Goal: Feedback & Contribution: Submit feedback/report problem

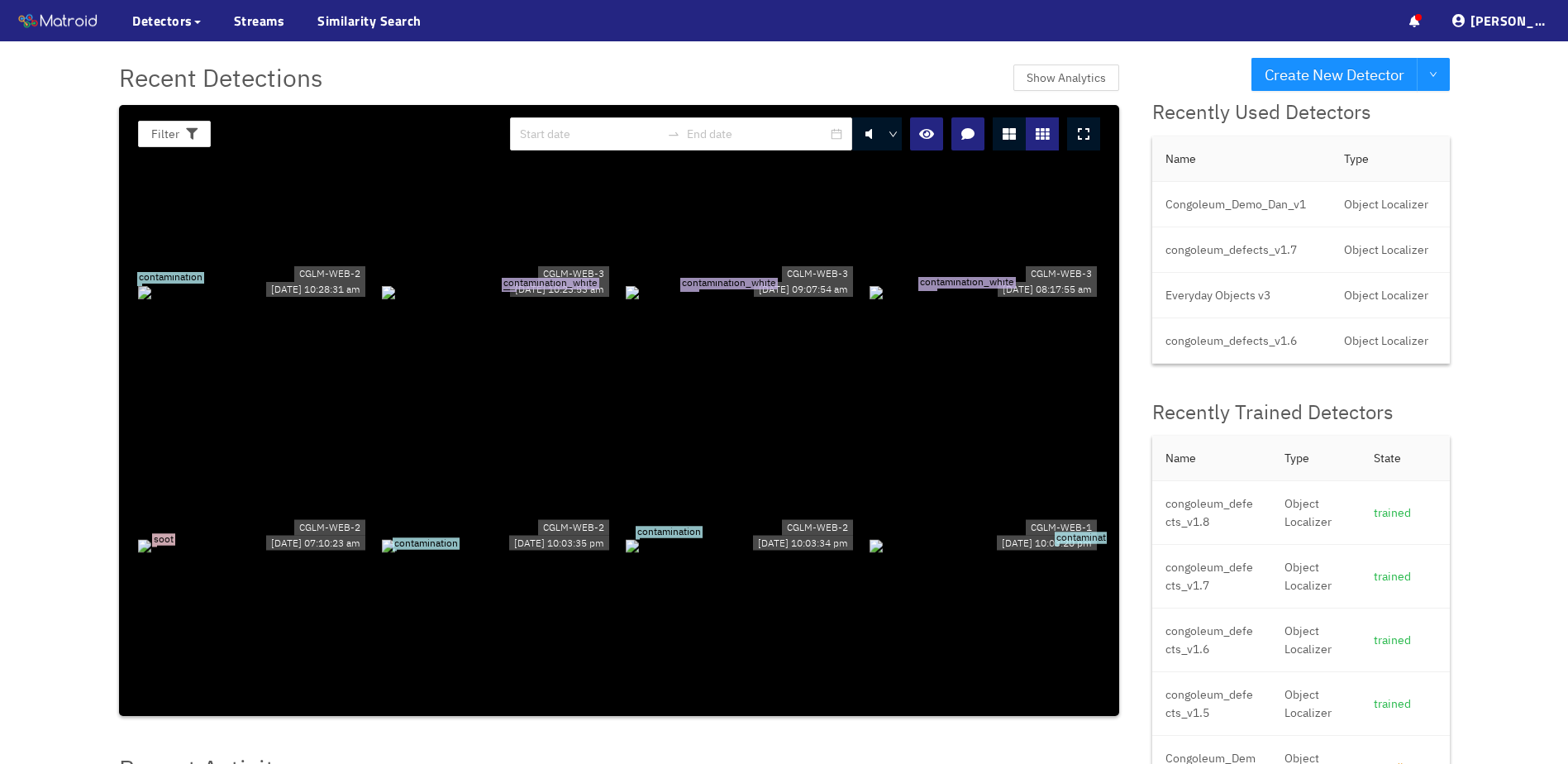
click at [188, 282] on div "contamination" at bounding box center [253, 291] width 231 height 19
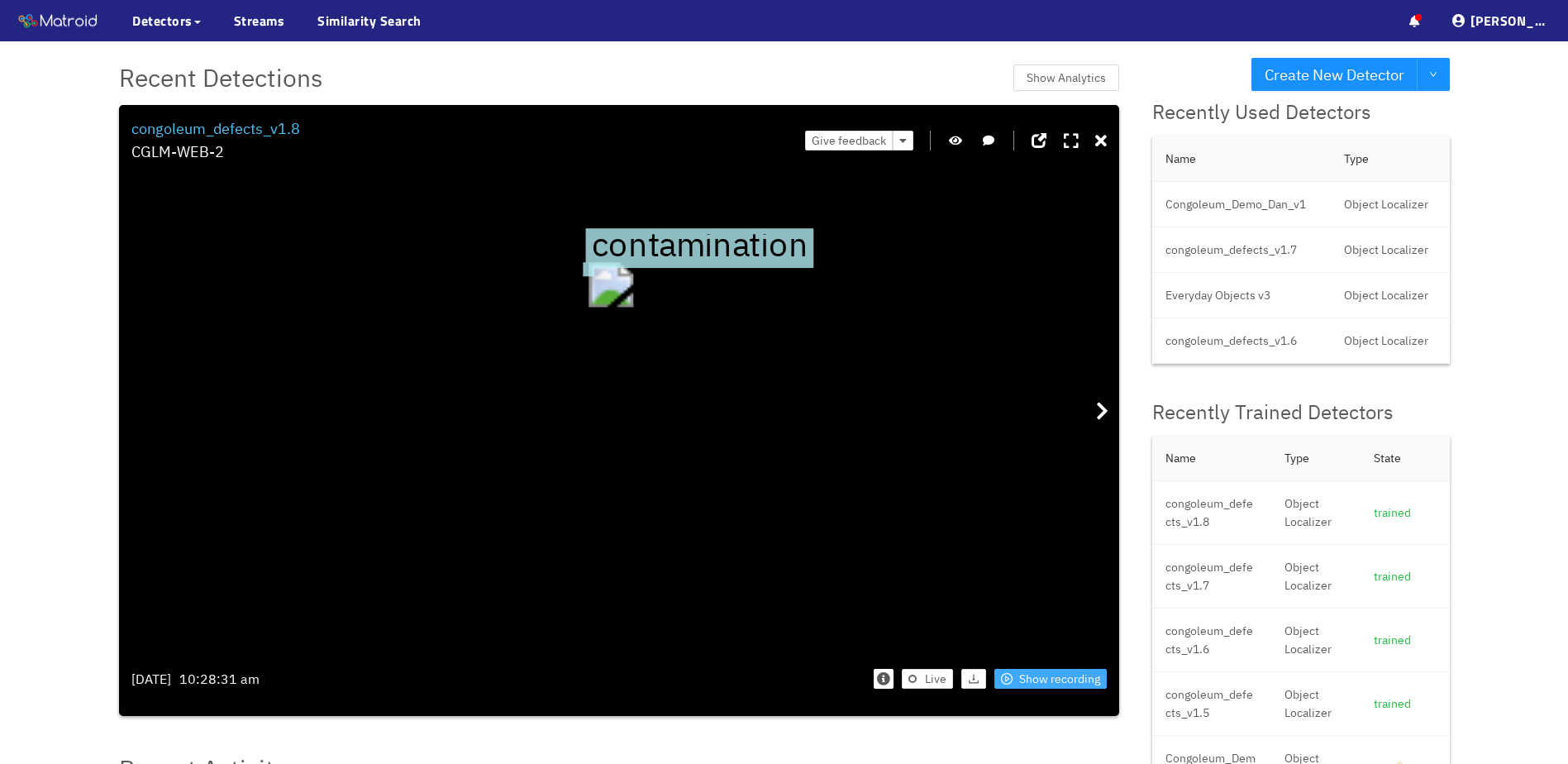
click at [1032, 682] on span "Show recording" at bounding box center [1059, 679] width 81 height 19
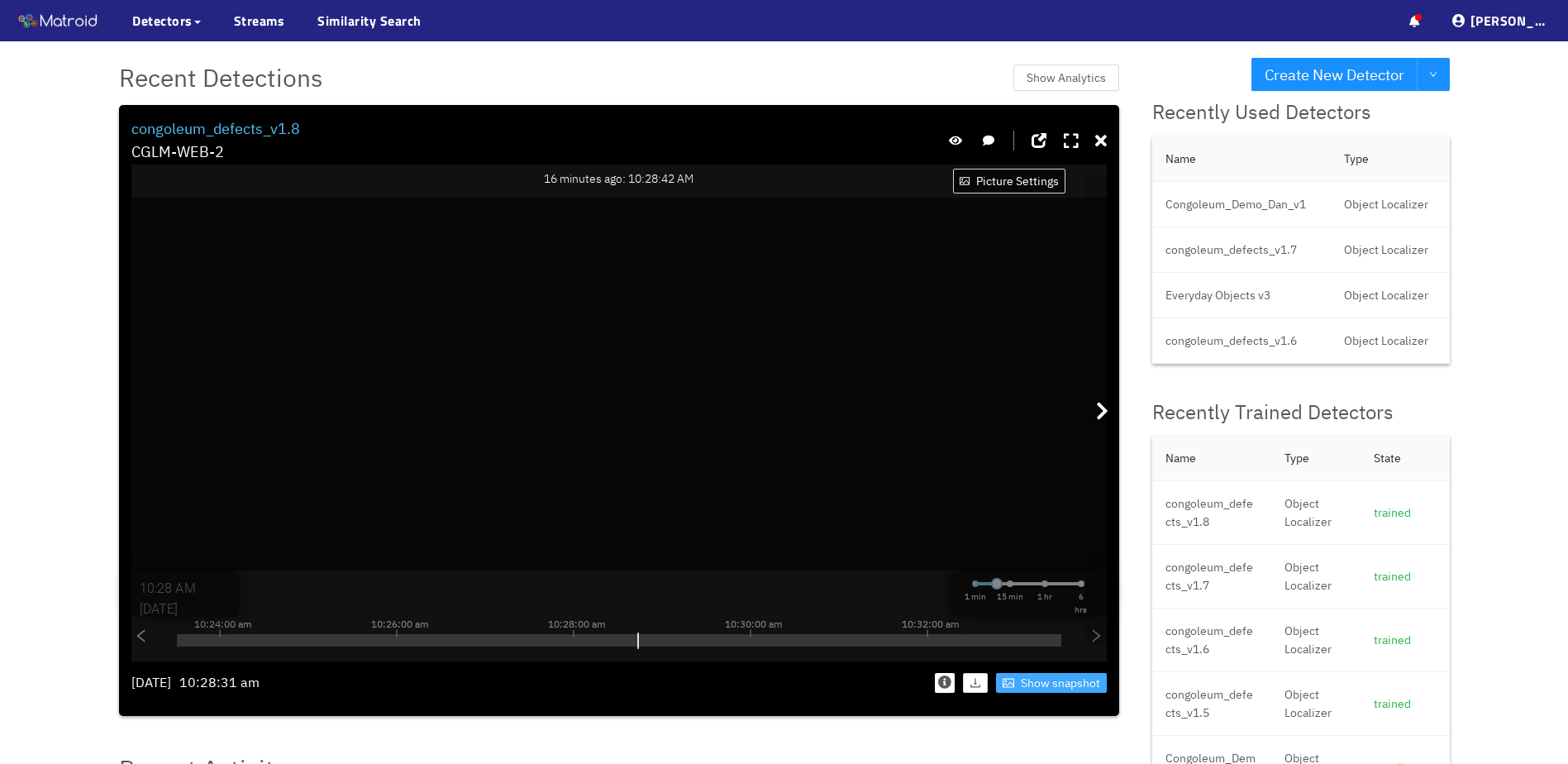
click at [1033, 685] on span "Show snapshot" at bounding box center [1061, 683] width 80 height 19
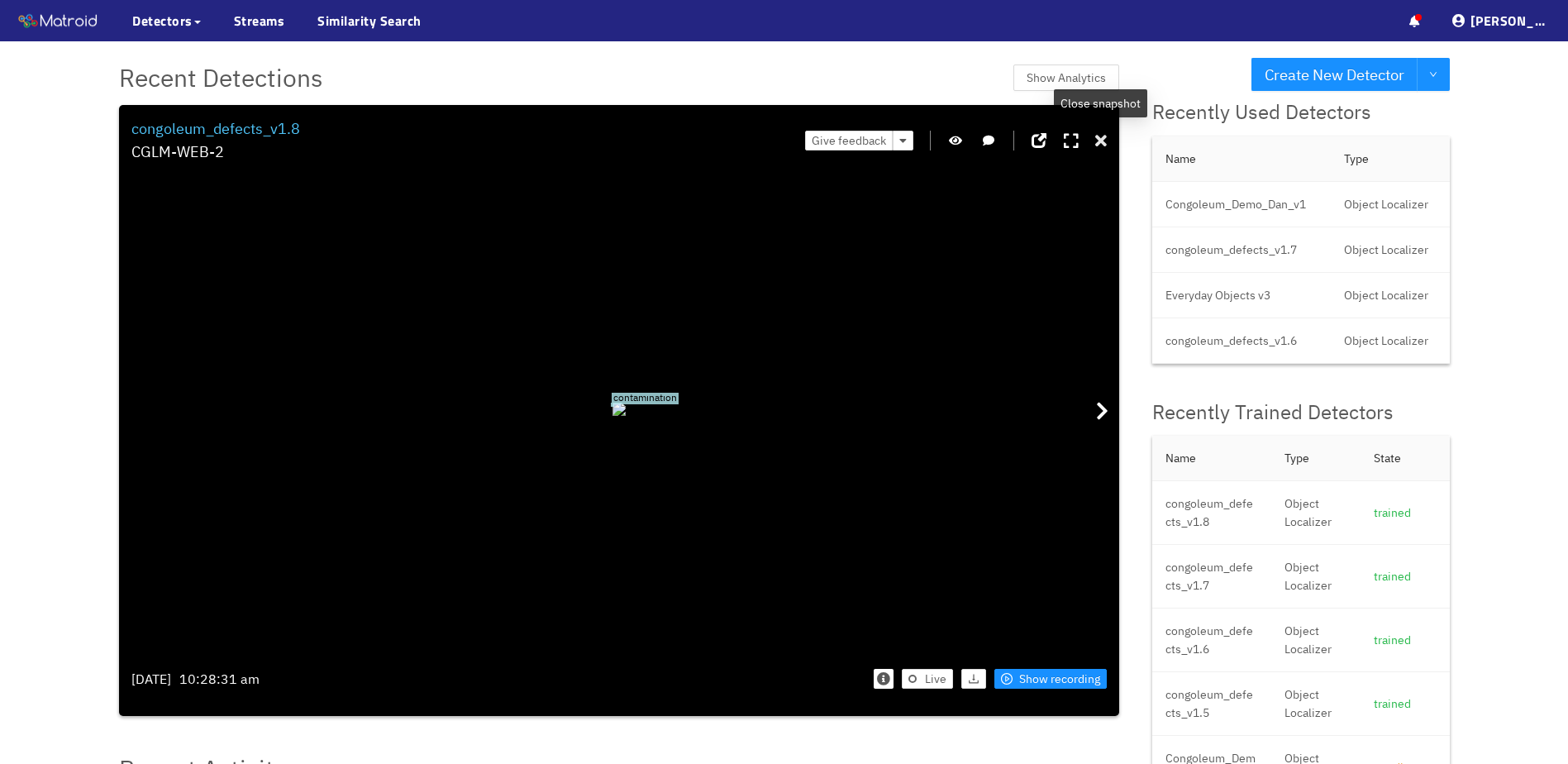
click at [1103, 138] on icon at bounding box center [1101, 142] width 11 height 17
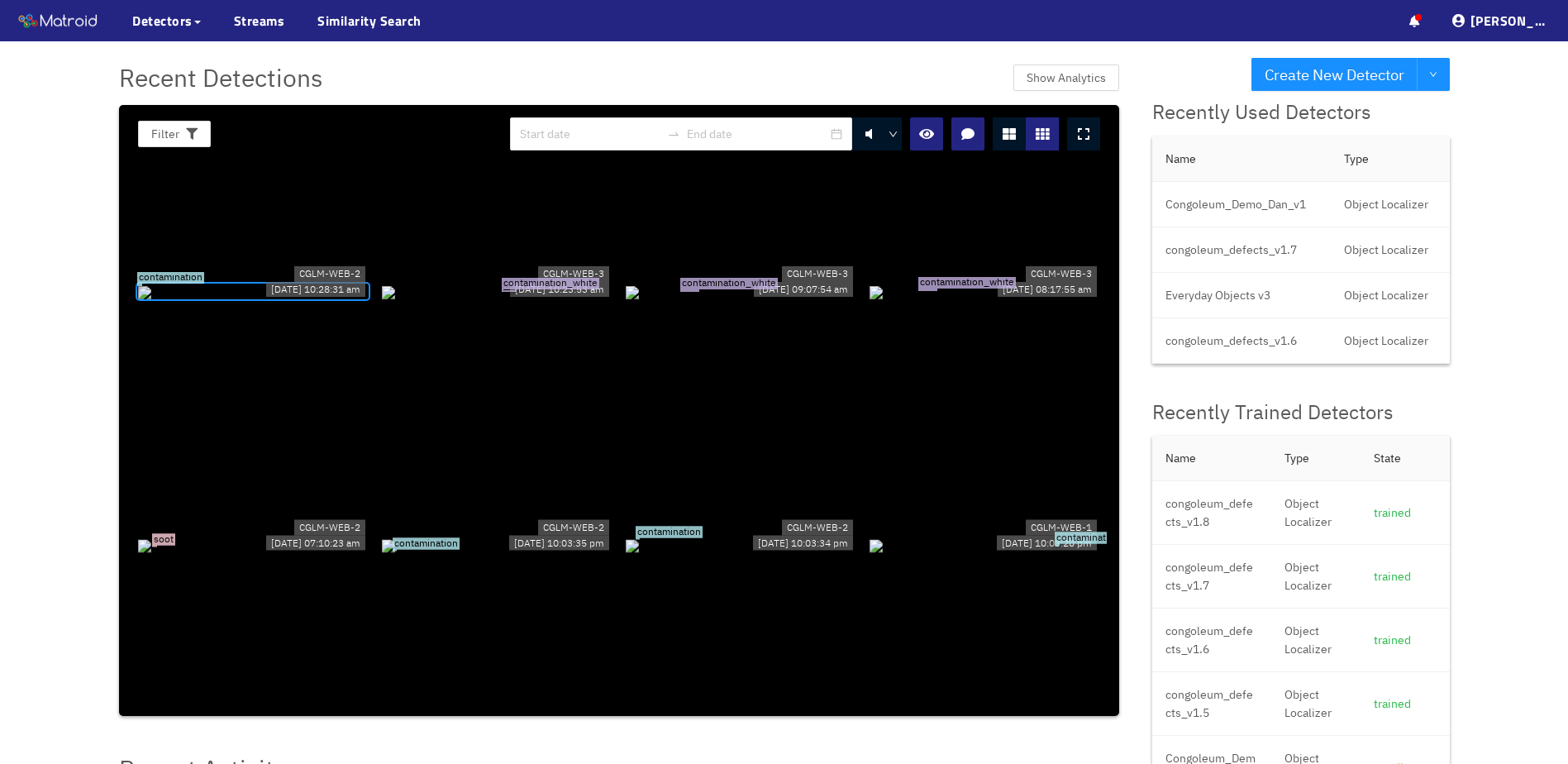
click at [445, 300] on div "contamination_white" at bounding box center [497, 291] width 231 height 19
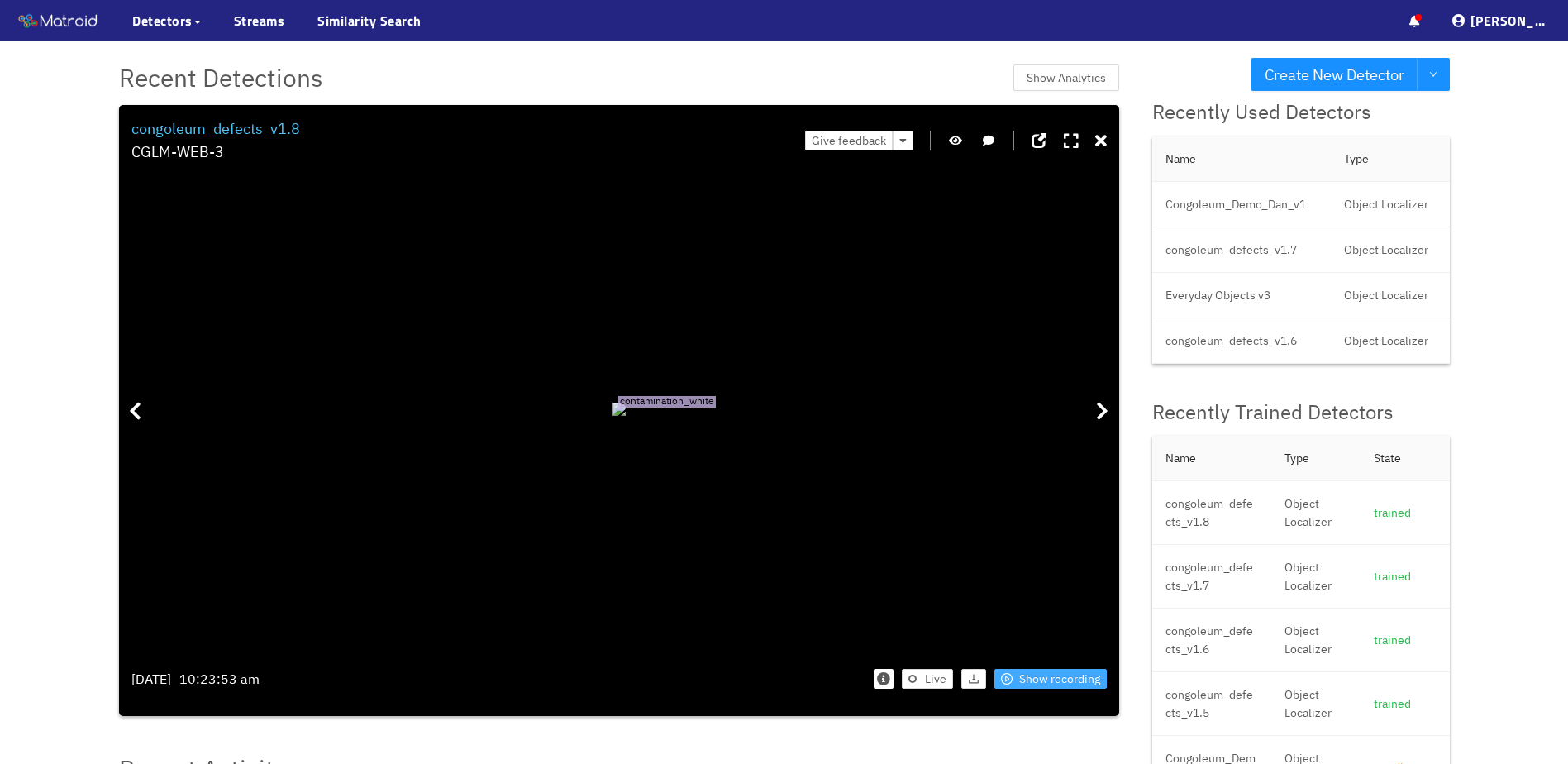
click at [1050, 679] on span "Show recording" at bounding box center [1059, 679] width 81 height 19
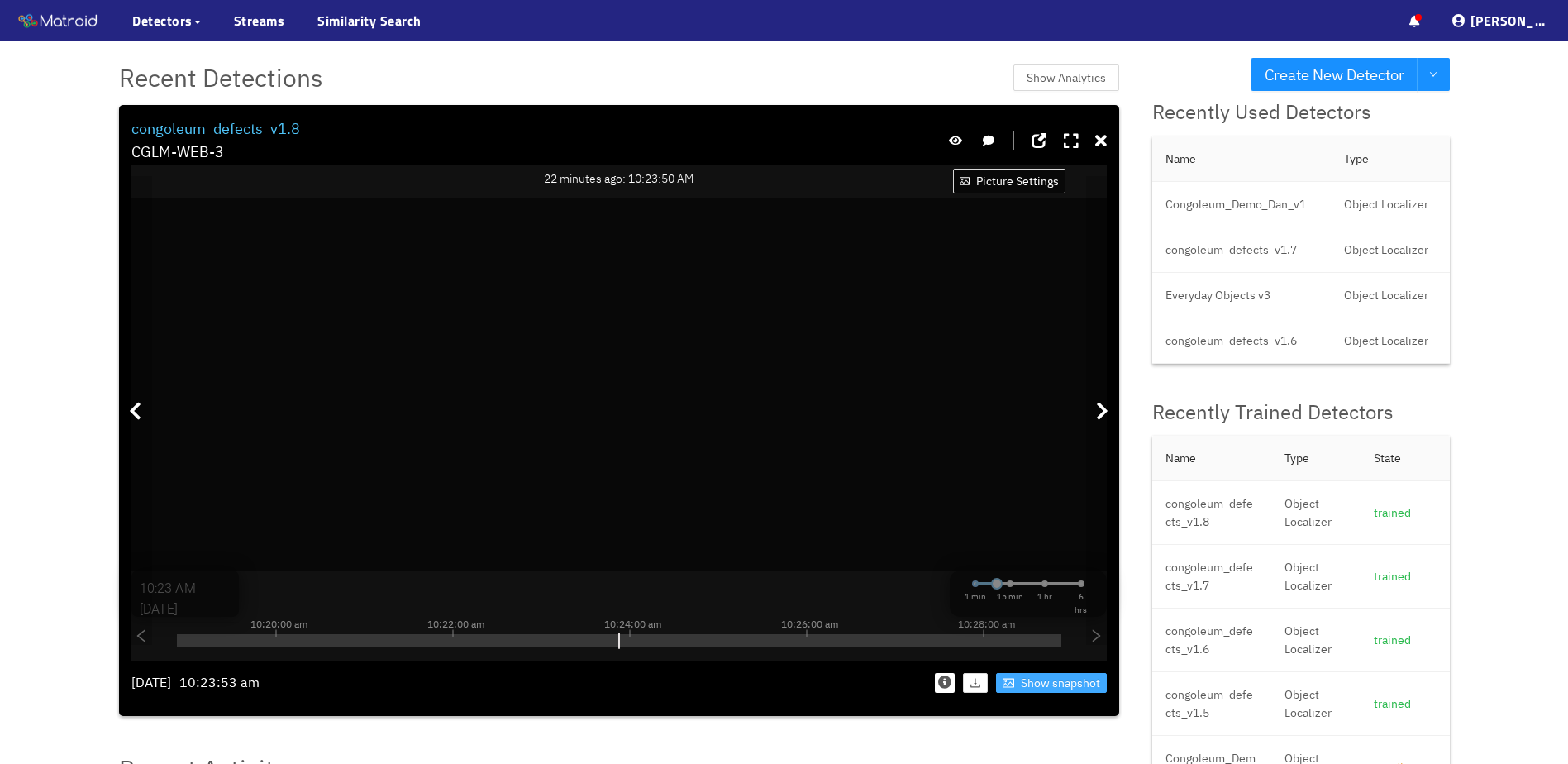
click at [1056, 687] on span "Show snapshot" at bounding box center [1061, 683] width 80 height 19
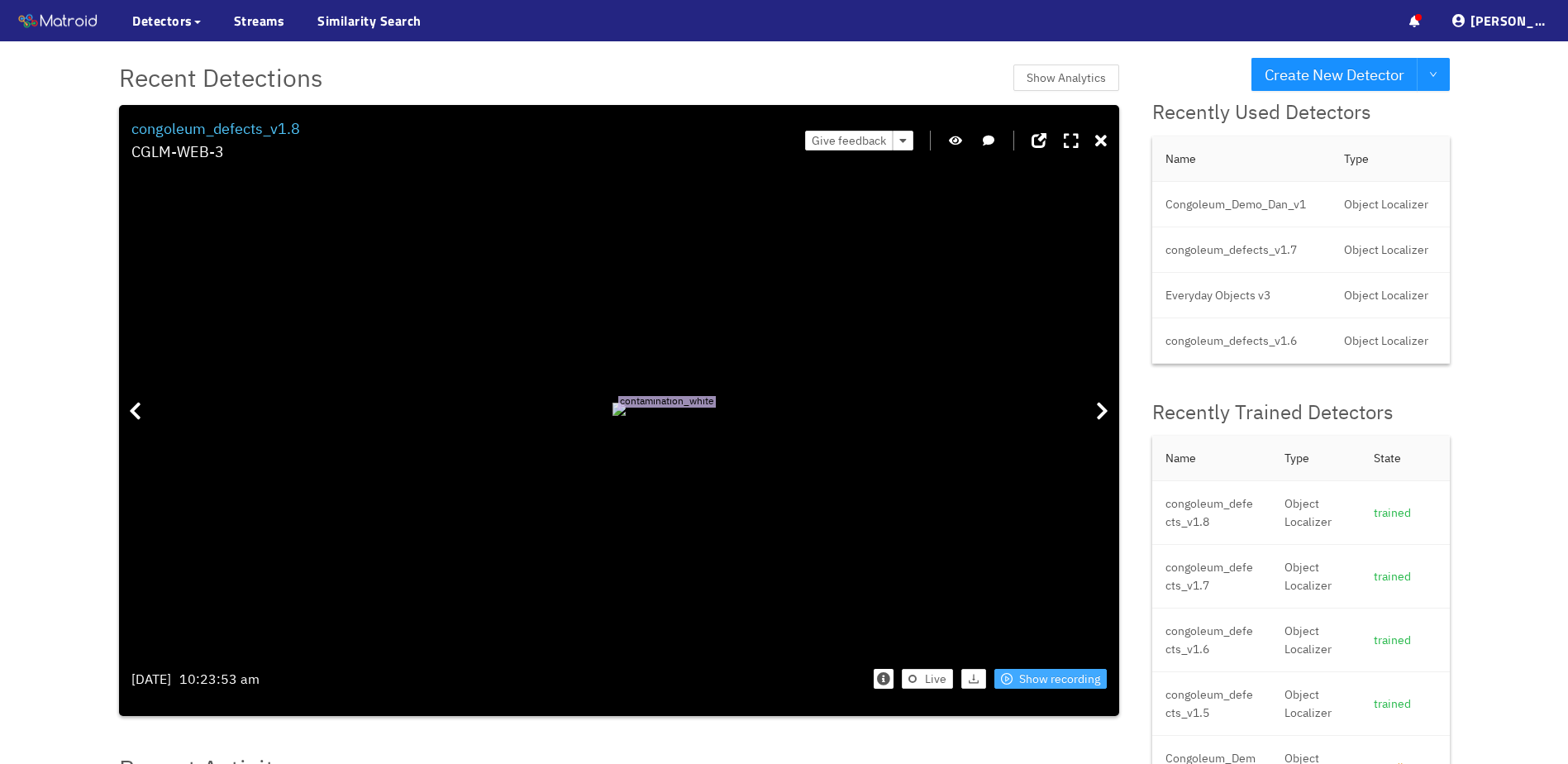
click at [1057, 682] on span "Show recording" at bounding box center [1059, 679] width 81 height 19
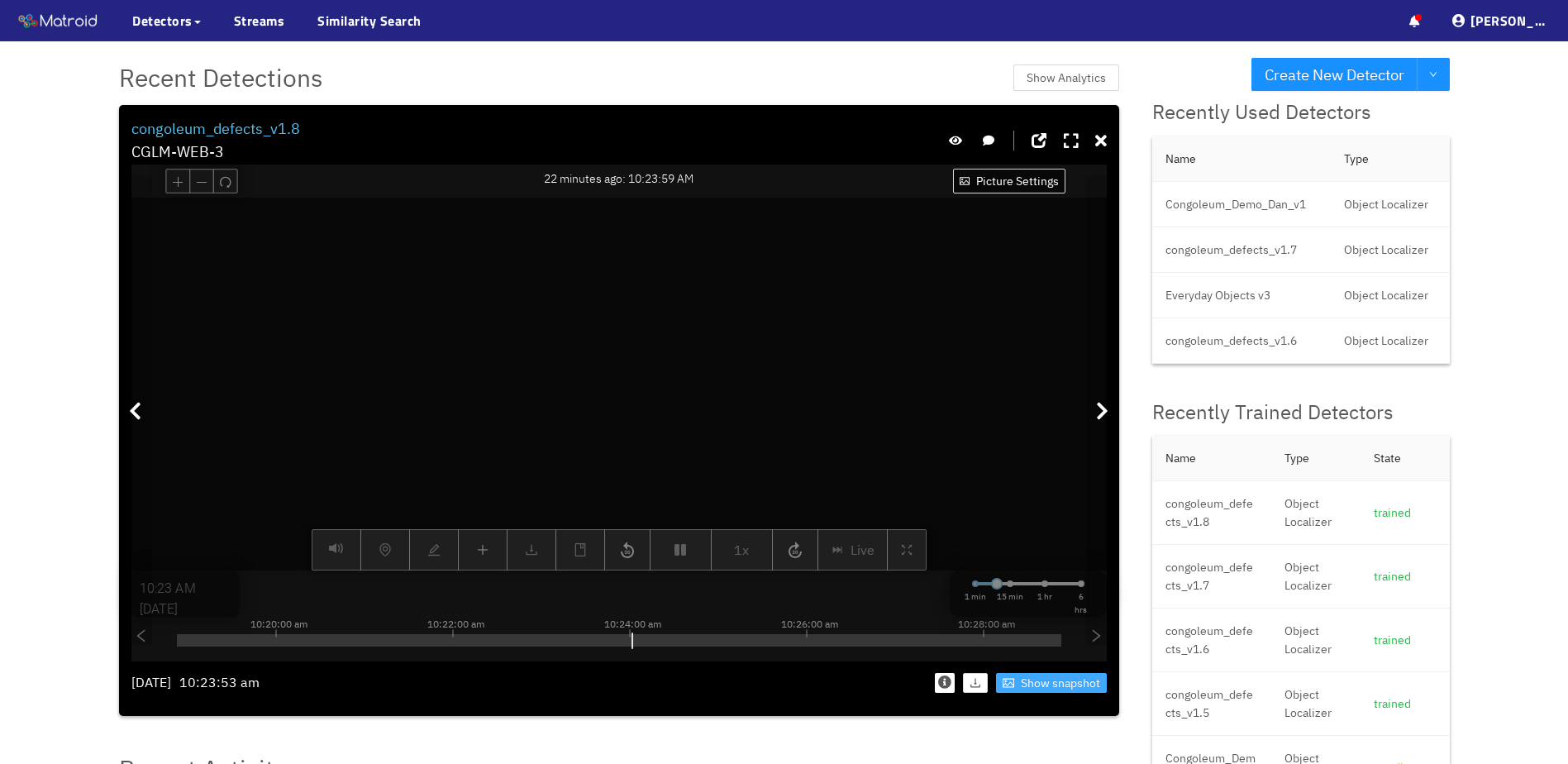
type input "10:24 AM"
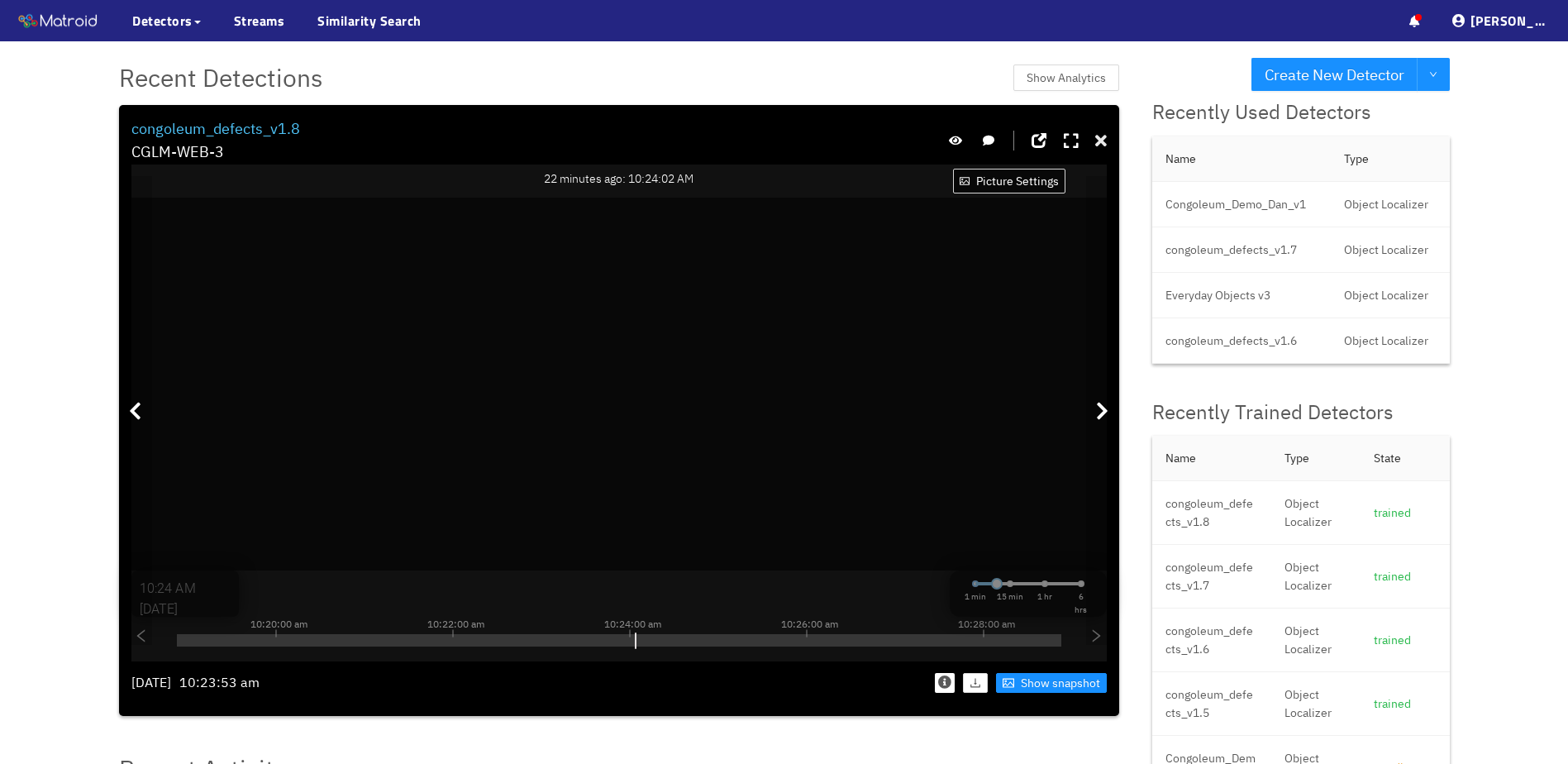
click at [1095, 144] on icon at bounding box center [1101, 142] width 11 height 17
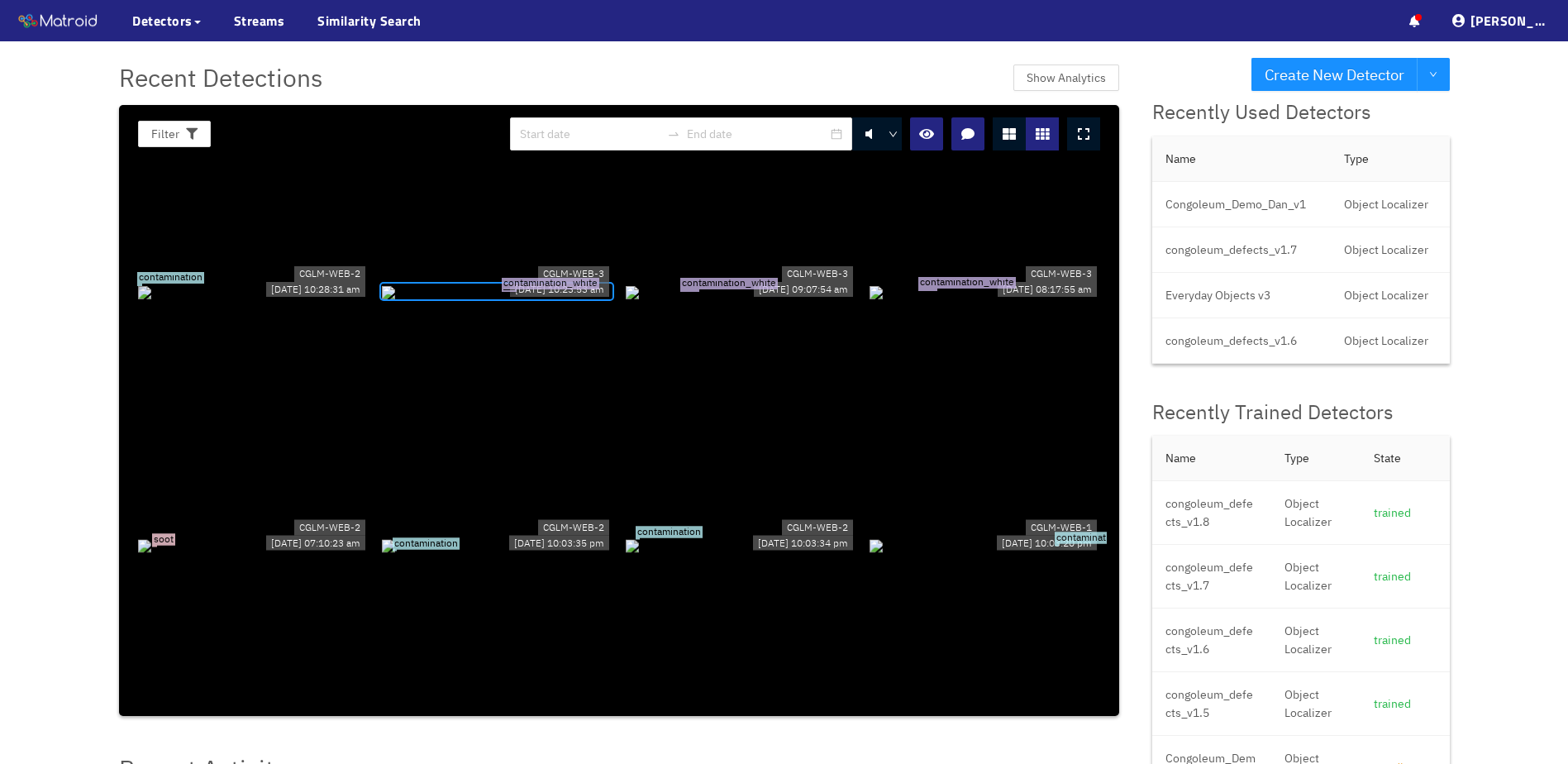
click at [767, 300] on div "contamination_white" at bounding box center [741, 291] width 231 height 19
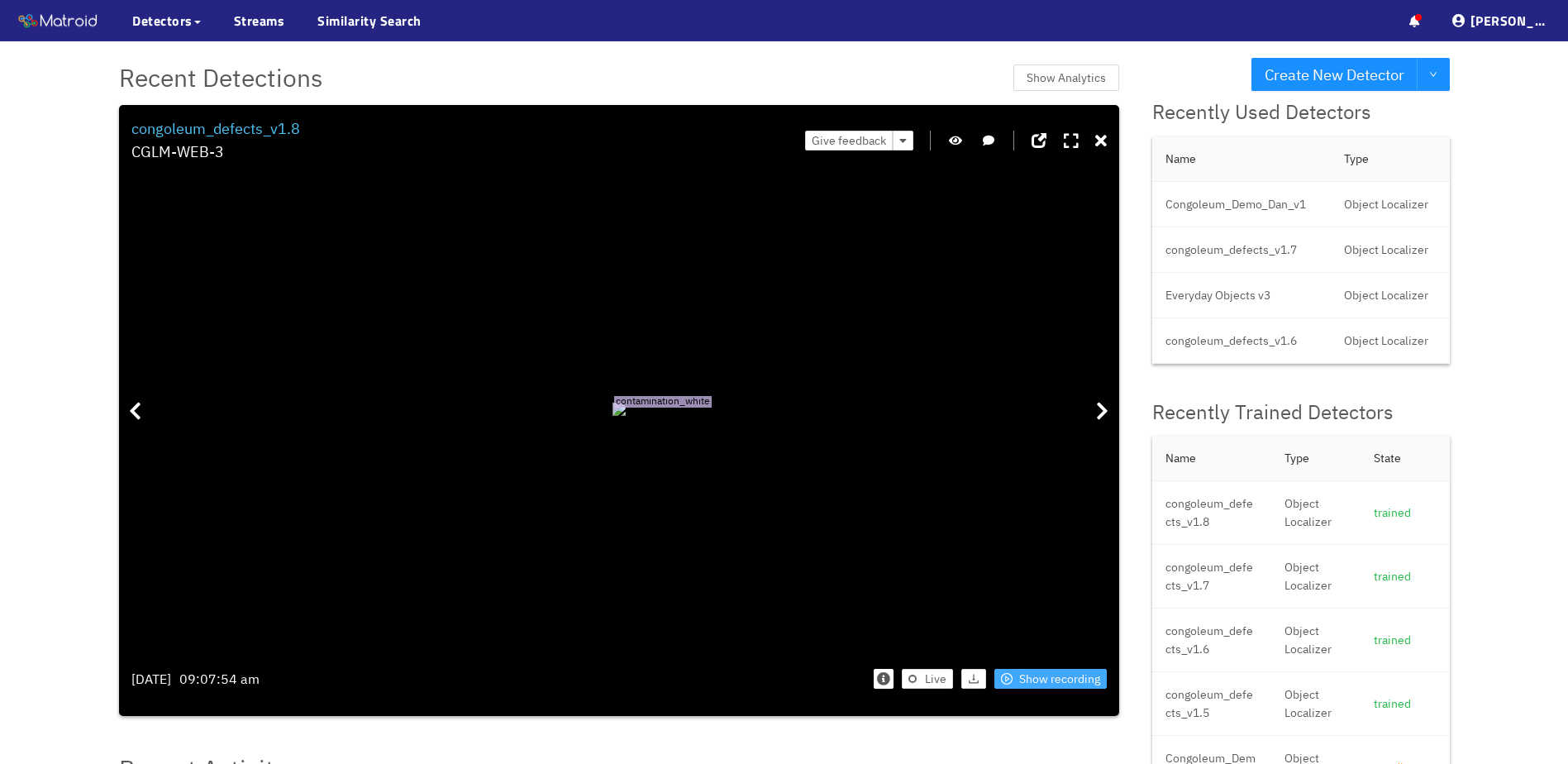
click at [1033, 681] on span "Show recording" at bounding box center [1059, 679] width 81 height 19
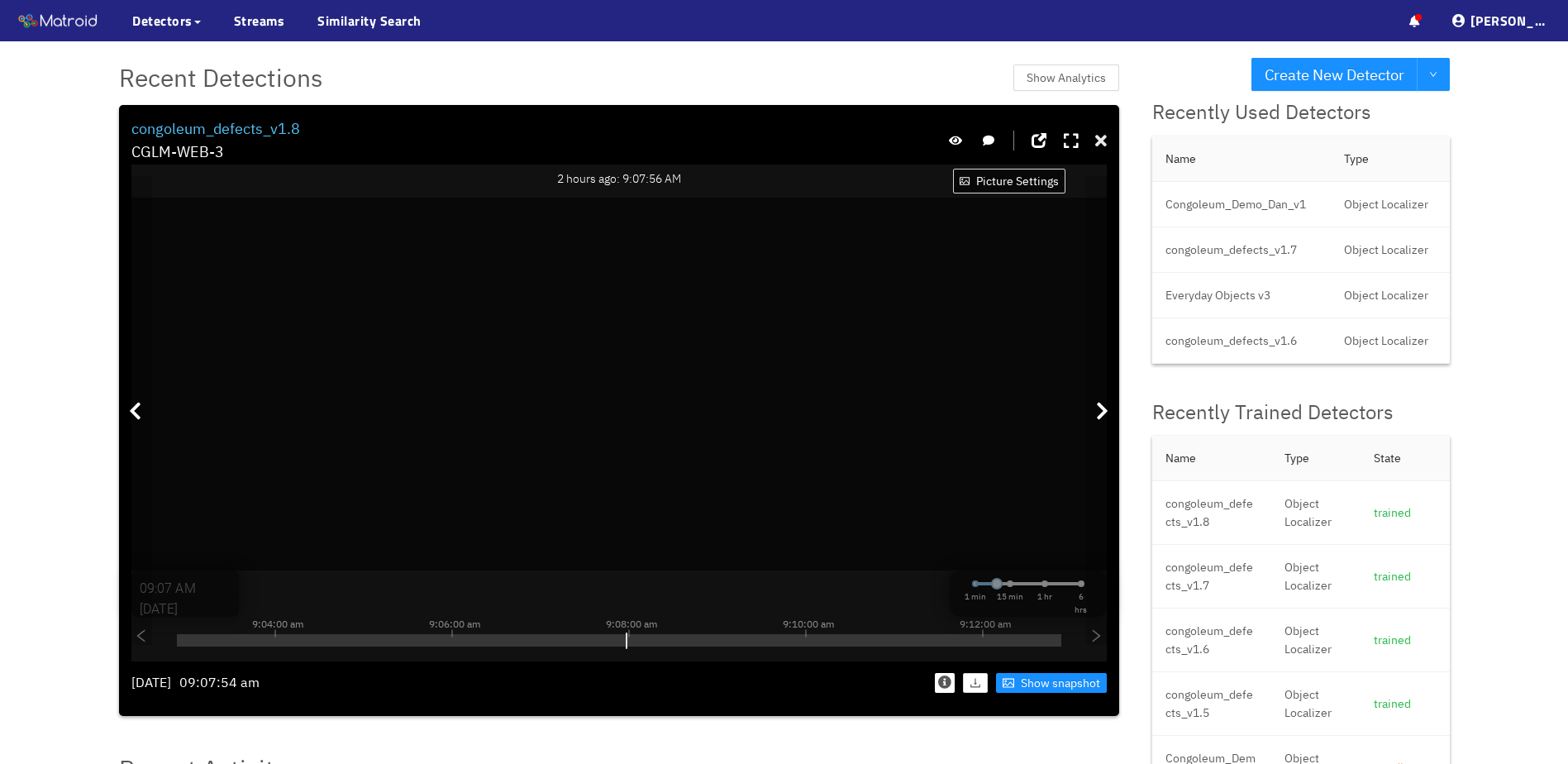
click at [1101, 138] on icon at bounding box center [1101, 142] width 11 height 17
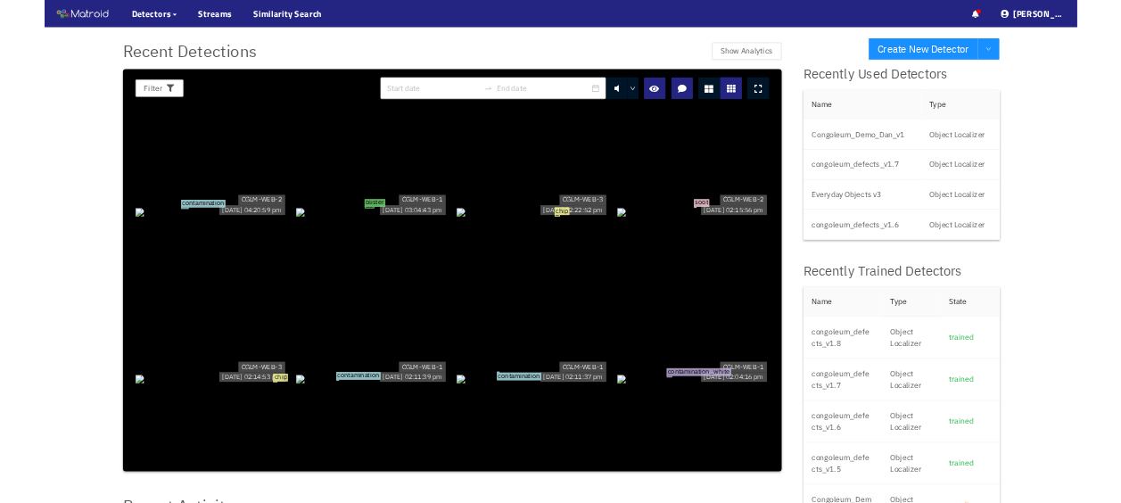
scroll to position [802, 0]
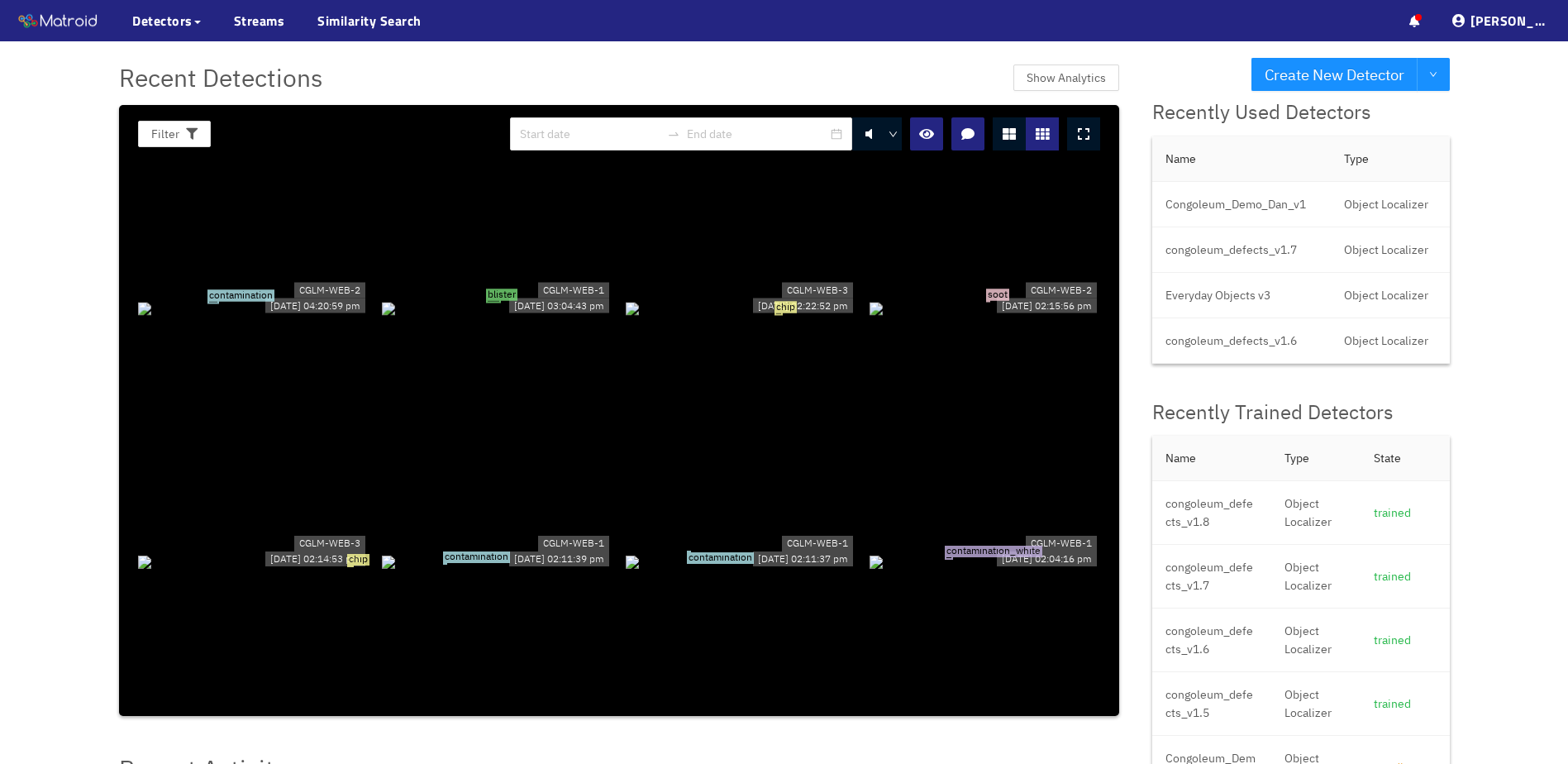
click at [485, 299] on div "blister" at bounding box center [497, 308] width 231 height 19
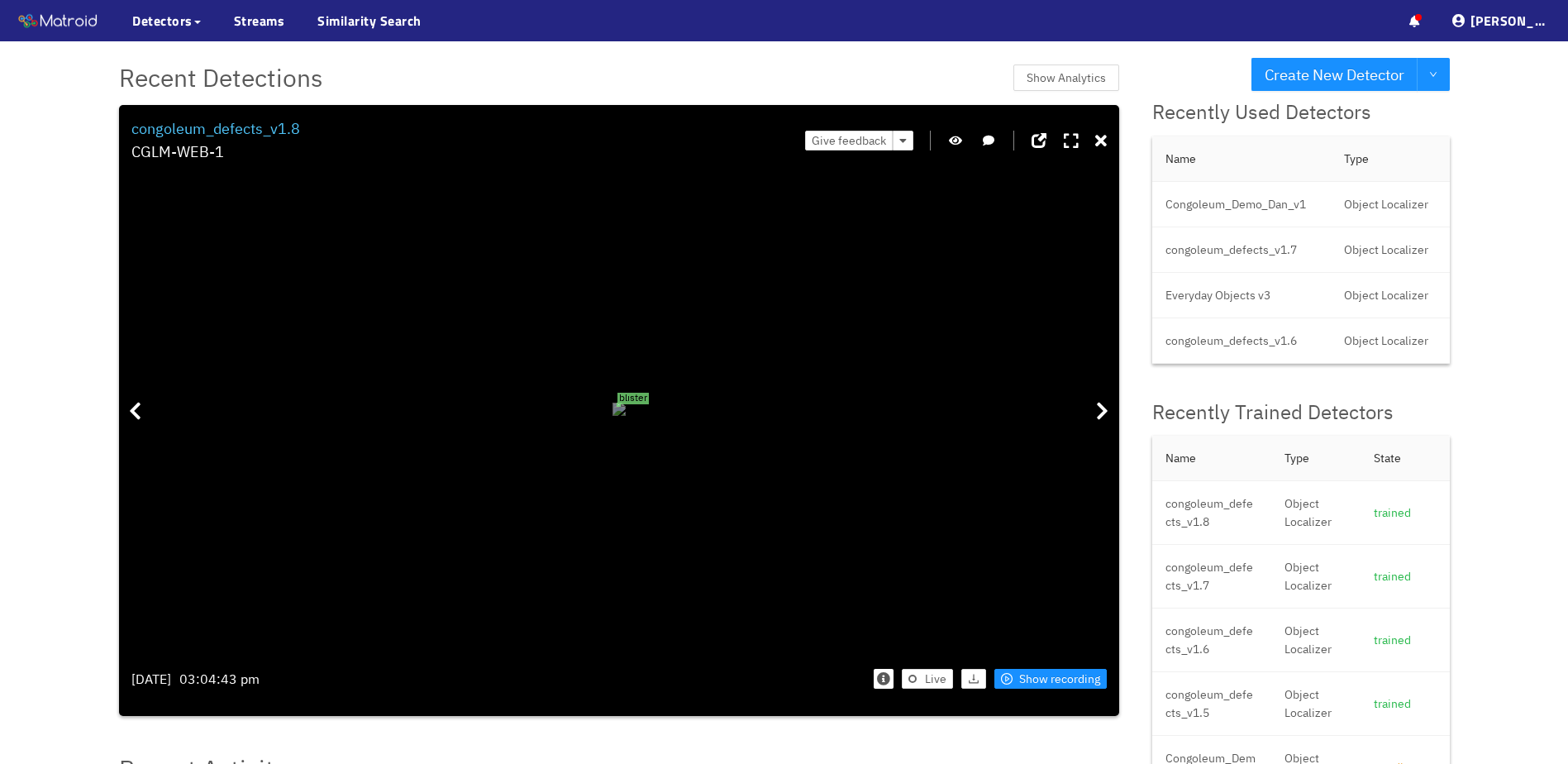
click at [620, 403] on div "blister" at bounding box center [618, 404] width 3 height 3
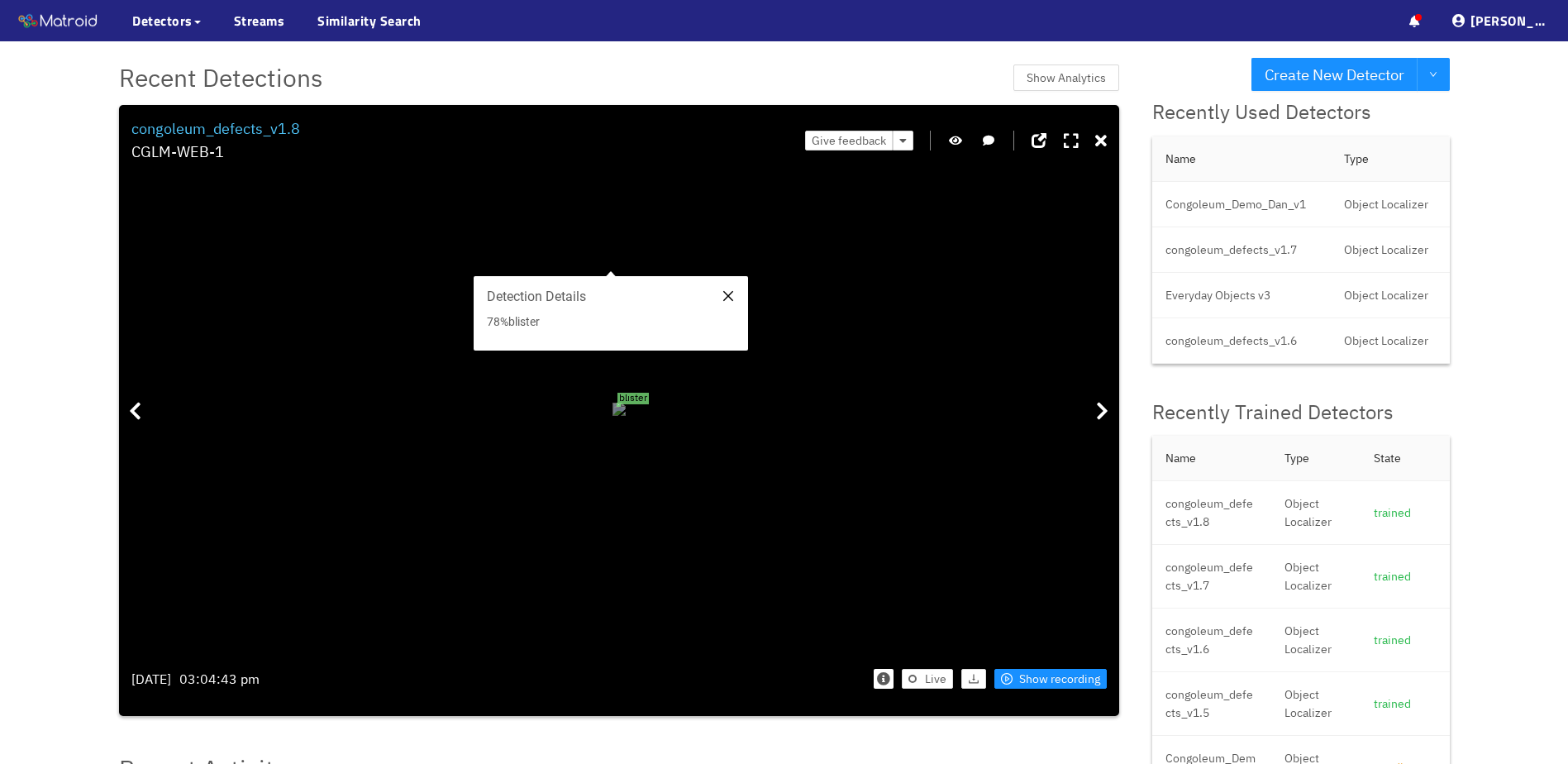
click at [732, 293] on icon "close" at bounding box center [728, 296] width 10 height 10
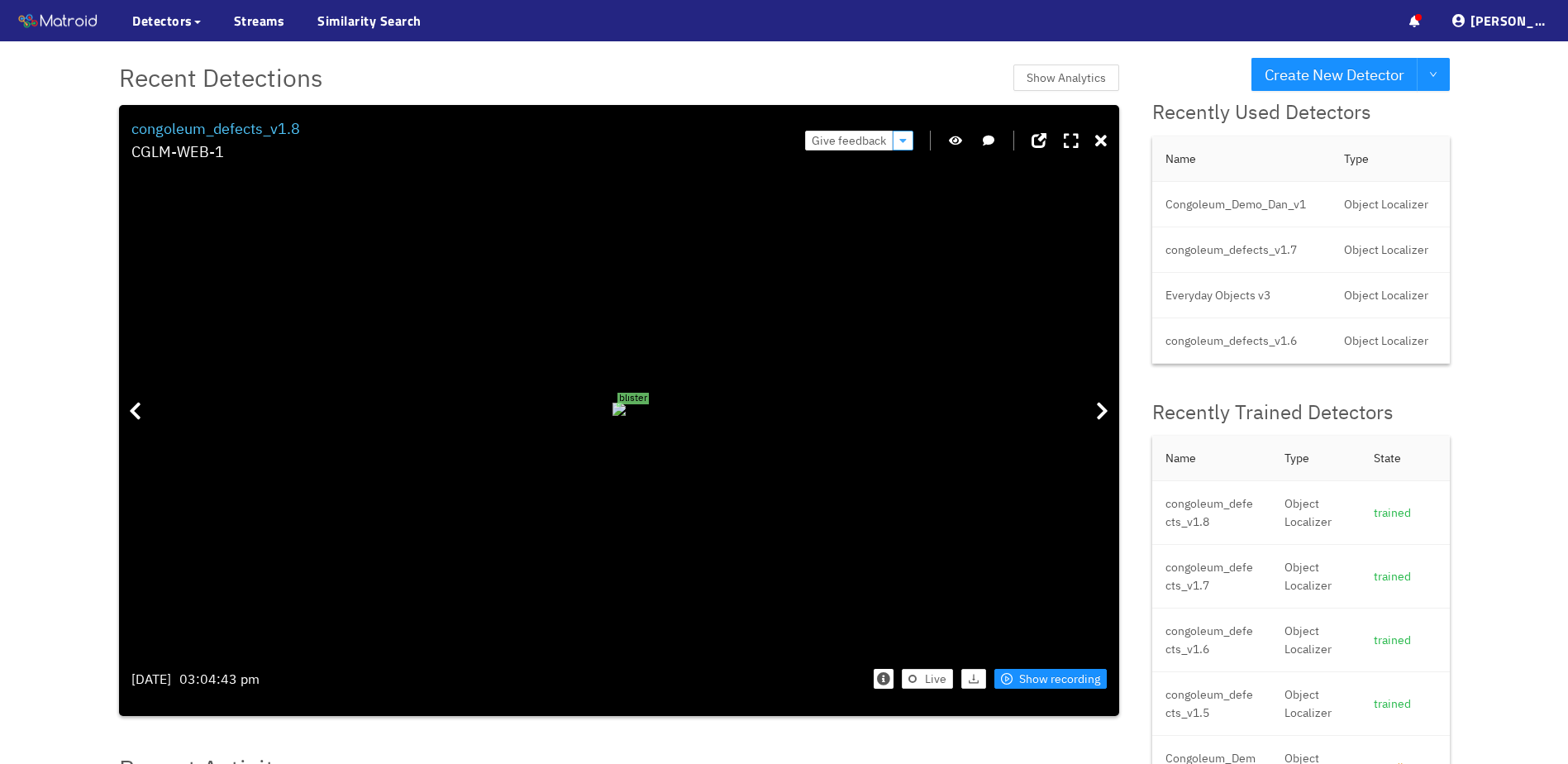
click at [903, 134] on button "button" at bounding box center [903, 140] width 20 height 19
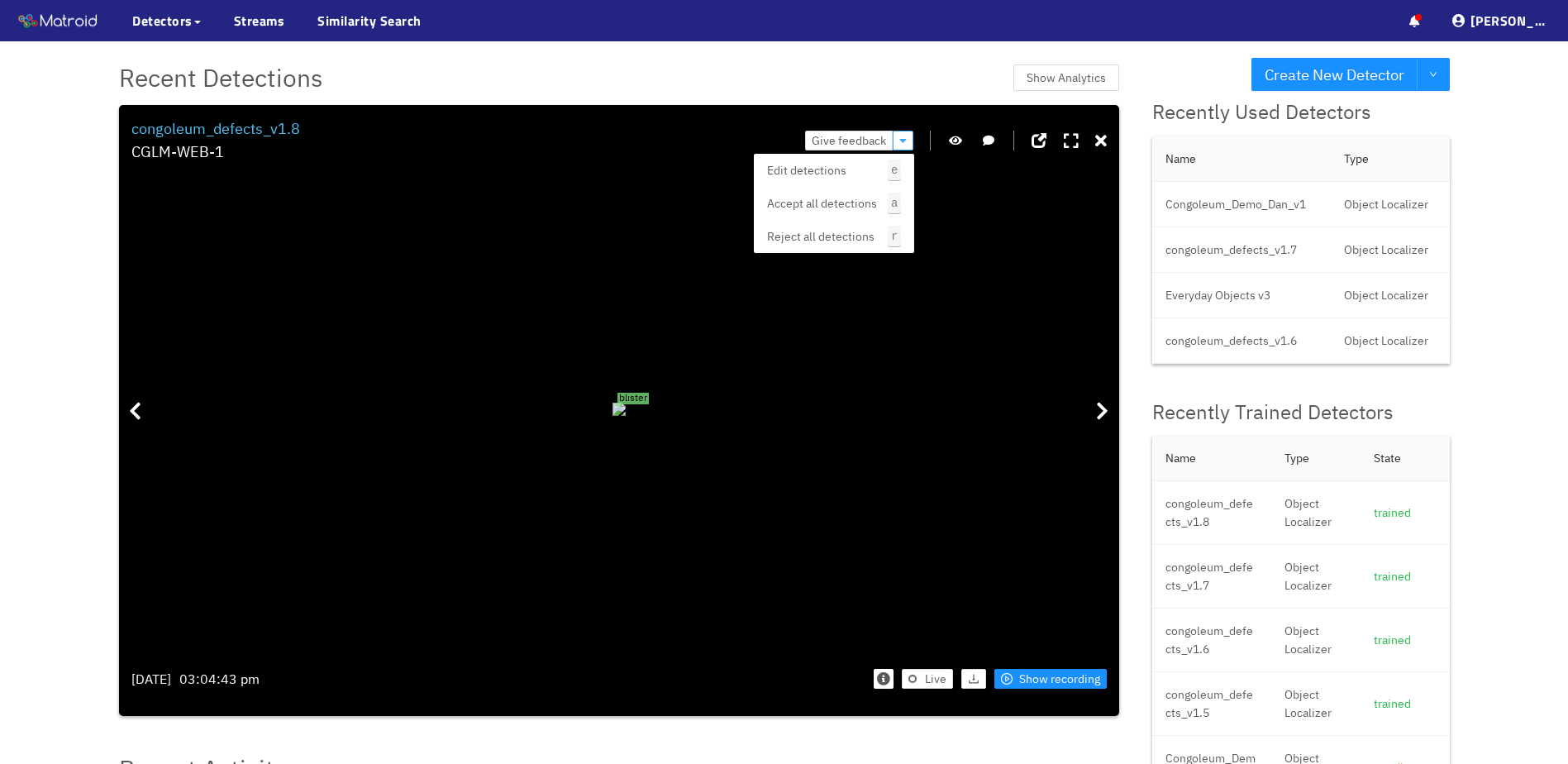
click at [903, 134] on button "button" at bounding box center [903, 140] width 20 height 19
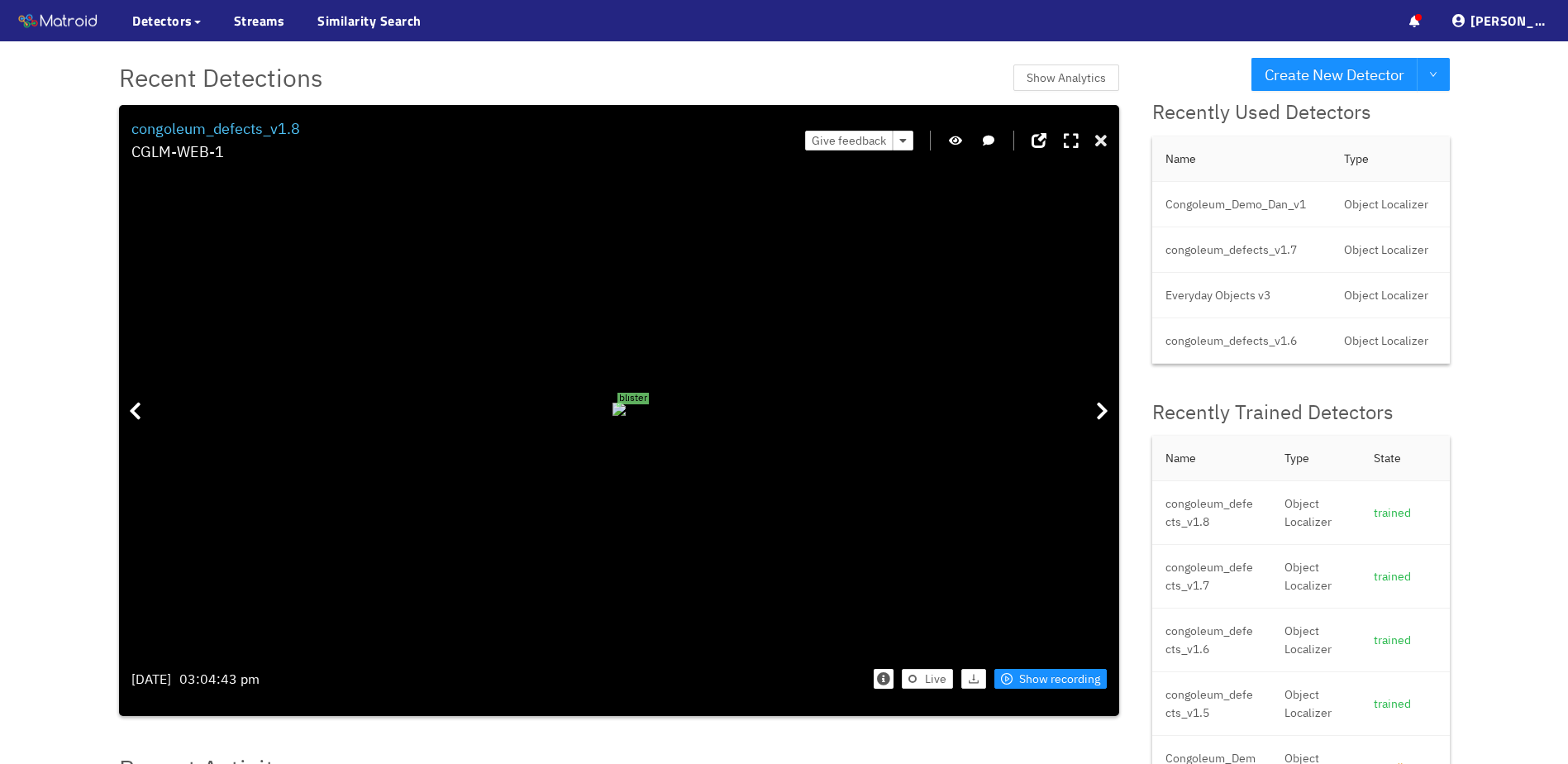
click at [1104, 147] on icon at bounding box center [1101, 142] width 11 height 17
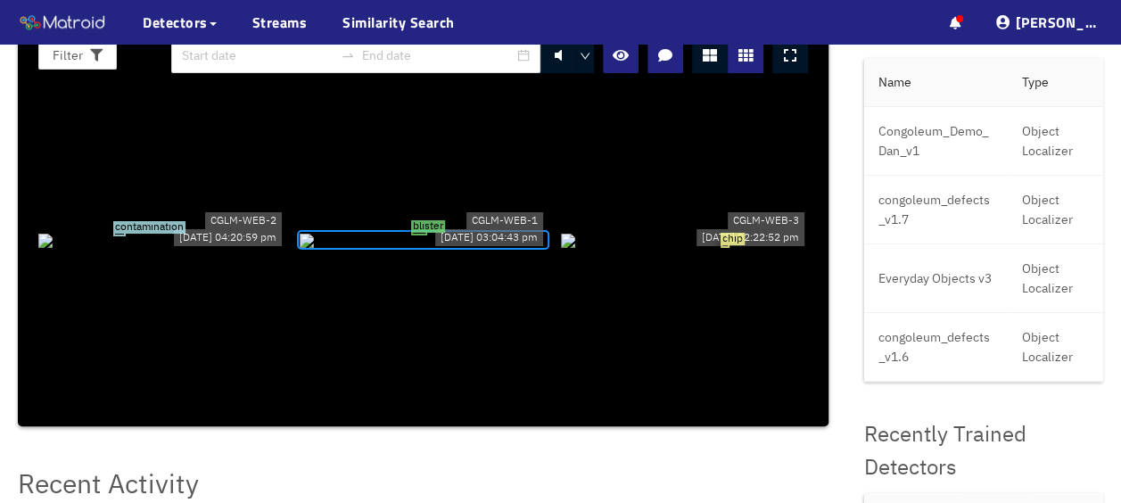
scroll to position [1063, 0]
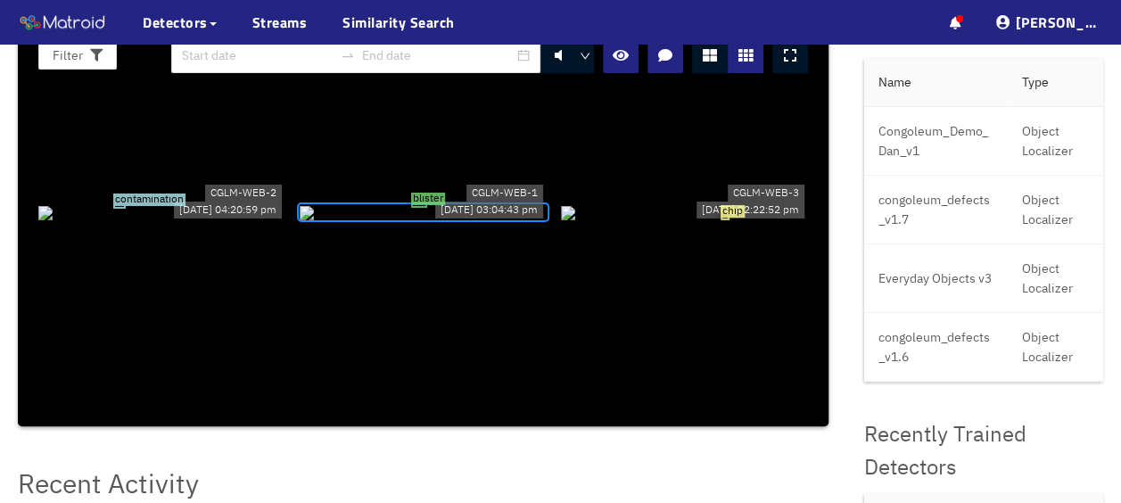
click at [629, 202] on div "chip" at bounding box center [684, 212] width 247 height 20
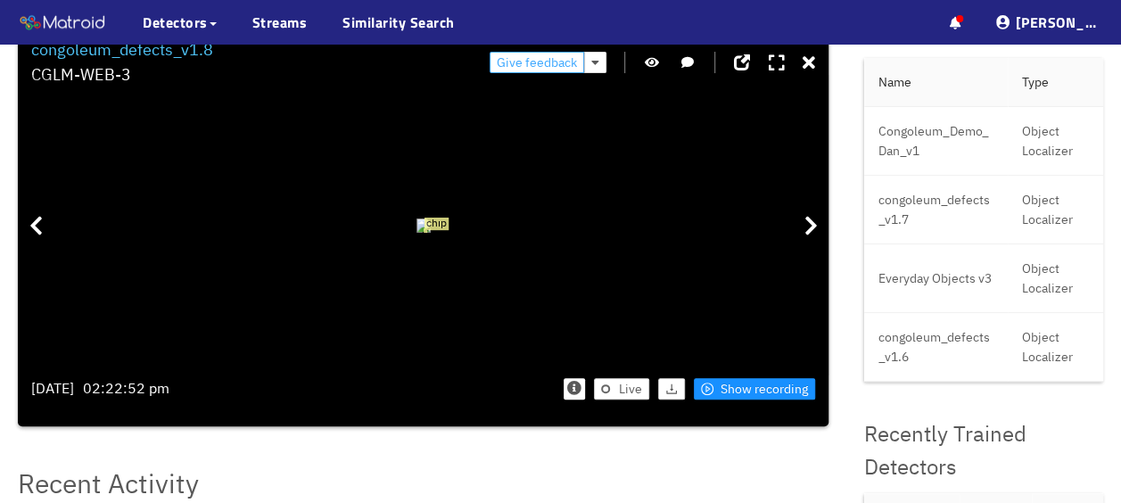
click at [553, 70] on span "Give feedback" at bounding box center [537, 63] width 80 height 20
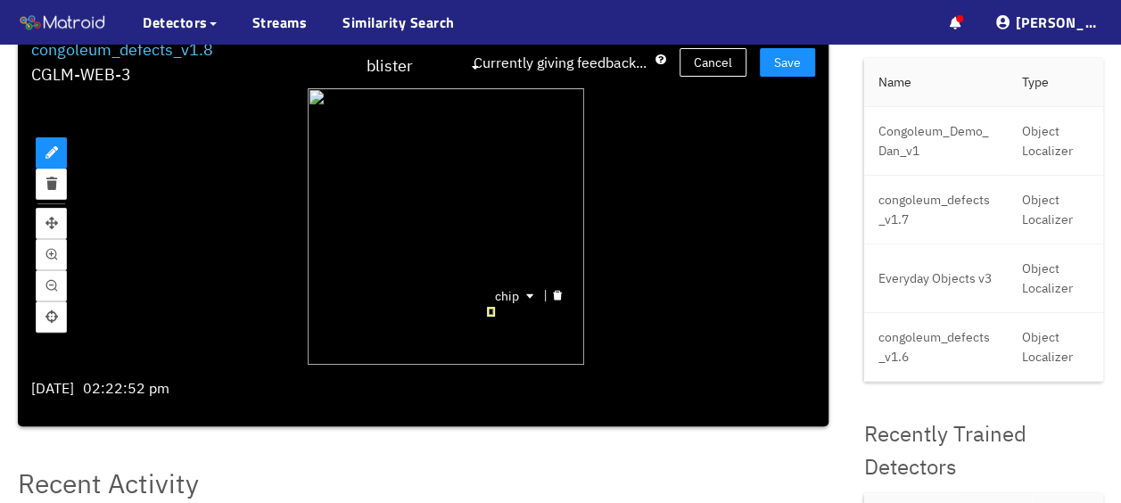
click at [487, 307] on div "chip" at bounding box center [491, 312] width 8 height 10
click at [552, 296] on icon "delete" at bounding box center [557, 295] width 11 height 11
click at [760, 62] on button "Save" at bounding box center [787, 62] width 55 height 29
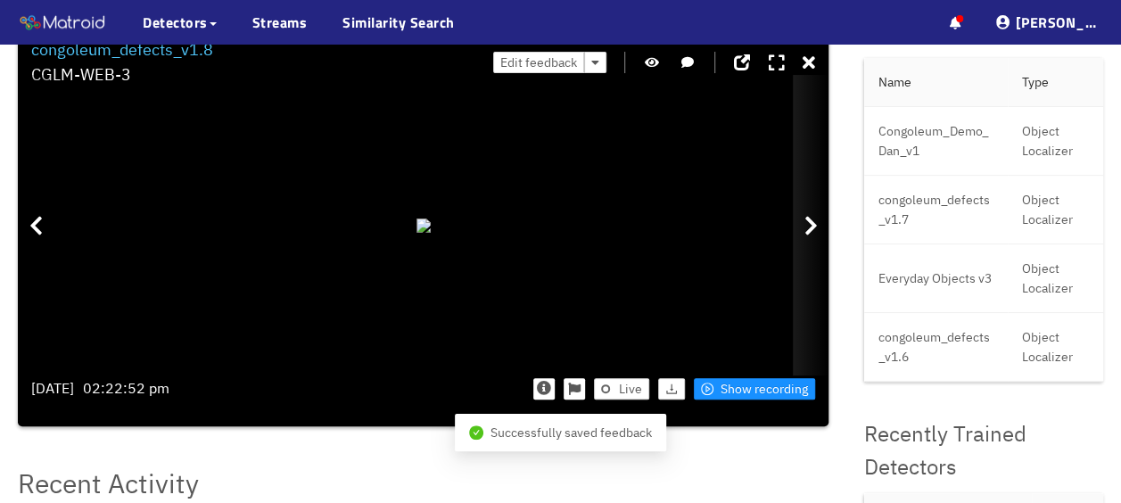
click at [804, 226] on icon at bounding box center [810, 225] width 13 height 21
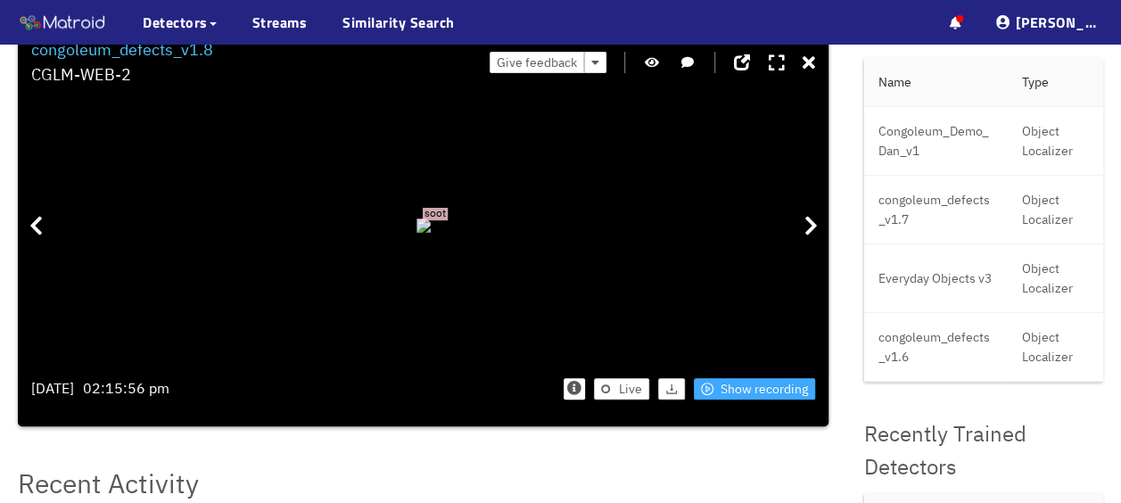
click at [726, 390] on span "Show recording" at bounding box center [763, 389] width 87 height 20
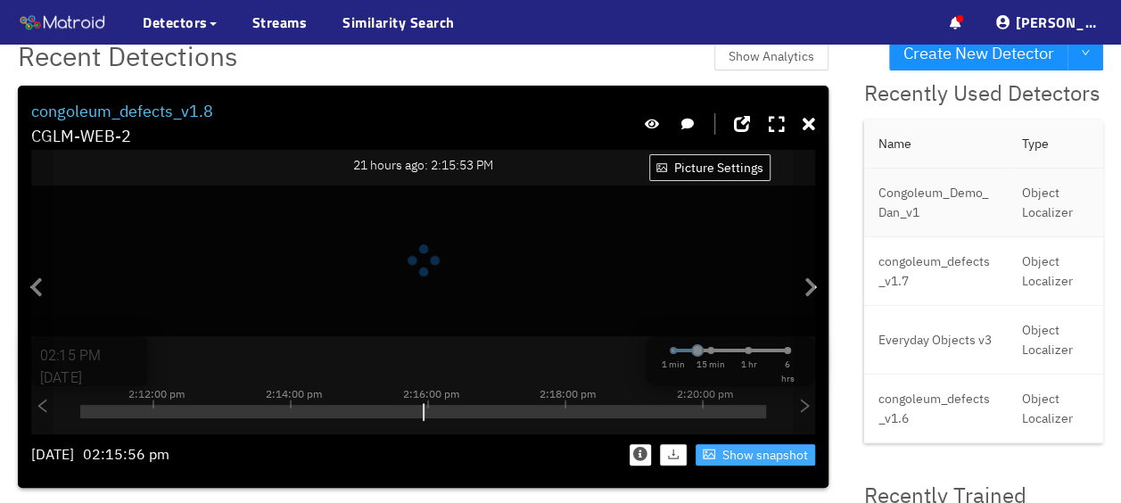
scroll to position [0, 0]
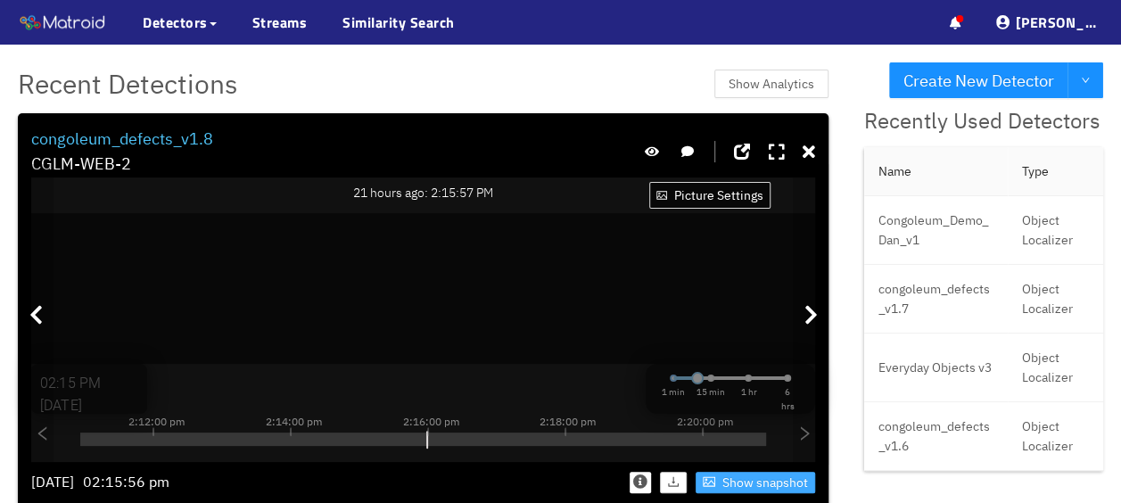
click at [727, 478] on span "Show snapshot" at bounding box center [765, 483] width 86 height 20
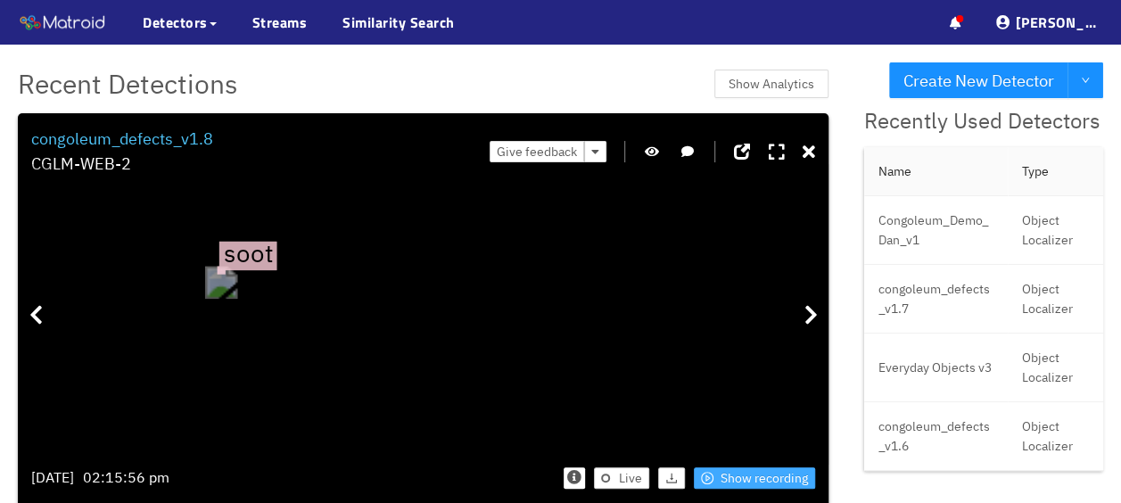
click at [224, 267] on div "soot" at bounding box center [221, 269] width 4 height 4
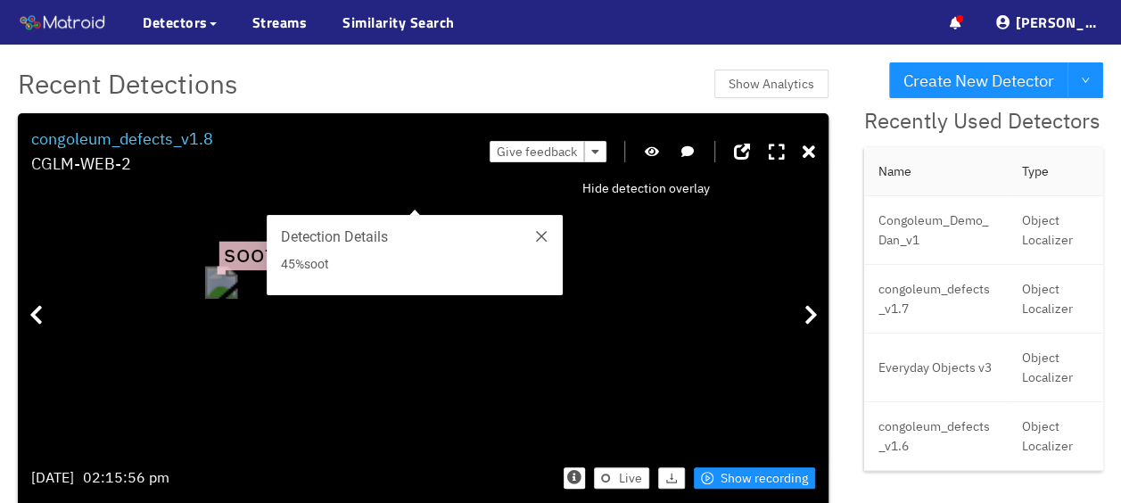
click at [645, 153] on icon "button" at bounding box center [652, 151] width 14 height 12
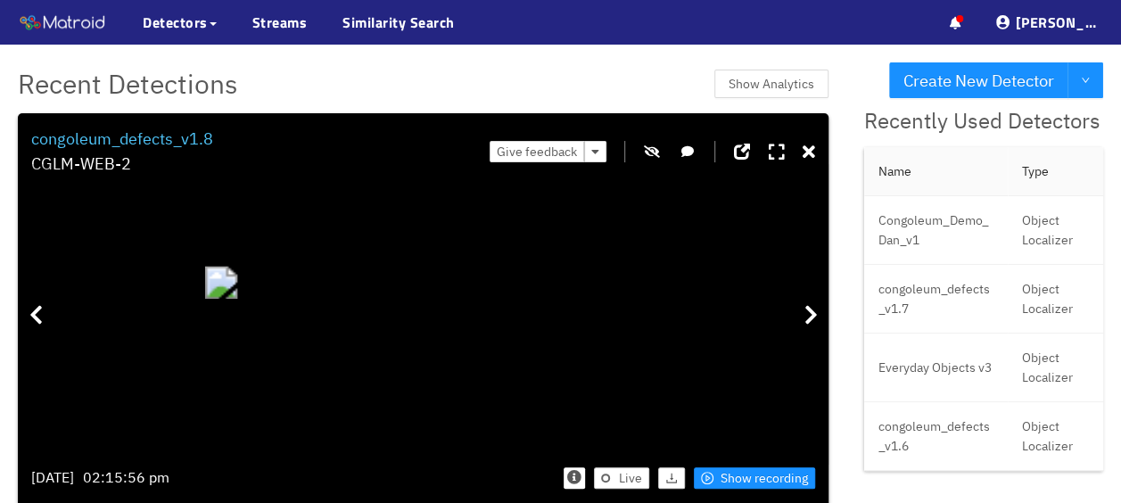
click at [634, 152] on div "Give feedback" at bounding box center [651, 152] width 325 height 51
click at [644, 148] on icon "button" at bounding box center [652, 151] width 16 height 12
click at [759, 475] on span "Show recording" at bounding box center [763, 478] width 87 height 20
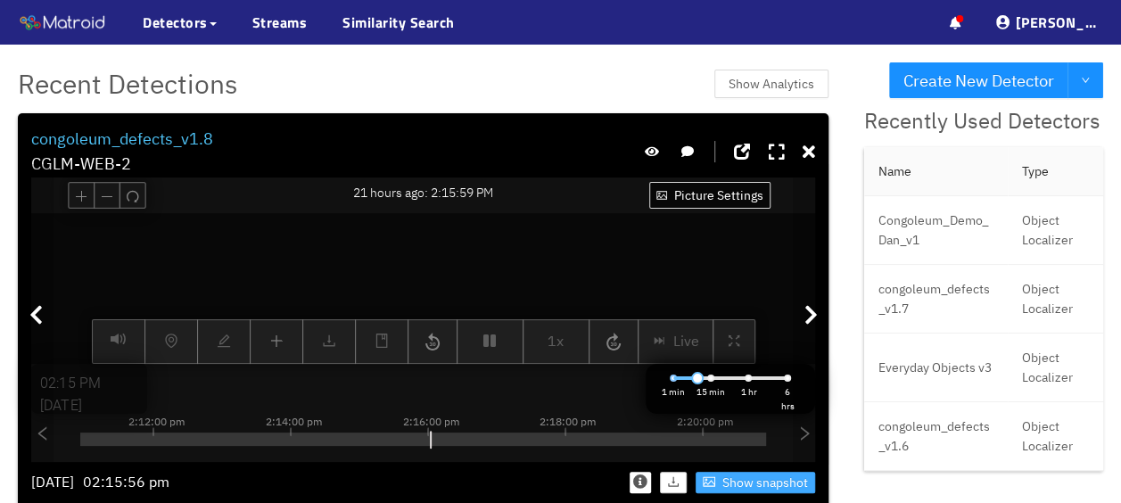
type input "02:16 PM"
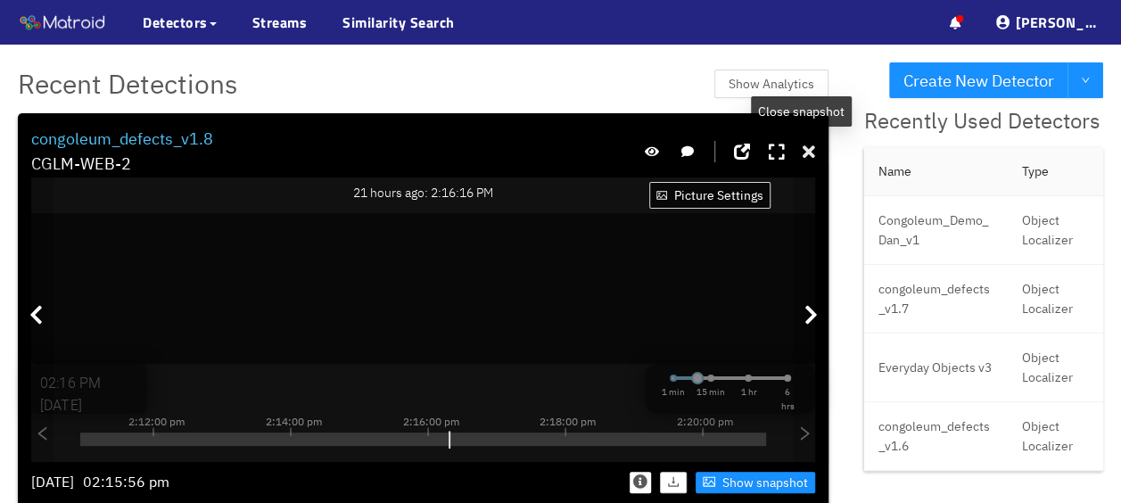
click at [802, 152] on icon at bounding box center [808, 153] width 12 height 18
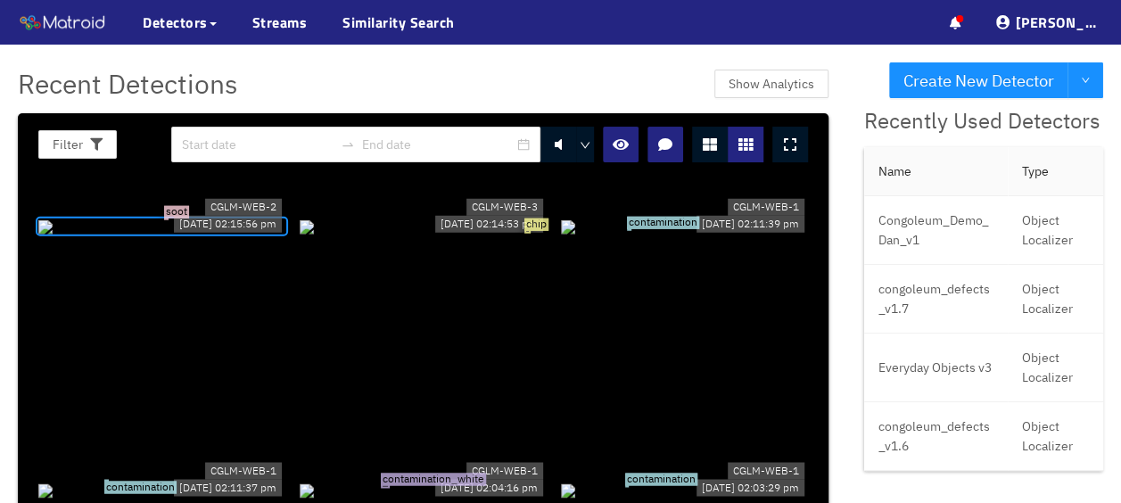
scroll to position [1508, 0]
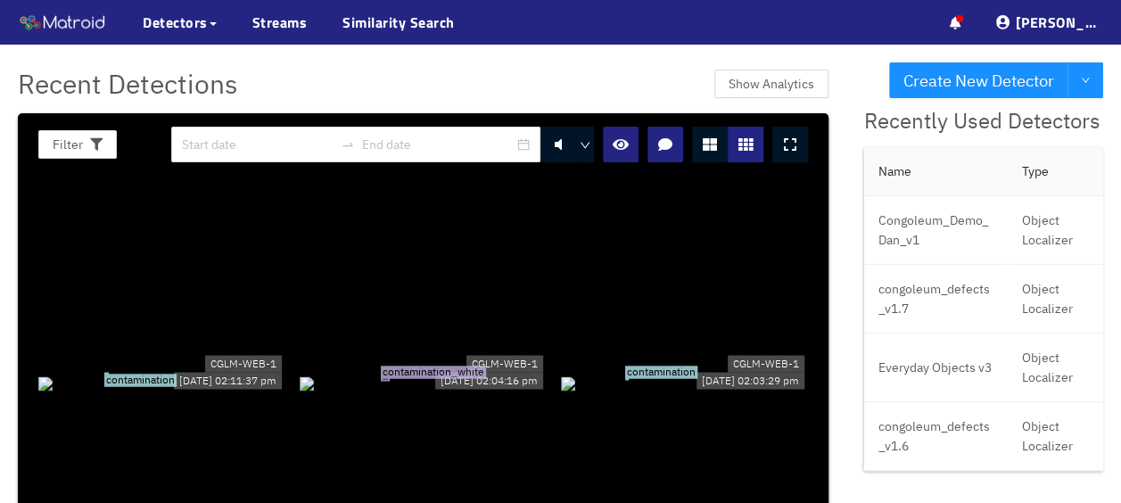
click at [382, 366] on span "contamination_white" at bounding box center [433, 372] width 105 height 12
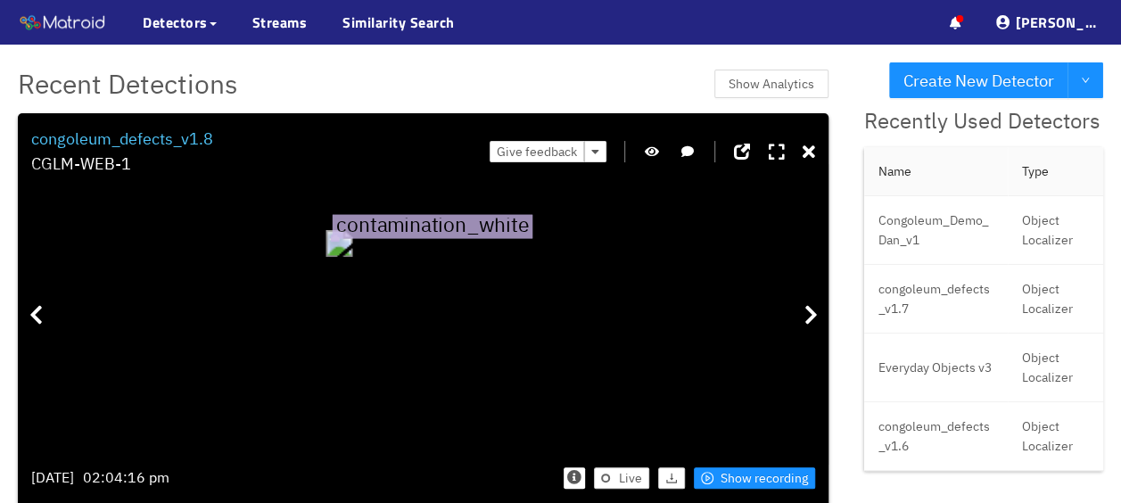
click at [645, 151] on icon "button" at bounding box center [652, 151] width 14 height 12
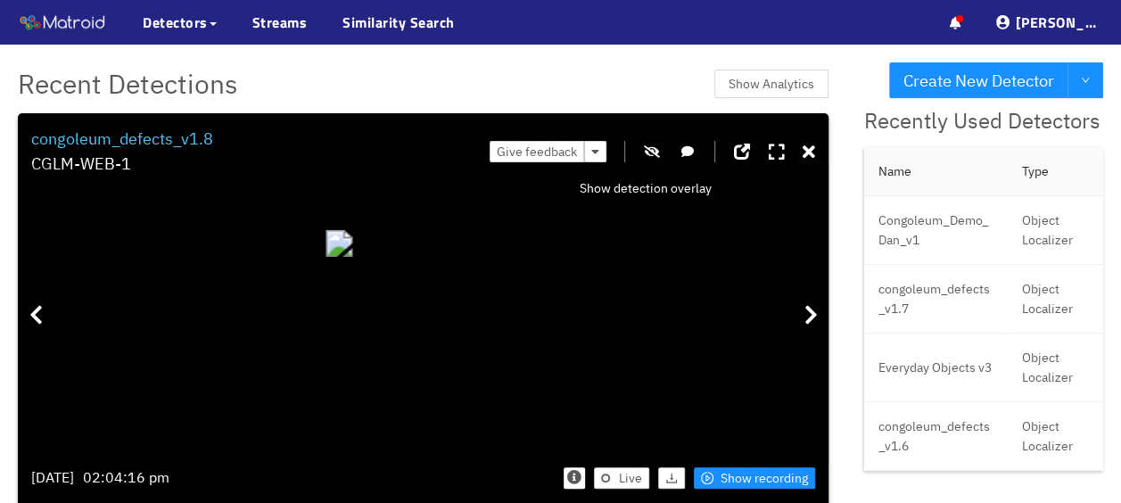
click at [644, 151] on icon "button" at bounding box center [652, 151] width 16 height 12
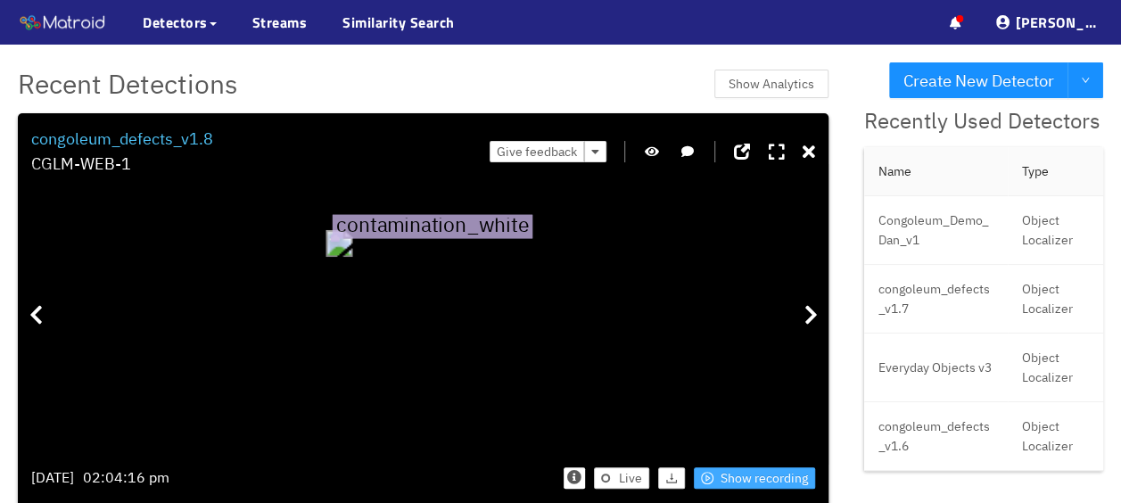
click at [748, 479] on span "Show recording" at bounding box center [763, 478] width 87 height 20
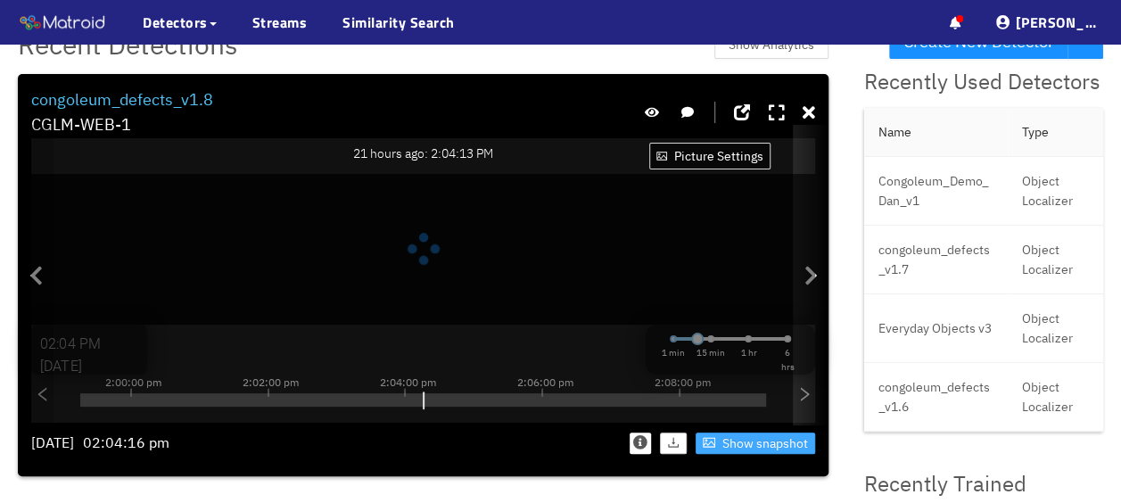
scroll to position [0, 0]
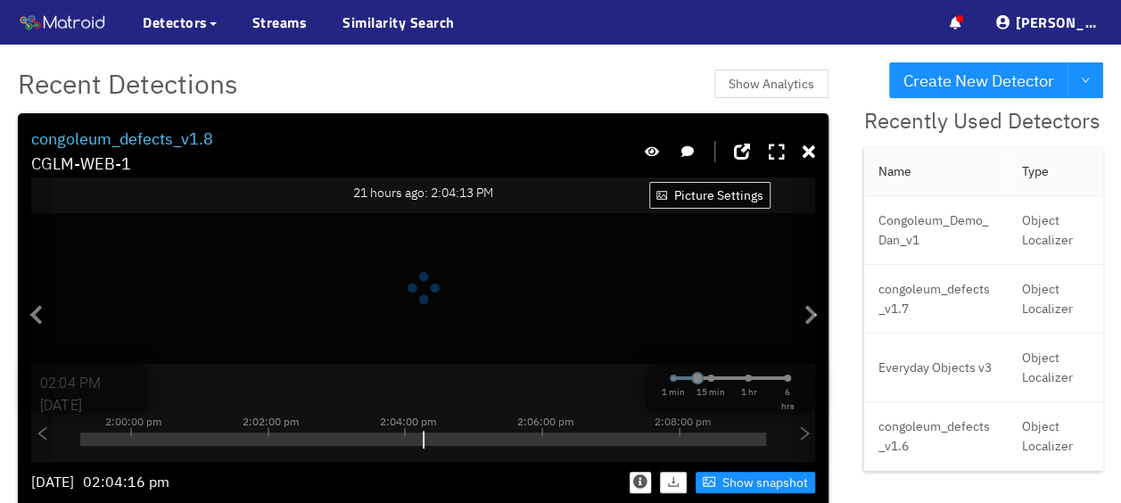
click at [772, 149] on icon at bounding box center [776, 153] width 16 height 18
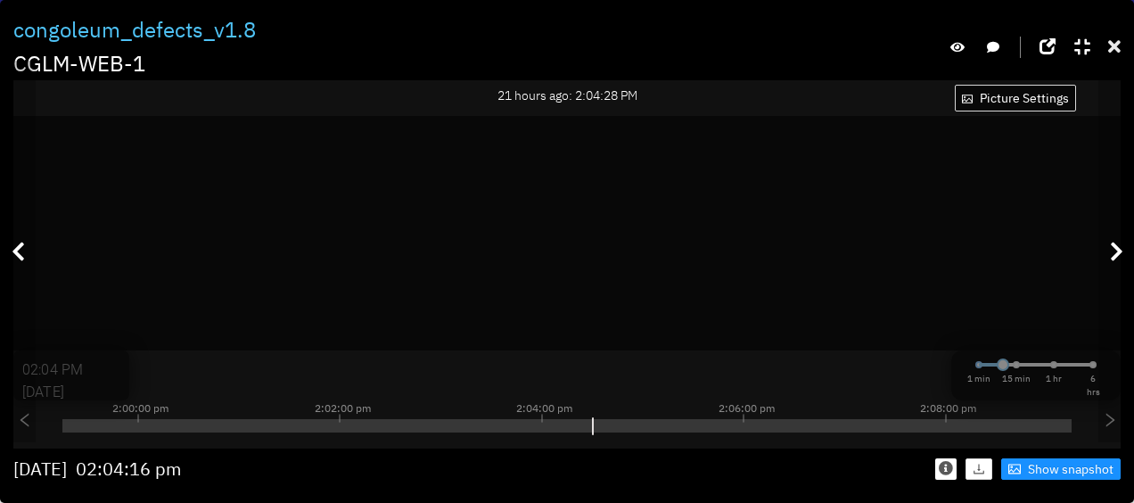
click at [1111, 43] on icon at bounding box center [1114, 47] width 12 height 18
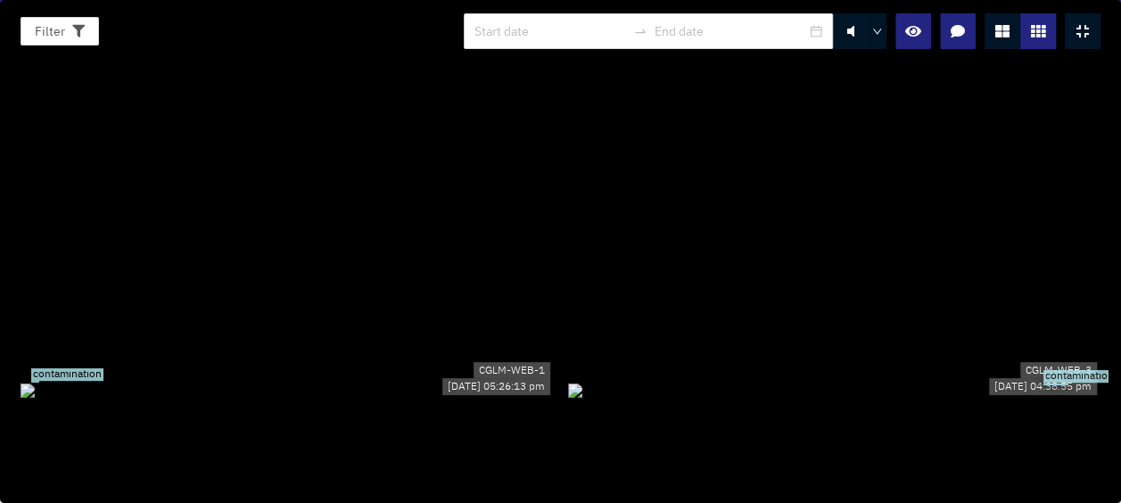
scroll to position [1687, 0]
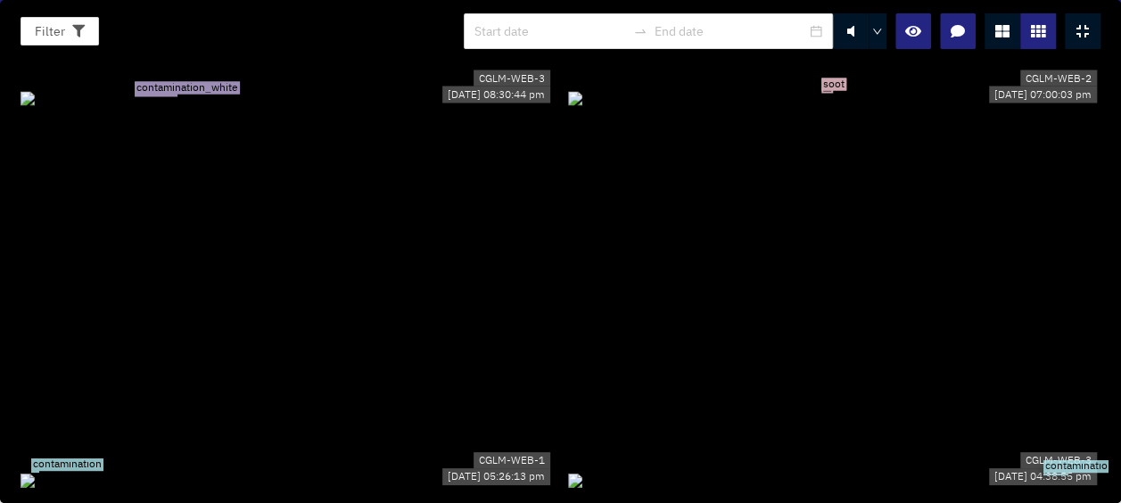
click at [1084, 29] on icon at bounding box center [1082, 31] width 12 height 14
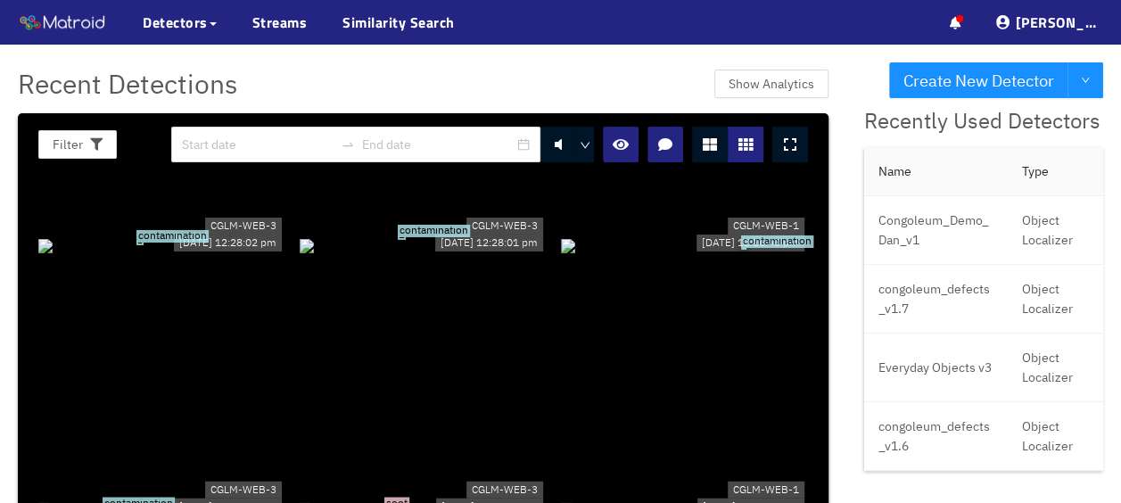
scroll to position [3202, 0]
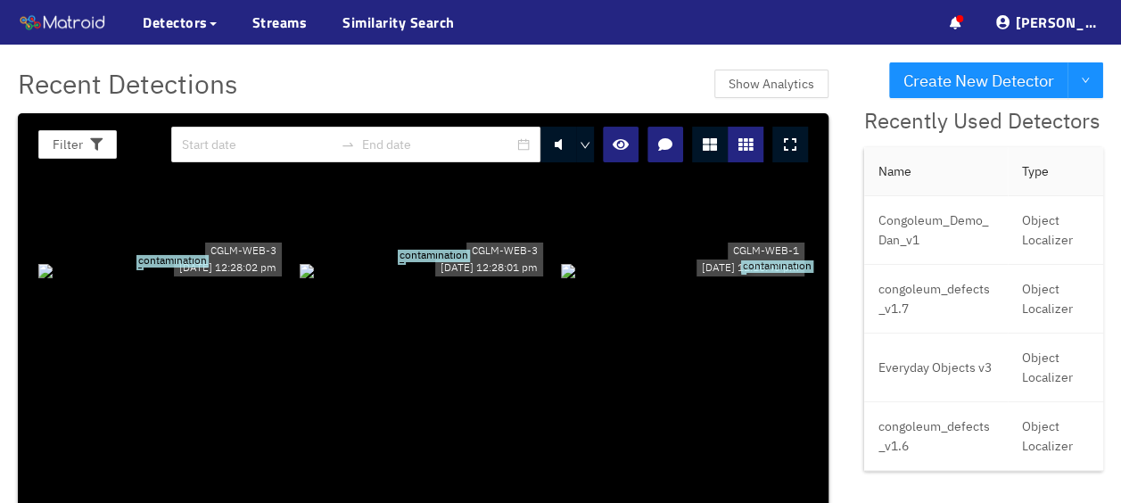
click at [661, 260] on div "contamination" at bounding box center [684, 270] width 247 height 20
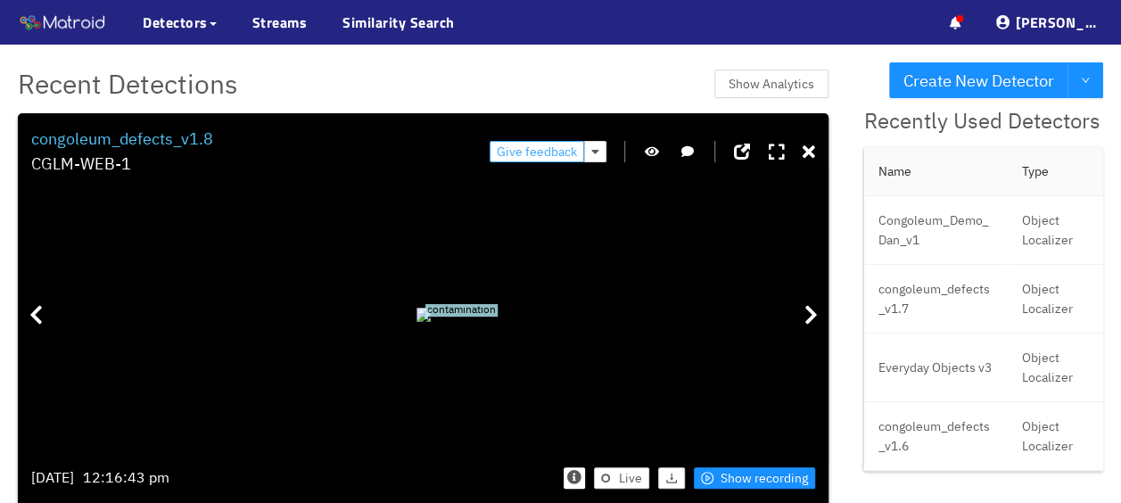
click at [538, 152] on span "Give feedback" at bounding box center [537, 152] width 80 height 20
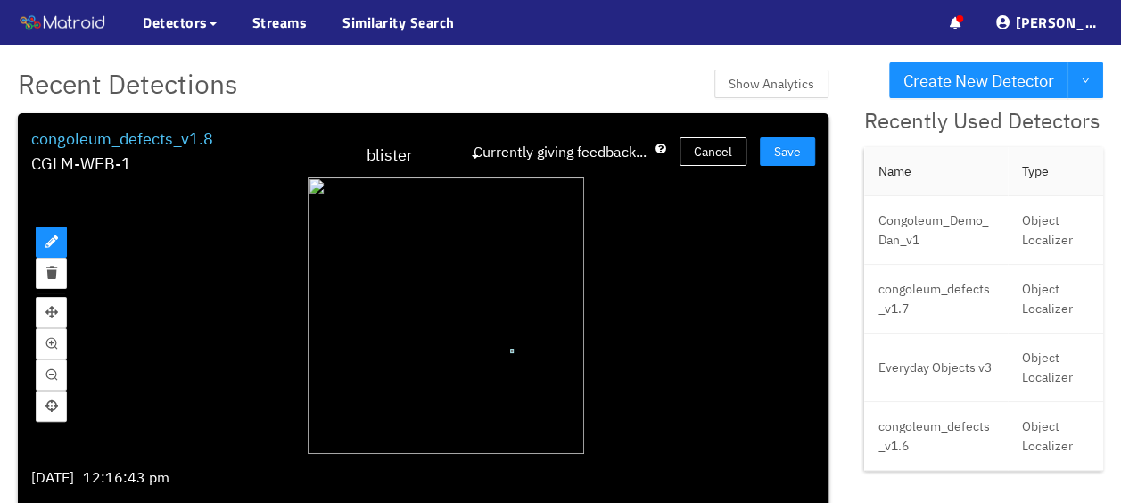
click at [403, 160] on span "blister" at bounding box center [423, 156] width 114 height 29
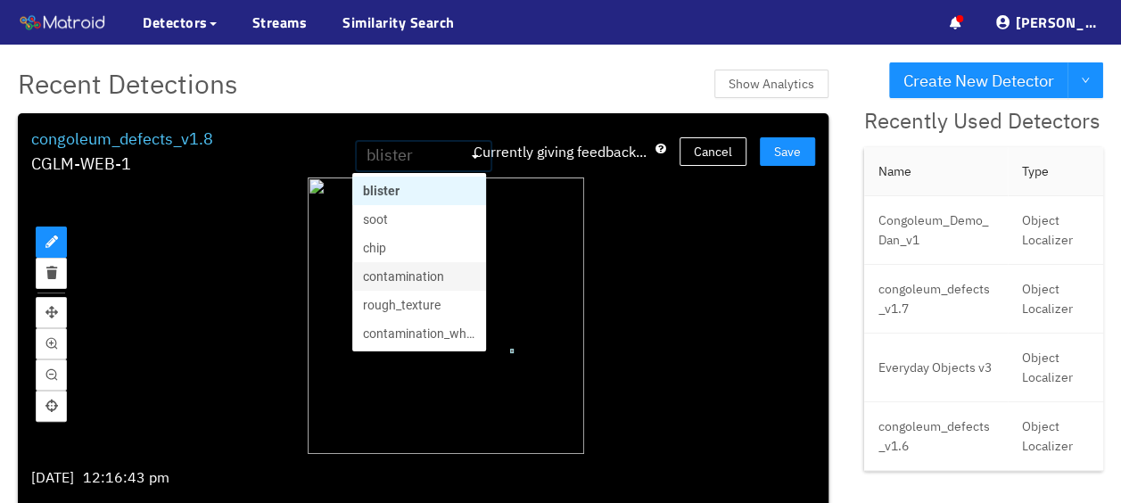
click at [462, 282] on div "contamination" at bounding box center [419, 277] width 112 height 20
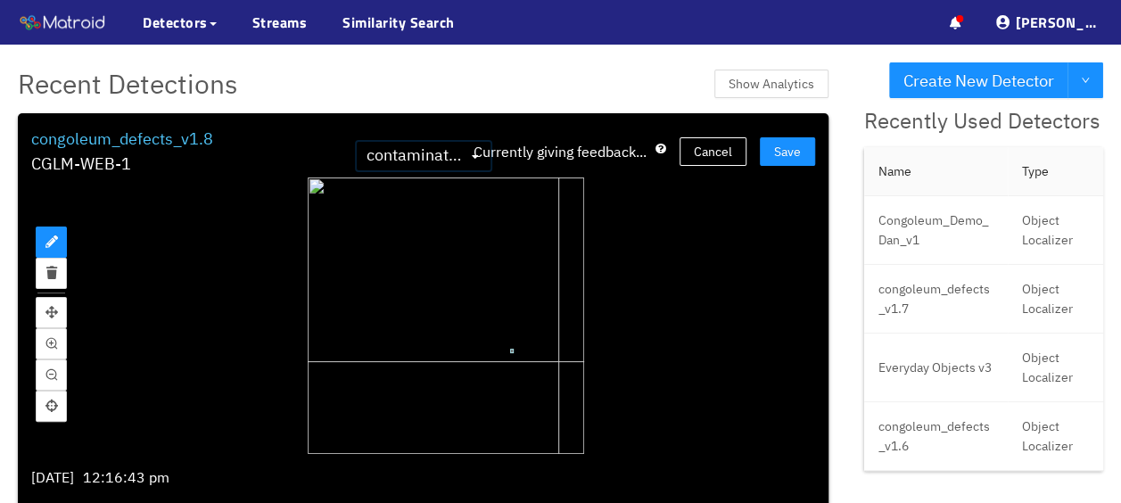
click at [555, 361] on div at bounding box center [446, 315] width 276 height 276
click at [556, 360] on div at bounding box center [446, 315] width 276 height 276
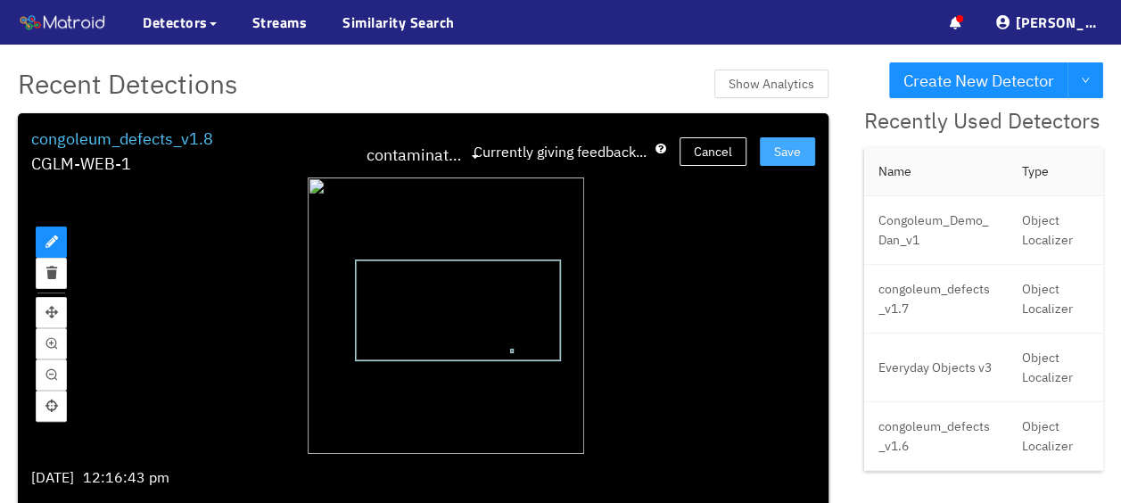
click at [784, 152] on span "Save" at bounding box center [787, 152] width 27 height 20
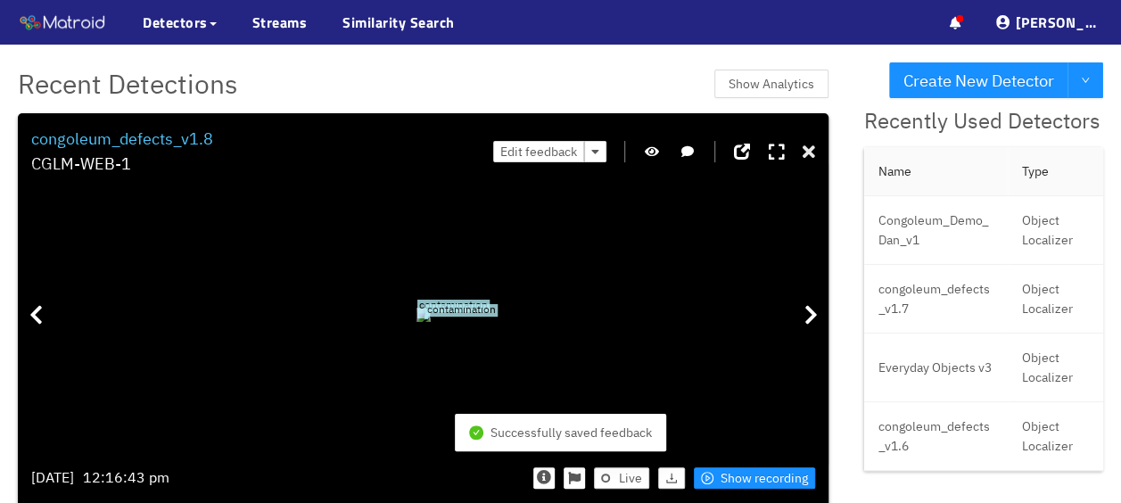
click at [802, 148] on icon at bounding box center [808, 153] width 12 height 18
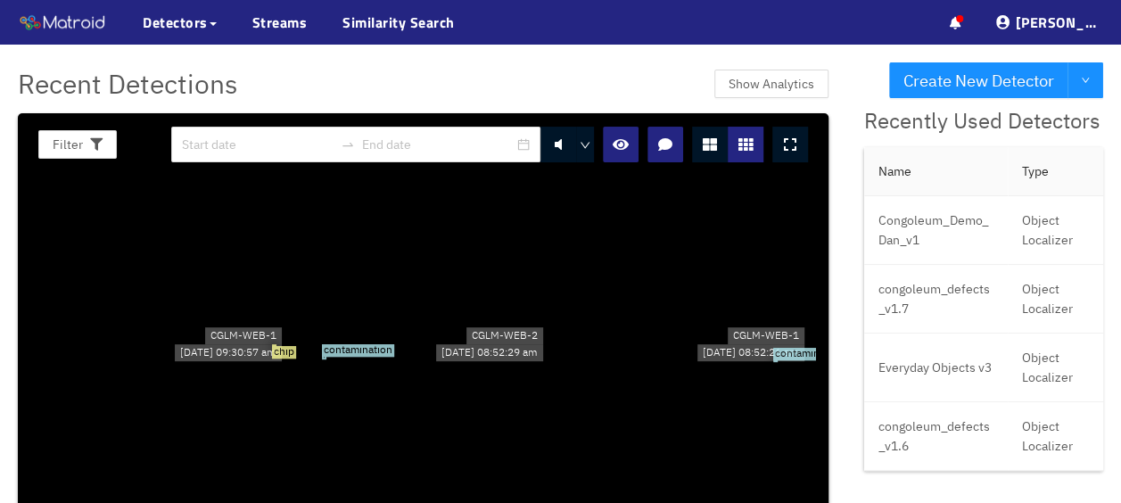
scroll to position [5075, 0]
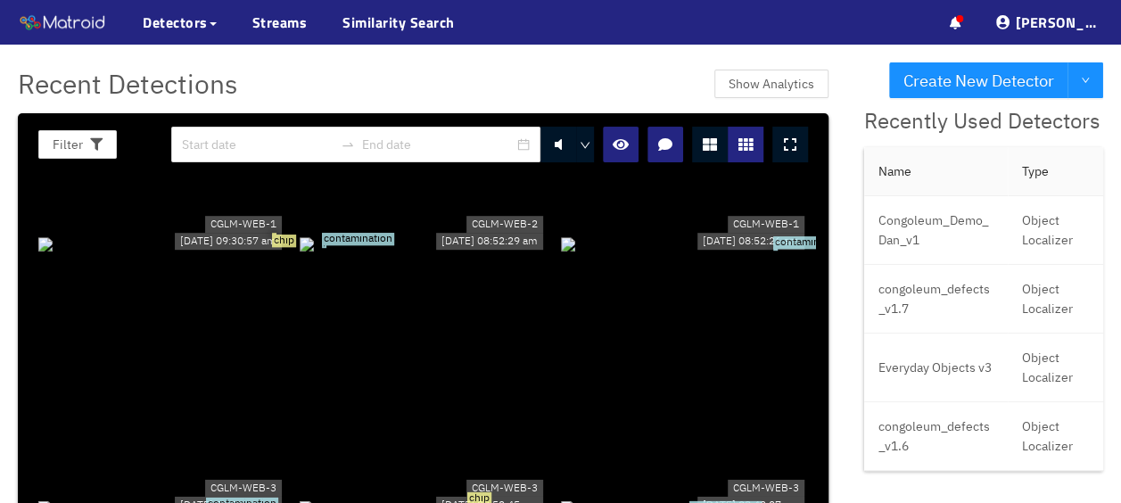
click at [449, 253] on div "contamination" at bounding box center [423, 244] width 247 height 20
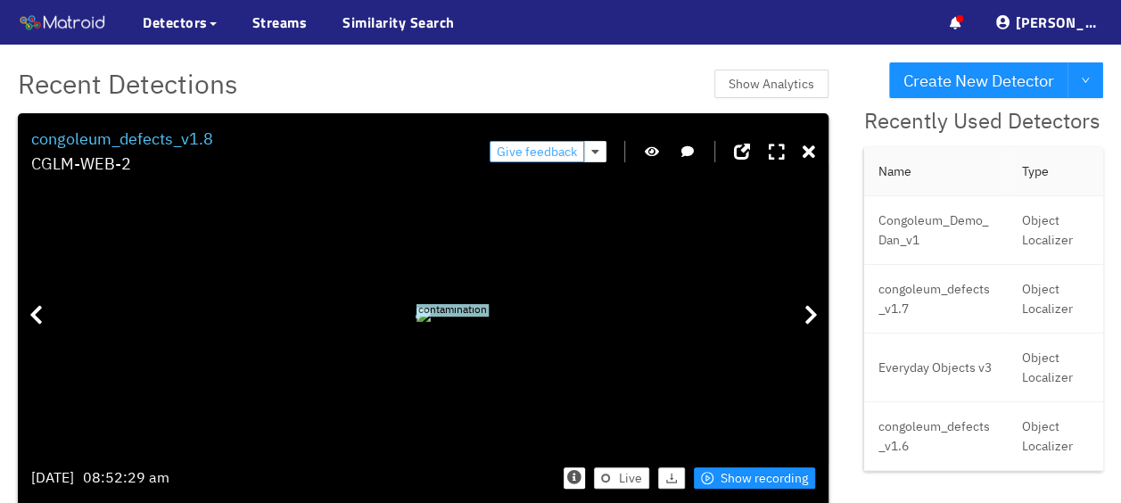
click at [539, 153] on span "Give feedback" at bounding box center [537, 152] width 80 height 20
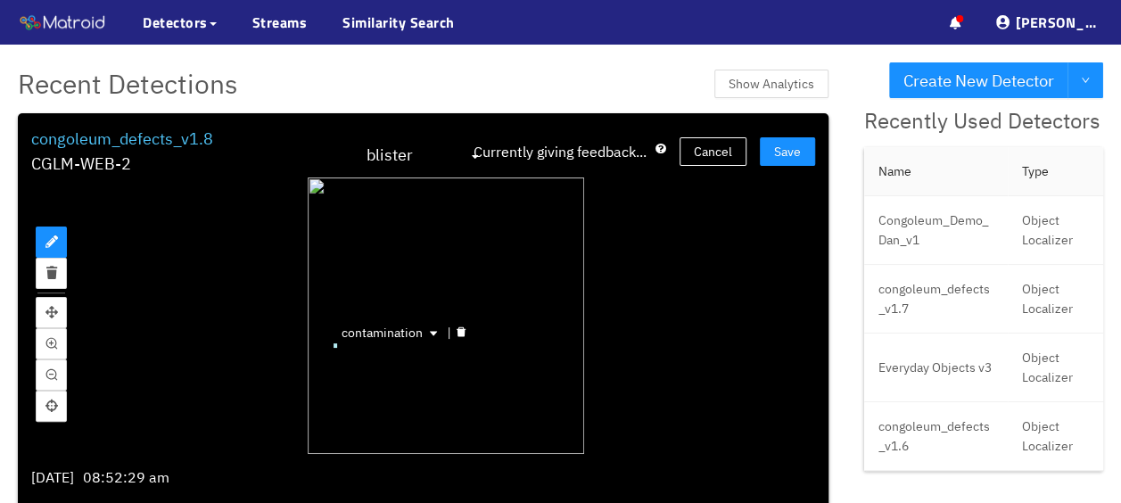
click at [333, 344] on div "contamination" at bounding box center [335, 345] width 4 height 4
click at [456, 328] on icon "delete" at bounding box center [461, 331] width 11 height 11
click at [774, 157] on span "Save" at bounding box center [787, 152] width 27 height 20
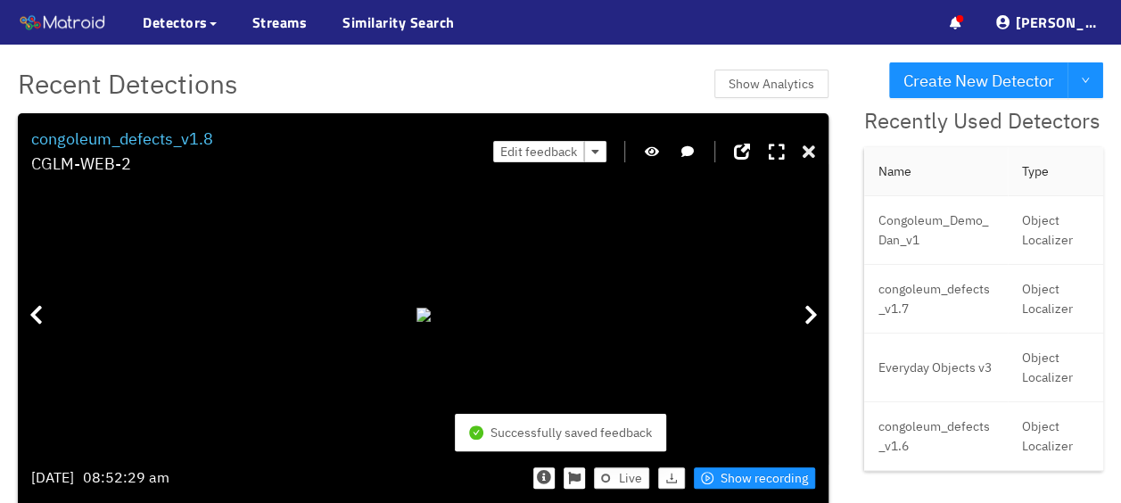
click at [802, 149] on icon at bounding box center [808, 153] width 12 height 18
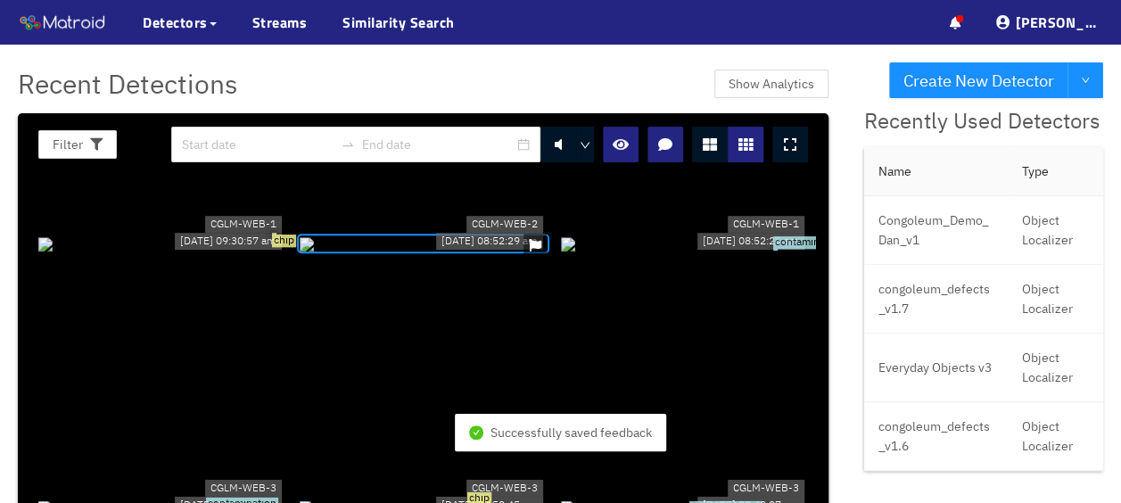
click at [750, 253] on div "contamination" at bounding box center [684, 244] width 247 height 20
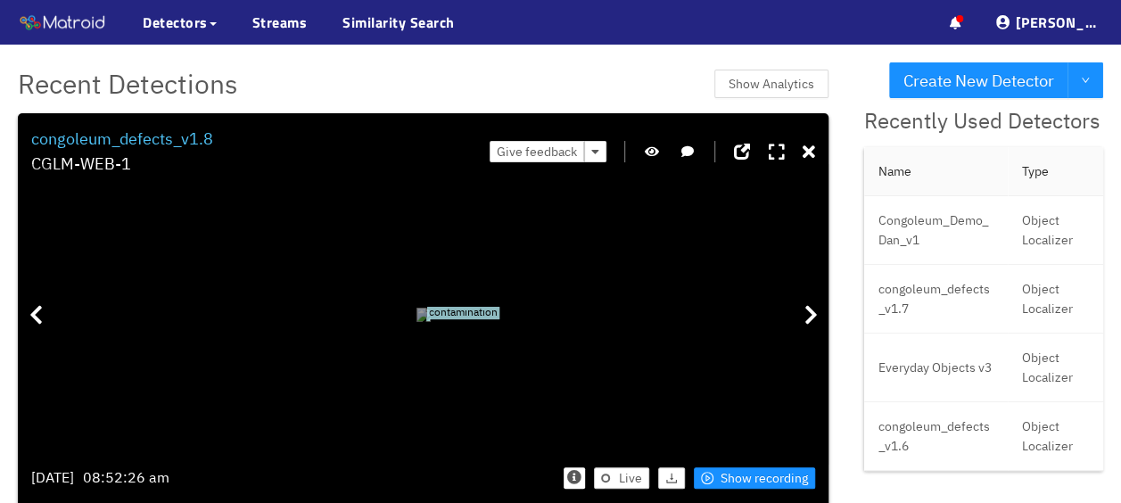
click at [499, 319] on span "contamination" at bounding box center [463, 313] width 72 height 12
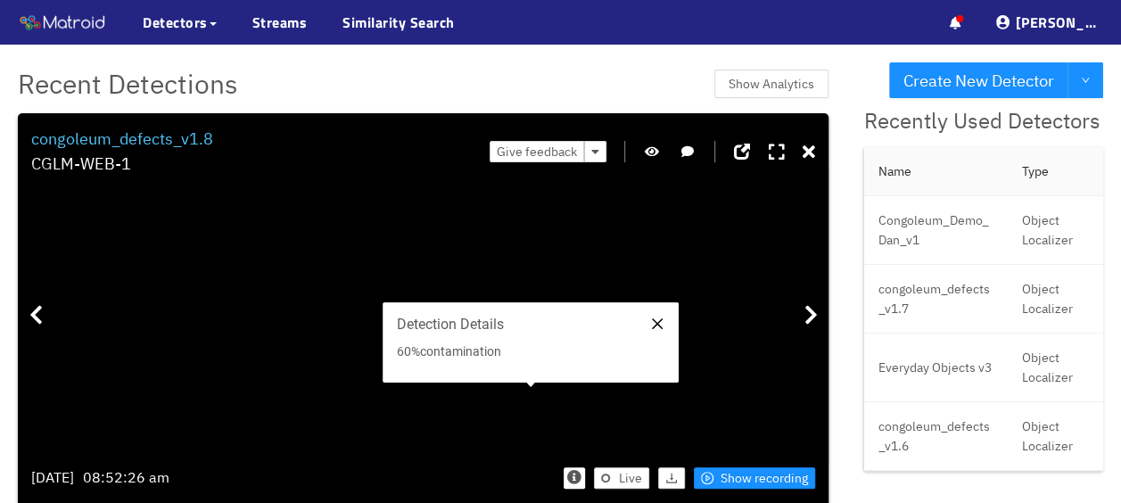
click at [660, 323] on icon "close" at bounding box center [657, 323] width 14 height 14
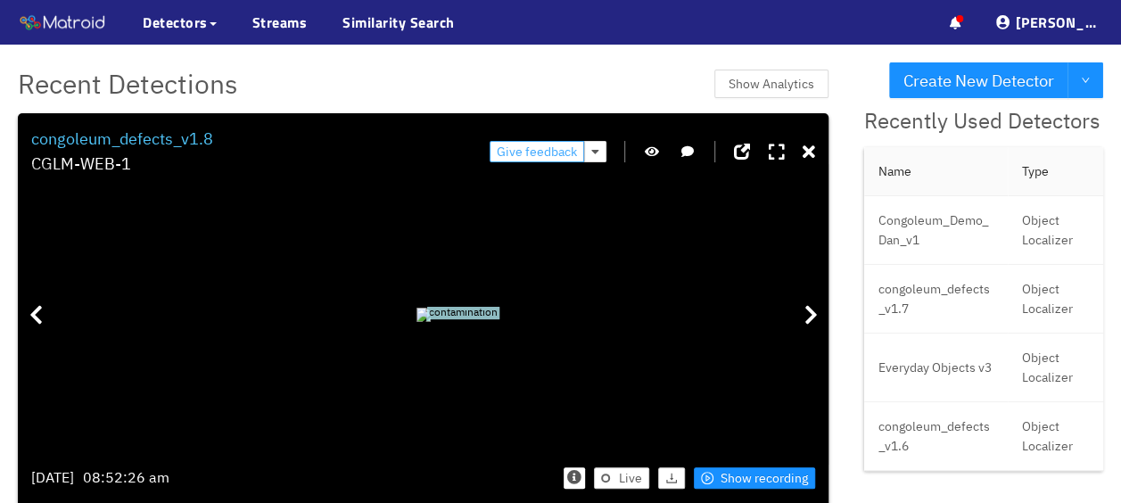
click at [550, 143] on span "Give feedback" at bounding box center [537, 152] width 80 height 20
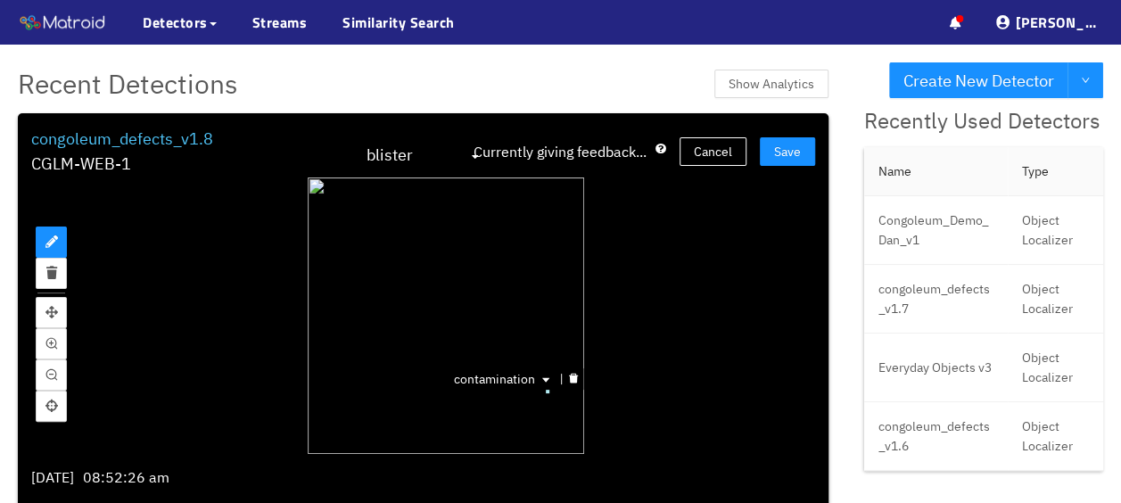
click at [562, 376] on div at bounding box center [573, 379] width 23 height 17
click at [775, 159] on span "Save" at bounding box center [787, 152] width 27 height 20
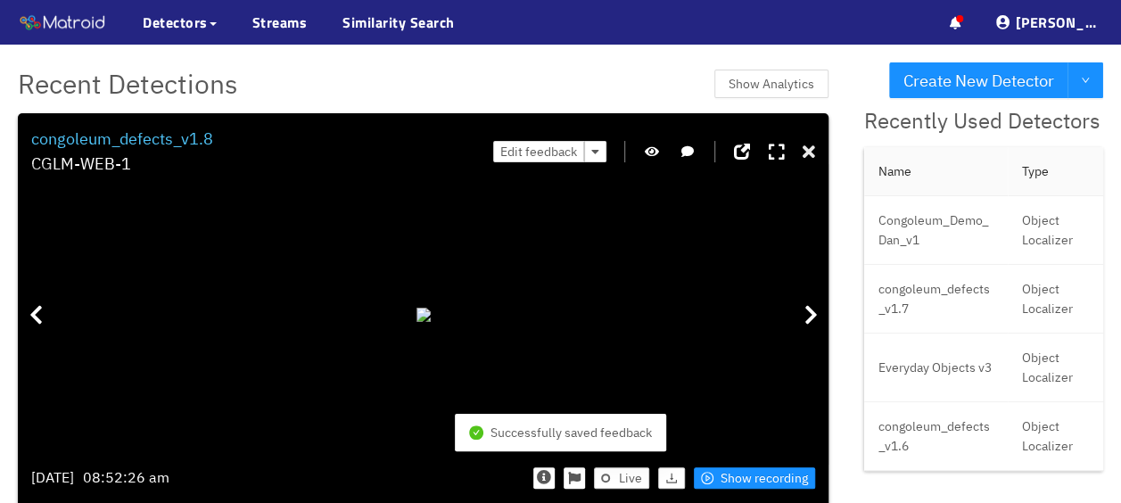
click at [802, 159] on icon at bounding box center [808, 153] width 12 height 18
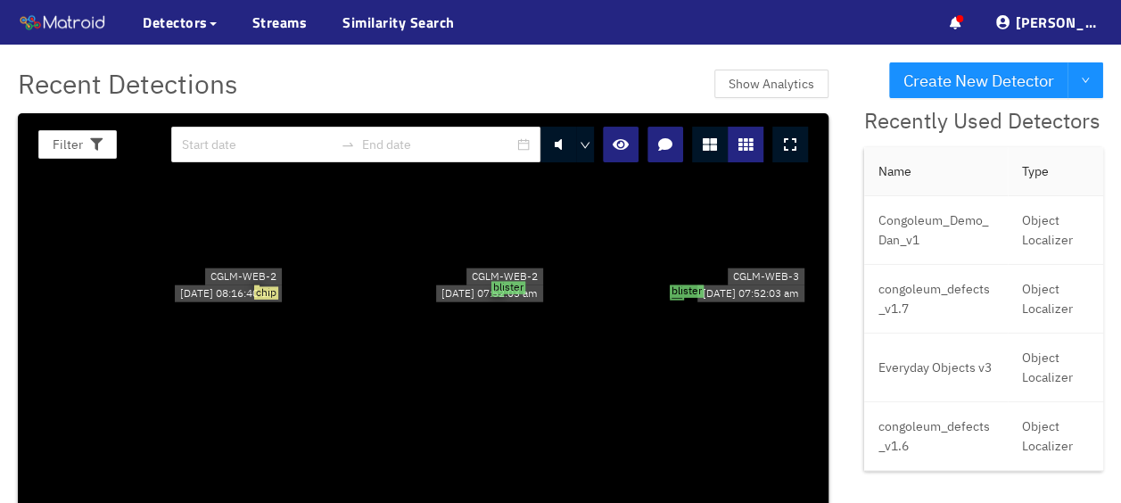
scroll to position [5520, 0]
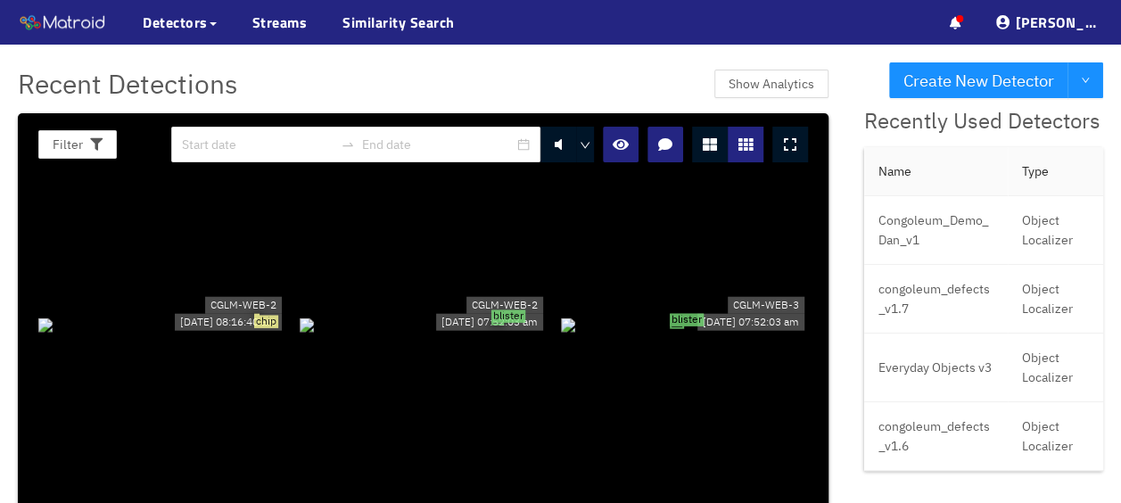
click at [502, 310] on span "blister" at bounding box center [508, 316] width 34 height 12
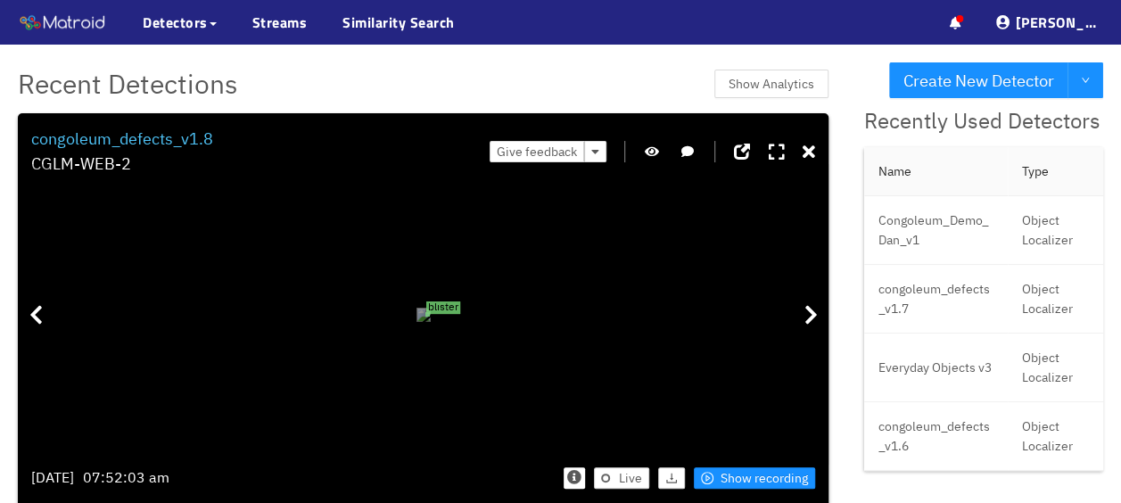
click at [460, 301] on span "blister" at bounding box center [443, 307] width 34 height 12
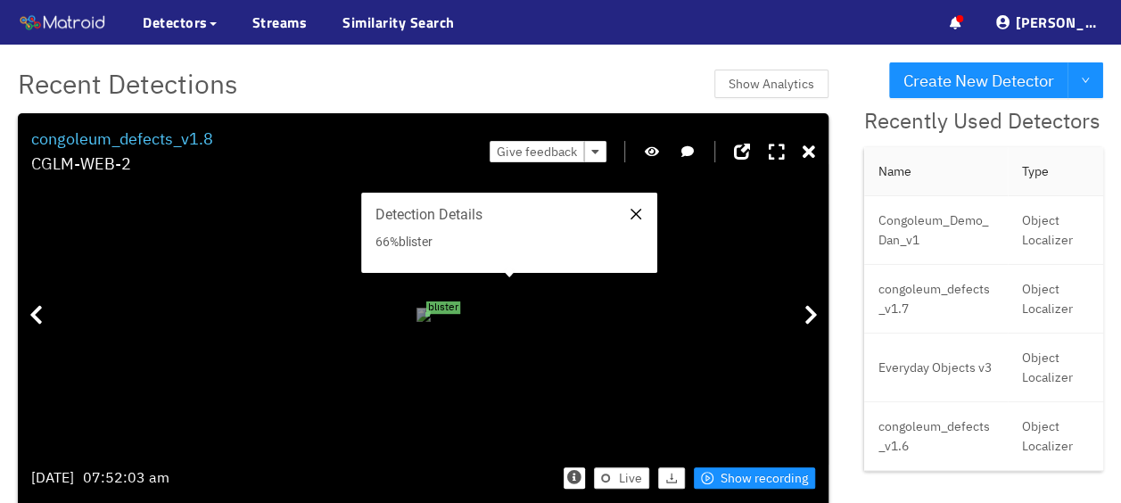
click at [629, 214] on icon "close" at bounding box center [636, 214] width 14 height 14
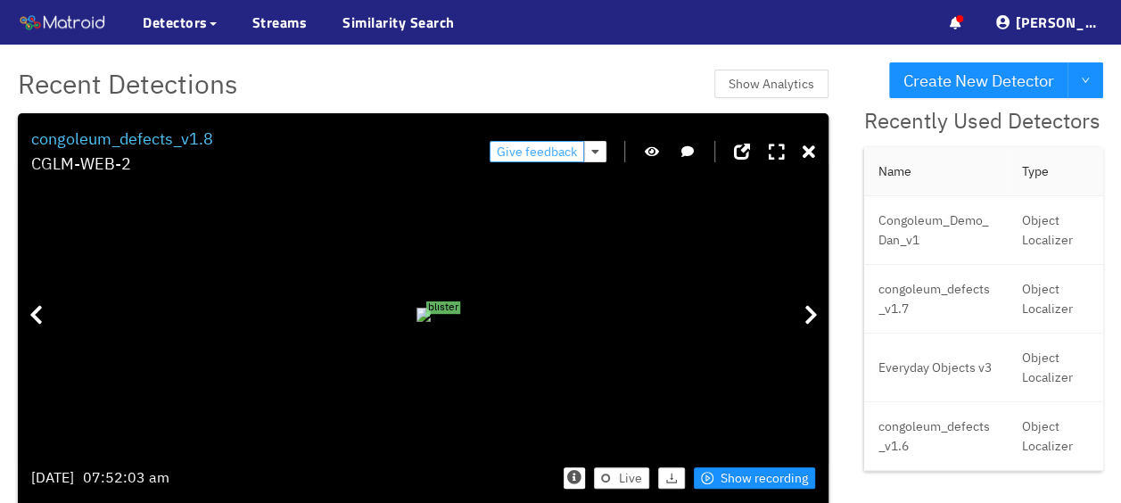
click at [547, 155] on span "Give feedback" at bounding box center [537, 152] width 80 height 20
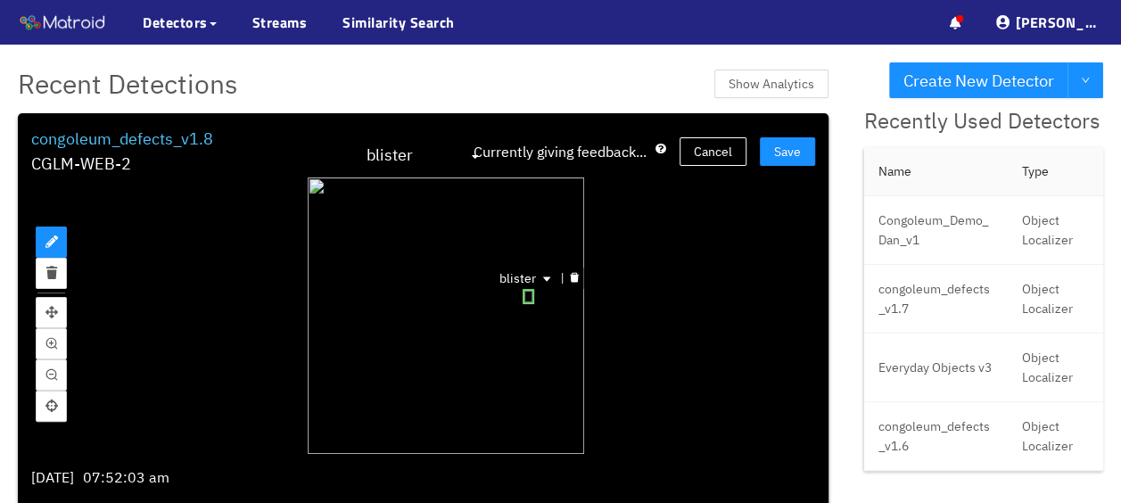
click at [526, 292] on div "blister" at bounding box center [528, 296] width 12 height 15
click at [571, 277] on icon "delete" at bounding box center [574, 278] width 9 height 10
click at [776, 162] on button "Save" at bounding box center [787, 151] width 55 height 29
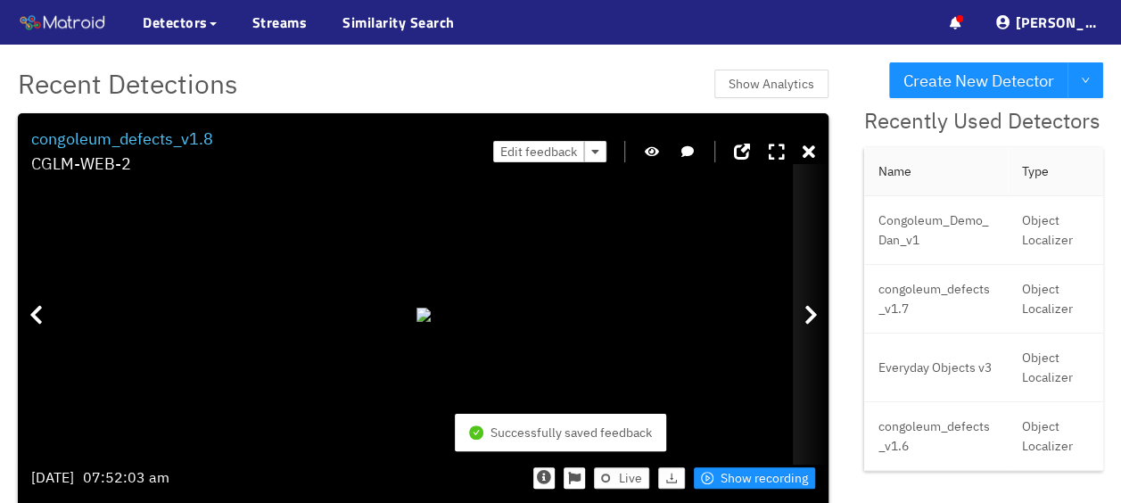
click at [804, 305] on icon at bounding box center [810, 314] width 13 height 21
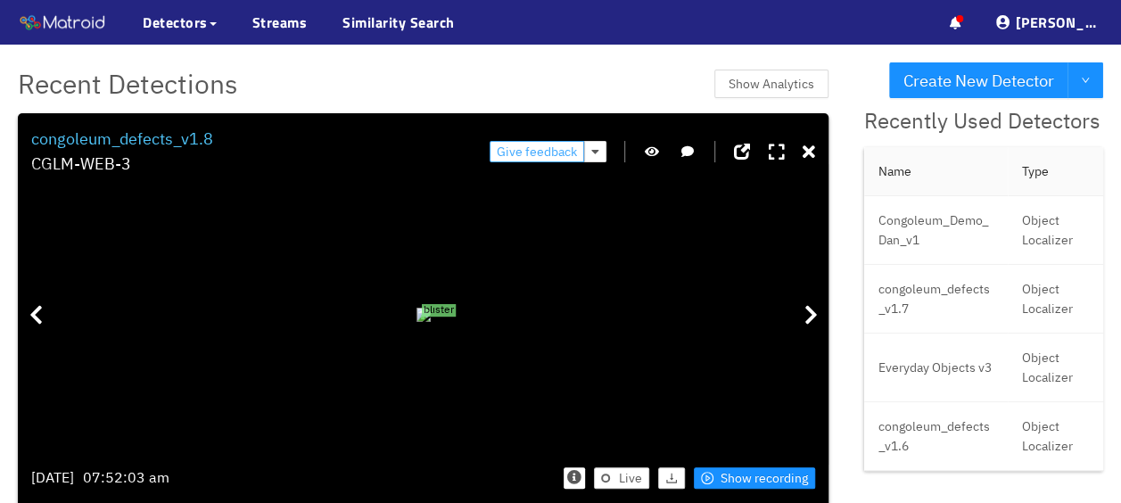
click at [540, 153] on span "Give feedback" at bounding box center [537, 152] width 80 height 20
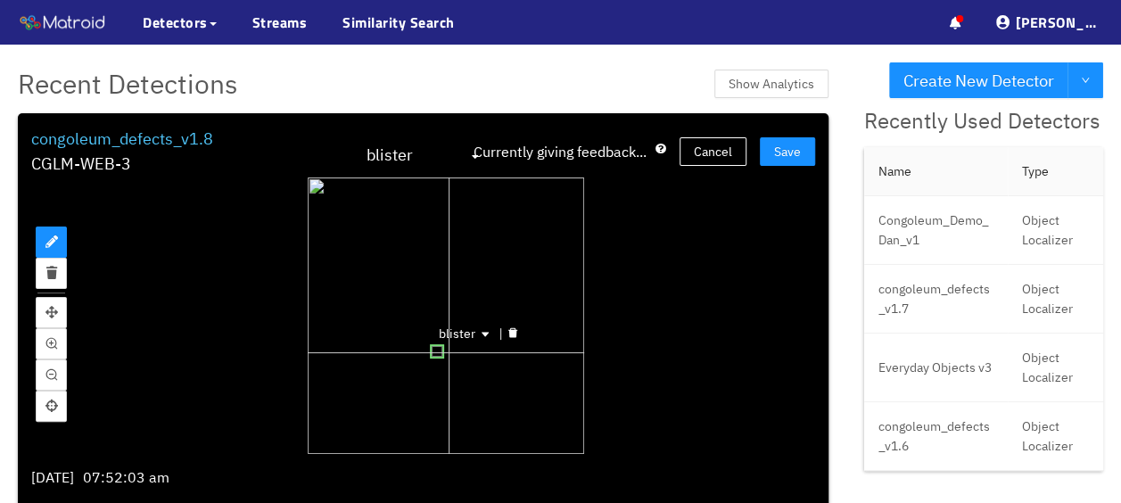
click at [444, 351] on div "blister" at bounding box center [446, 315] width 276 height 276
click at [508, 334] on icon "delete" at bounding box center [512, 333] width 9 height 10
click at [774, 157] on span "Save" at bounding box center [787, 152] width 27 height 20
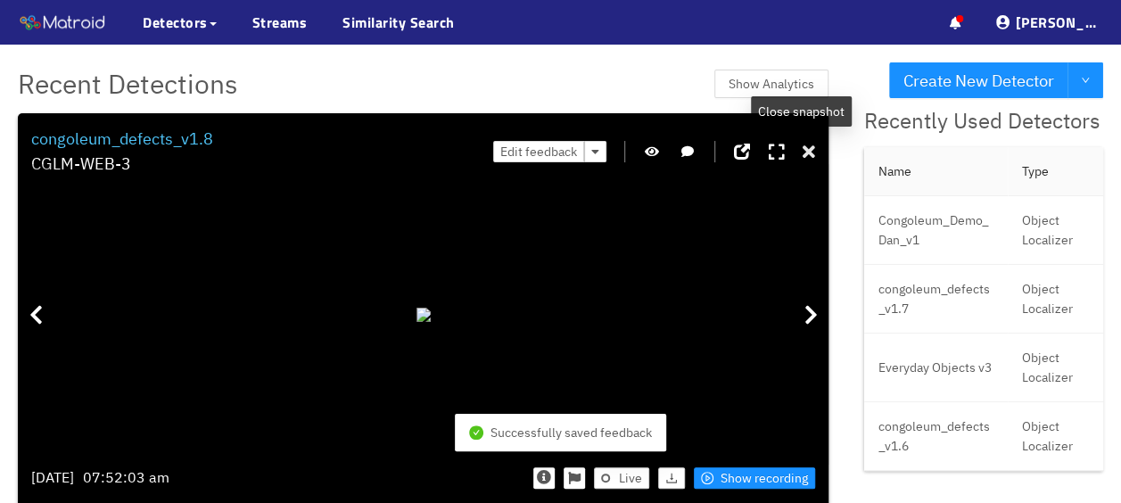
click at [802, 146] on icon at bounding box center [808, 153] width 12 height 18
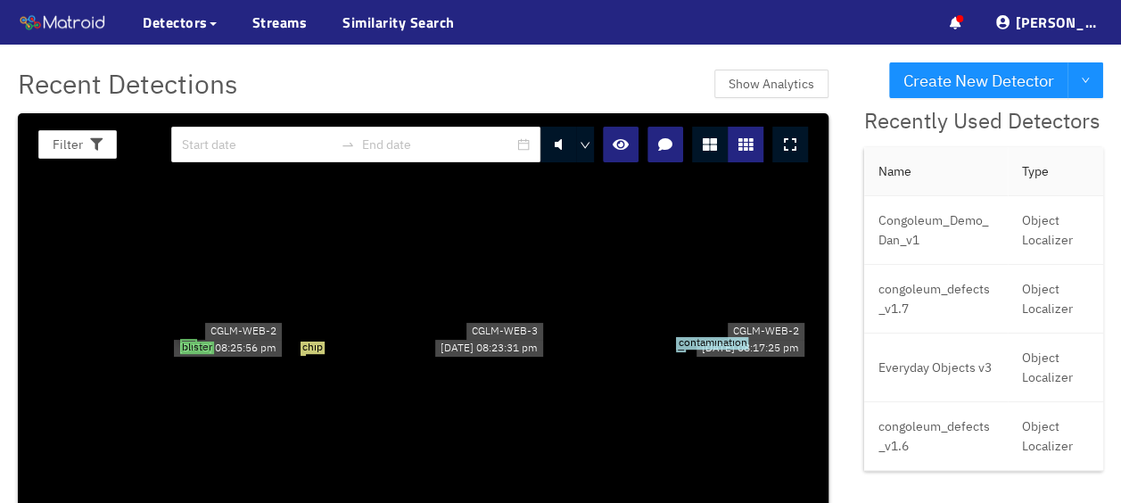
scroll to position [10335, 0]
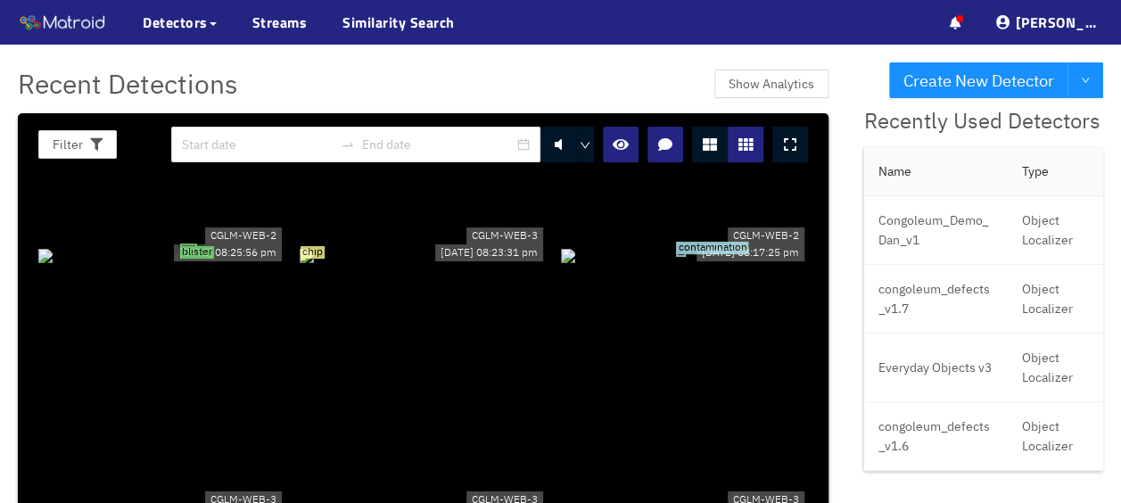
click at [686, 265] on div "contamination" at bounding box center [684, 255] width 247 height 20
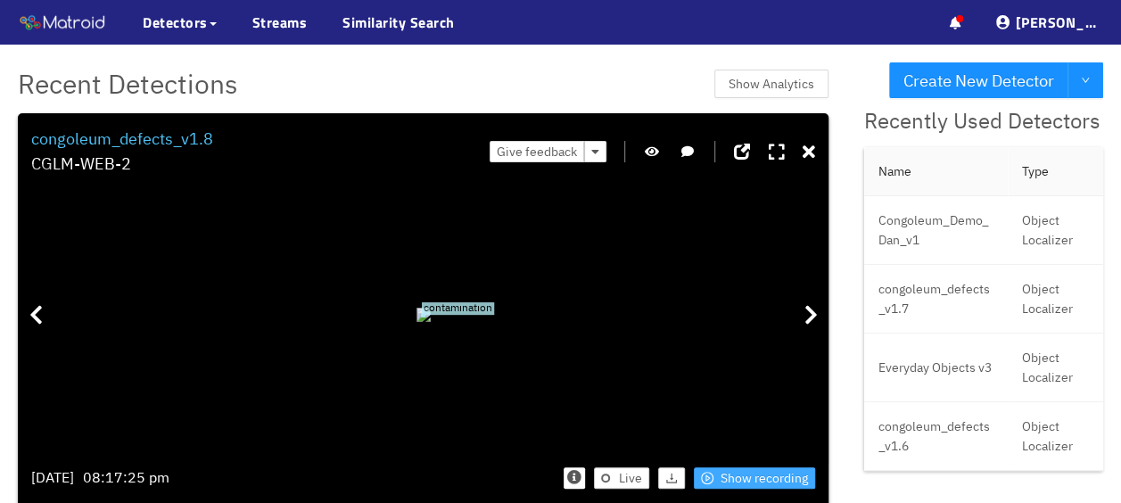
click at [768, 478] on span "Show recording" at bounding box center [763, 478] width 87 height 20
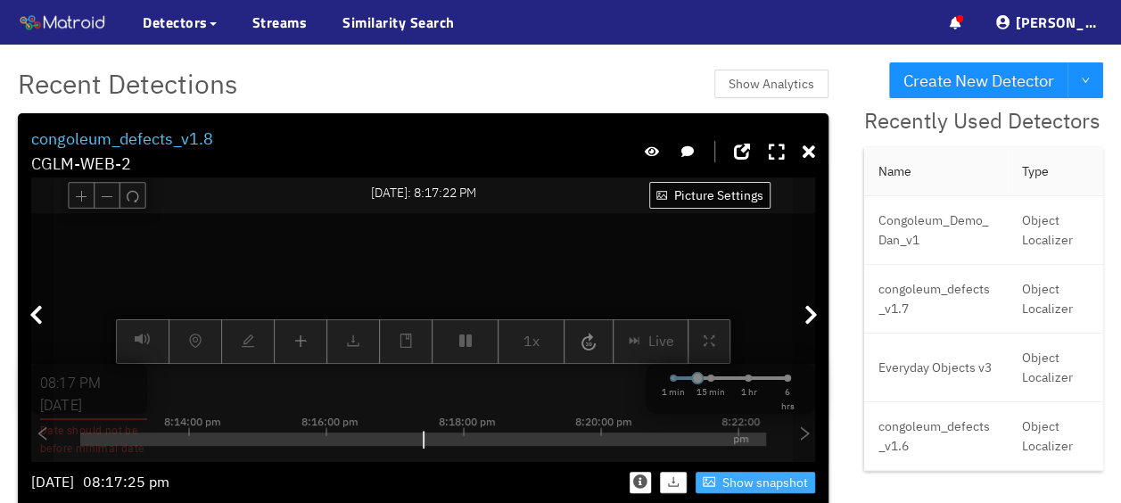
click at [658, 282] on div at bounding box center [423, 288] width 784 height 151
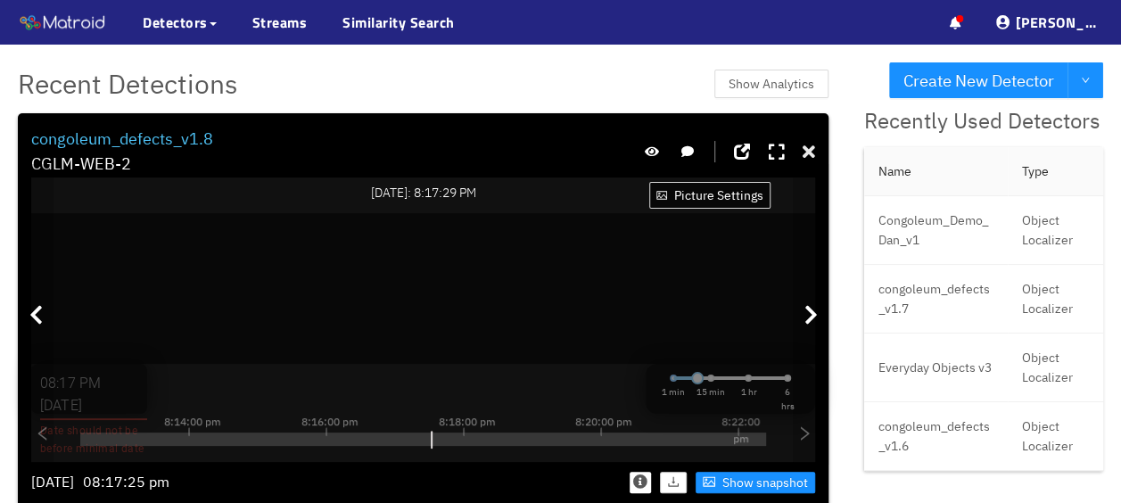
click at [802, 148] on icon at bounding box center [808, 153] width 12 height 18
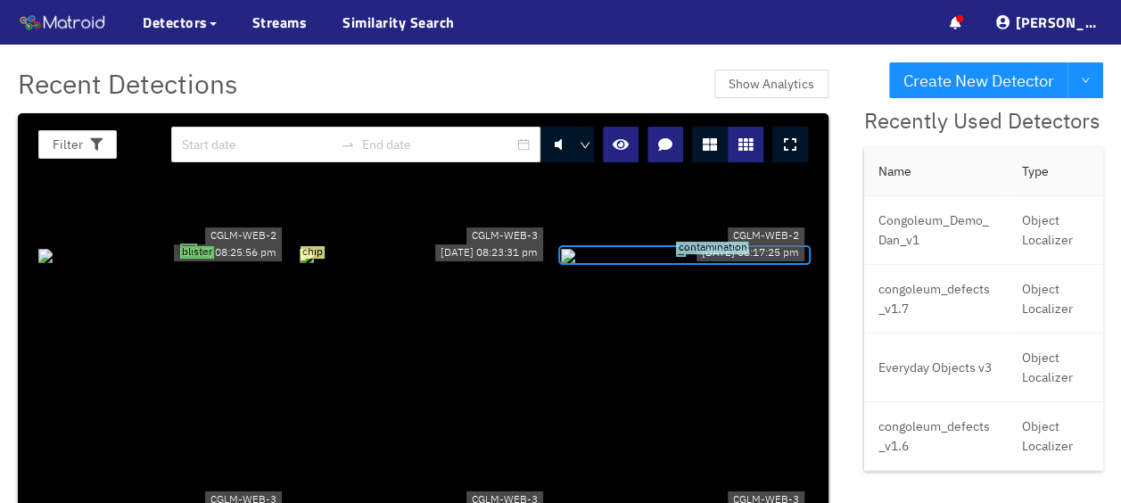
click at [676, 253] on div "contamination" at bounding box center [680, 254] width 9 height 3
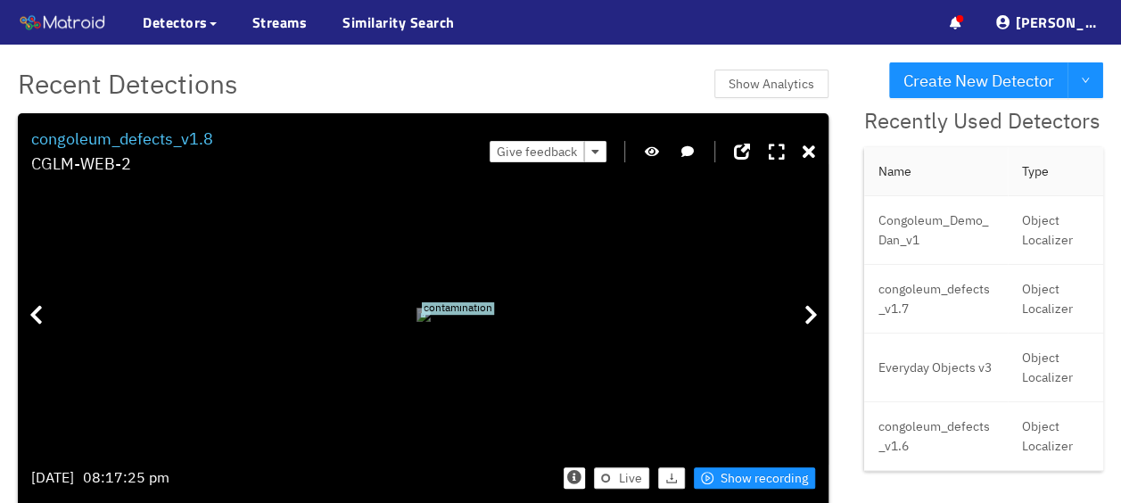
click at [422, 302] on span "contamination" at bounding box center [458, 308] width 72 height 12
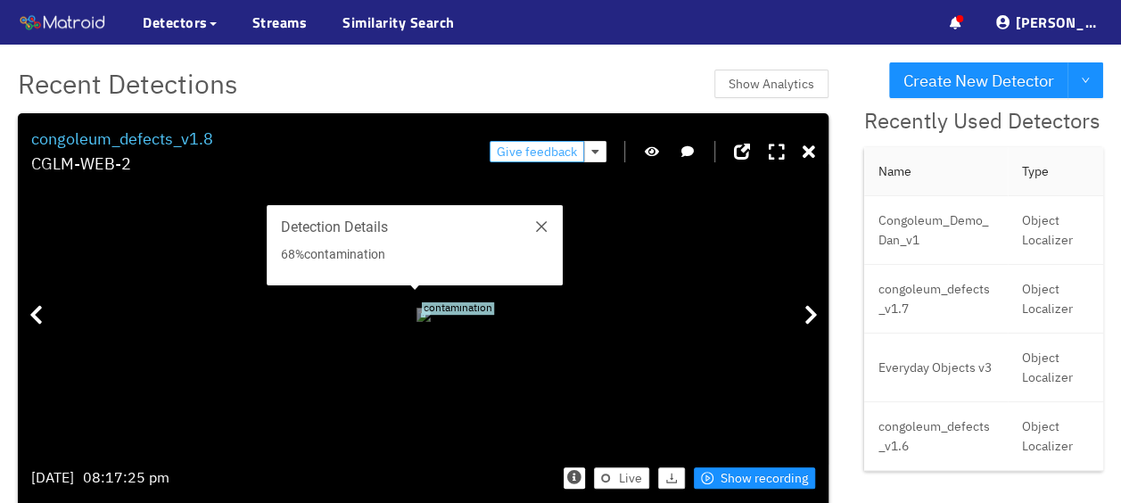
click at [534, 148] on span "Give feedback" at bounding box center [537, 152] width 80 height 20
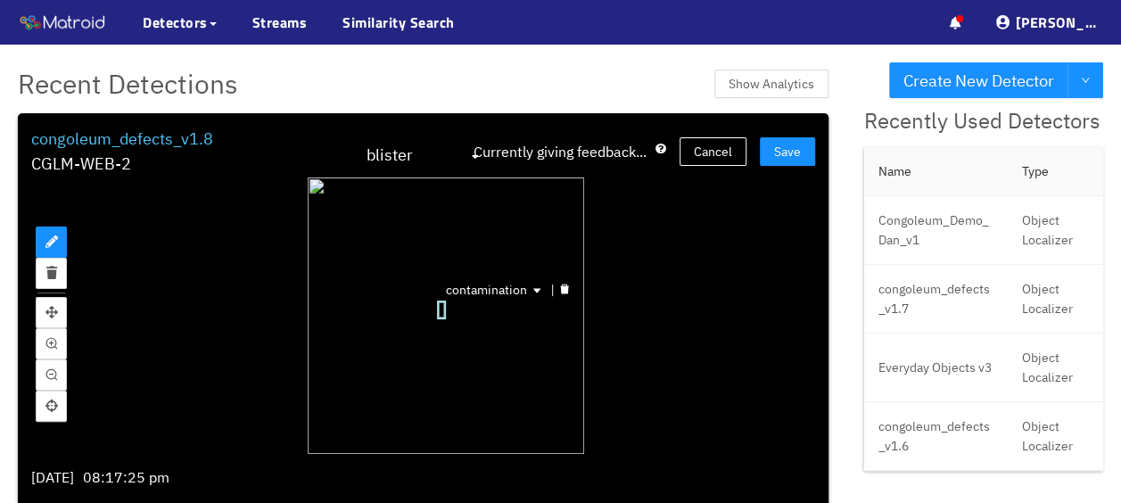
click at [440, 310] on div "contamination" at bounding box center [441, 309] width 8 height 18
click at [565, 288] on div at bounding box center [564, 290] width 23 height 17
click at [785, 152] on span "Save" at bounding box center [787, 152] width 27 height 20
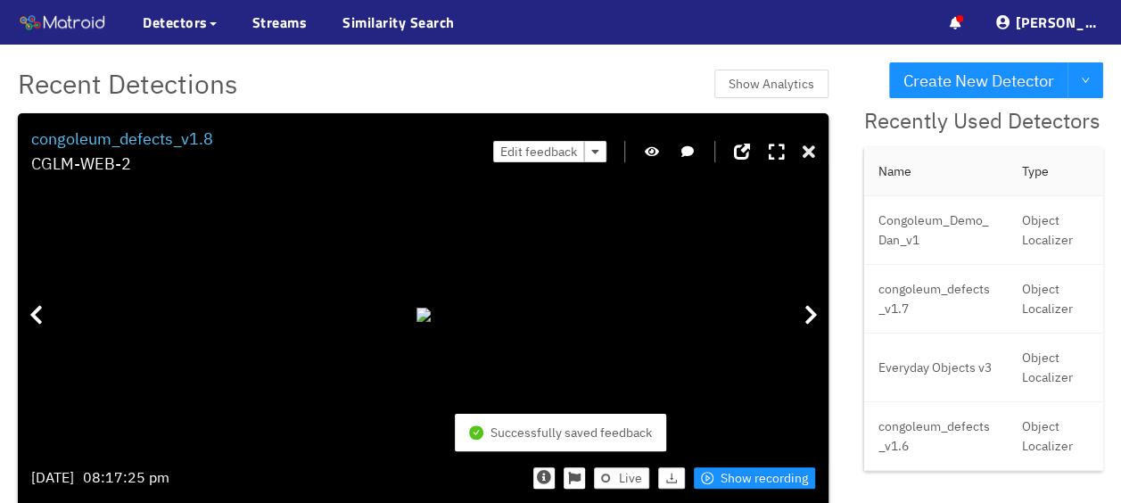
click at [802, 157] on icon at bounding box center [808, 153] width 12 height 18
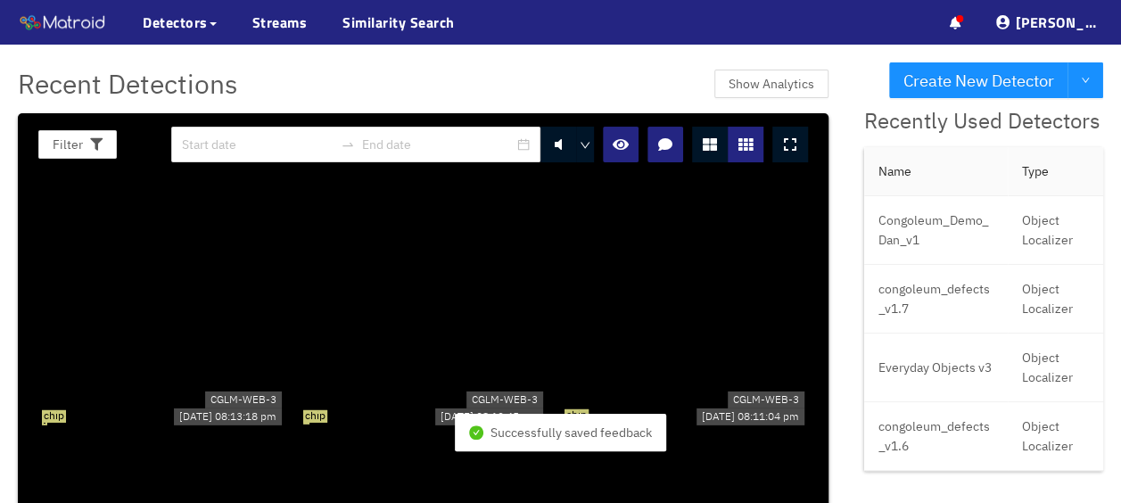
scroll to position [10513, 0]
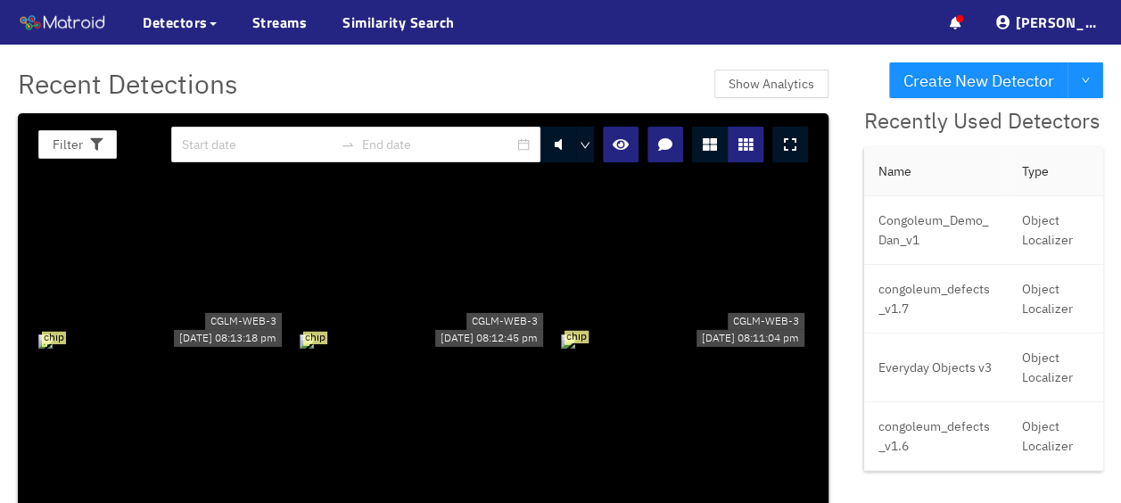
click at [86, 350] on div "chip" at bounding box center [161, 341] width 247 height 20
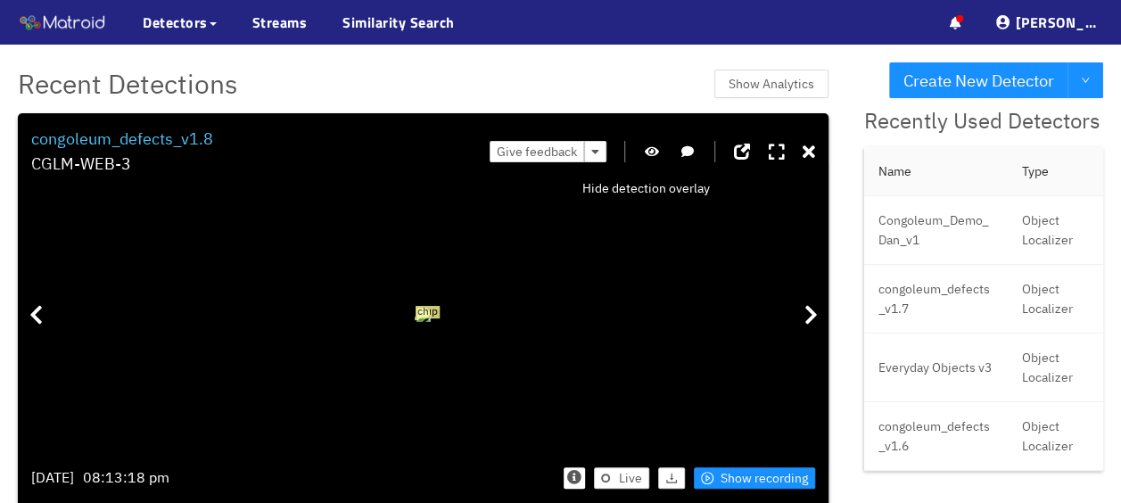
click at [648, 146] on icon "button" at bounding box center [652, 151] width 14 height 12
click at [648, 146] on icon "button" at bounding box center [652, 151] width 16 height 12
click at [648, 146] on icon "button" at bounding box center [652, 151] width 14 height 12
click at [802, 151] on icon at bounding box center [808, 153] width 12 height 18
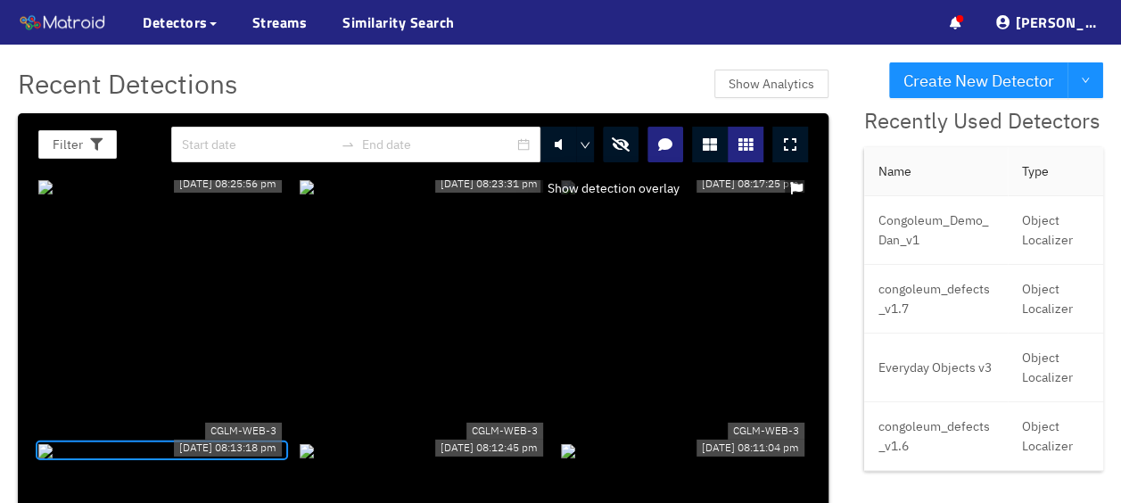
click at [604, 131] on button "button" at bounding box center [621, 145] width 36 height 36
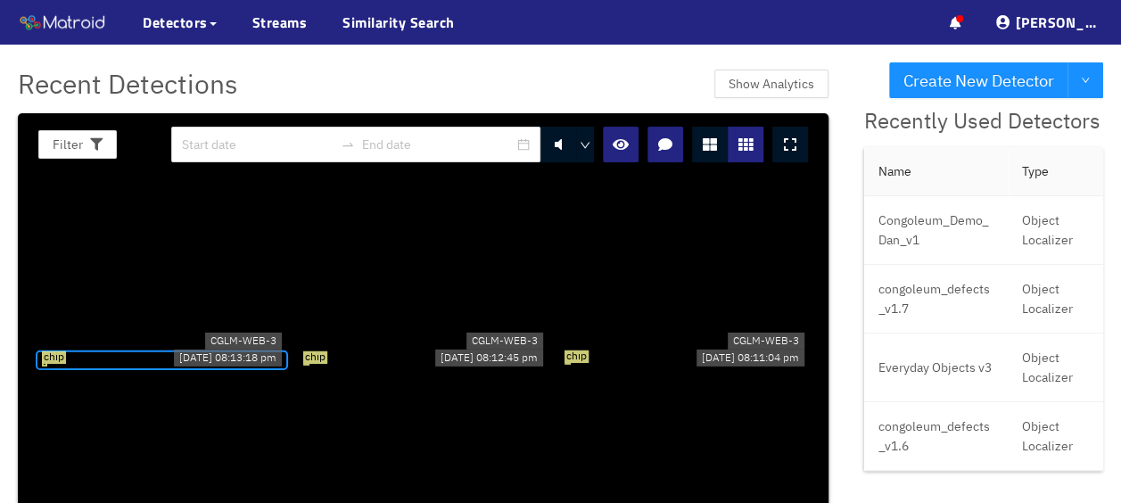
scroll to position [10492, 0]
click at [166, 371] on div "chip" at bounding box center [161, 361] width 247 height 20
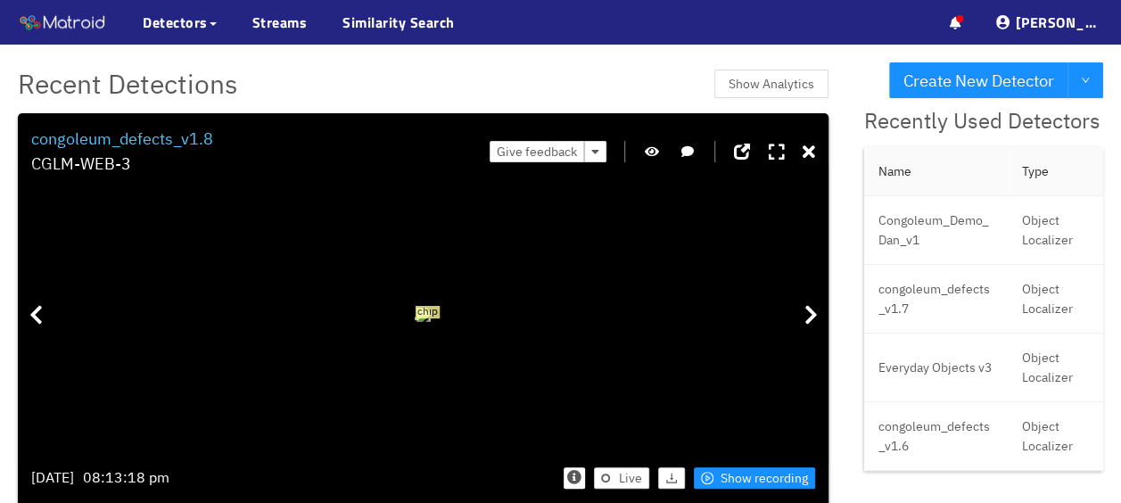
click at [653, 153] on button "button" at bounding box center [652, 151] width 18 height 21
click at [653, 153] on icon "button" at bounding box center [652, 151] width 16 height 12
click at [739, 482] on span "Show recording" at bounding box center [763, 478] width 87 height 20
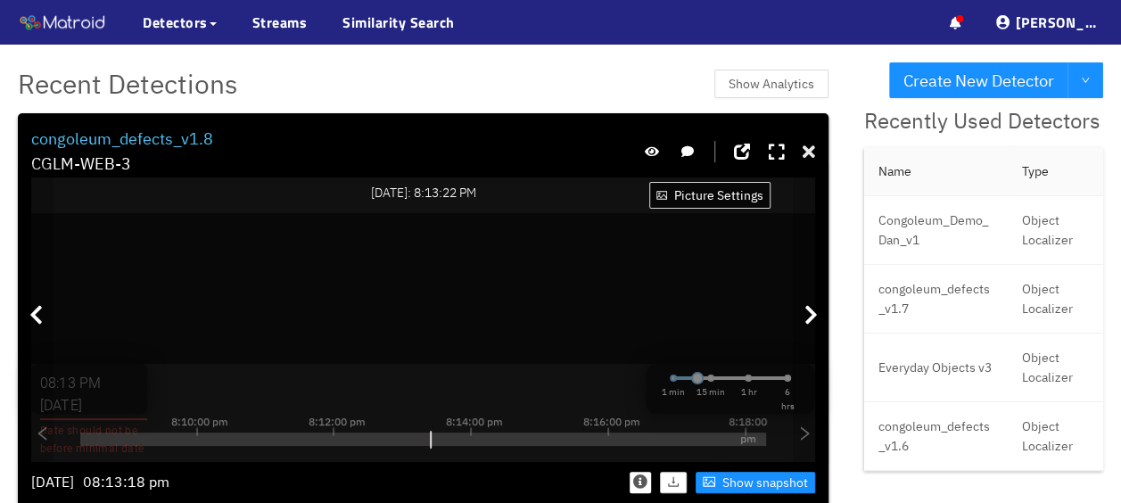
click at [806, 152] on icon at bounding box center [808, 153] width 12 height 18
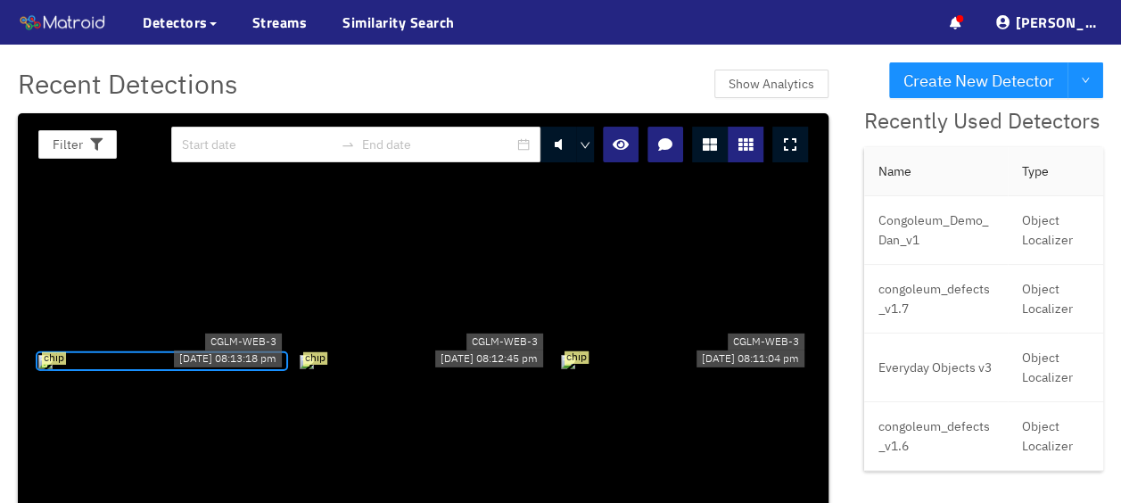
click at [112, 371] on div "chip" at bounding box center [161, 361] width 247 height 20
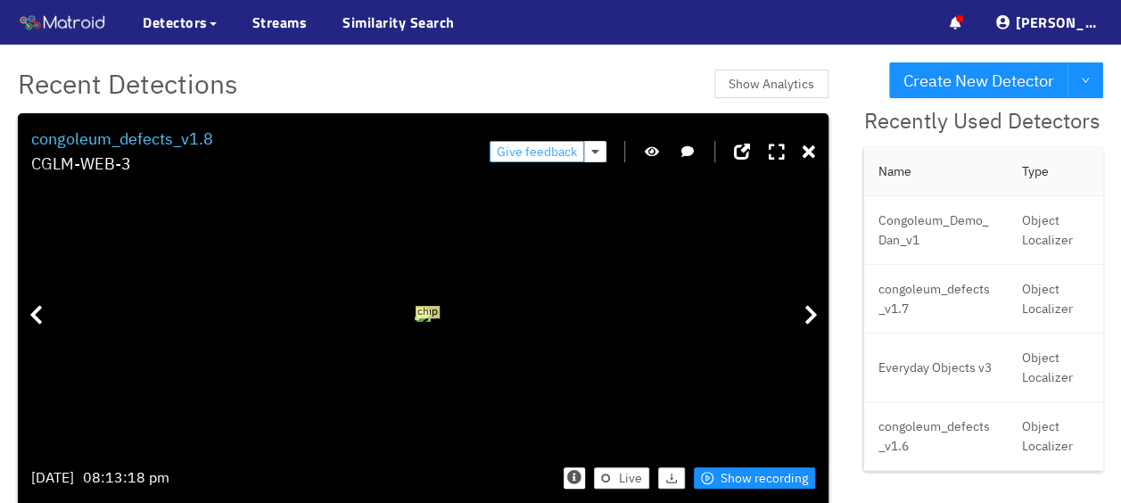
click at [547, 148] on span "Give feedback" at bounding box center [537, 152] width 80 height 20
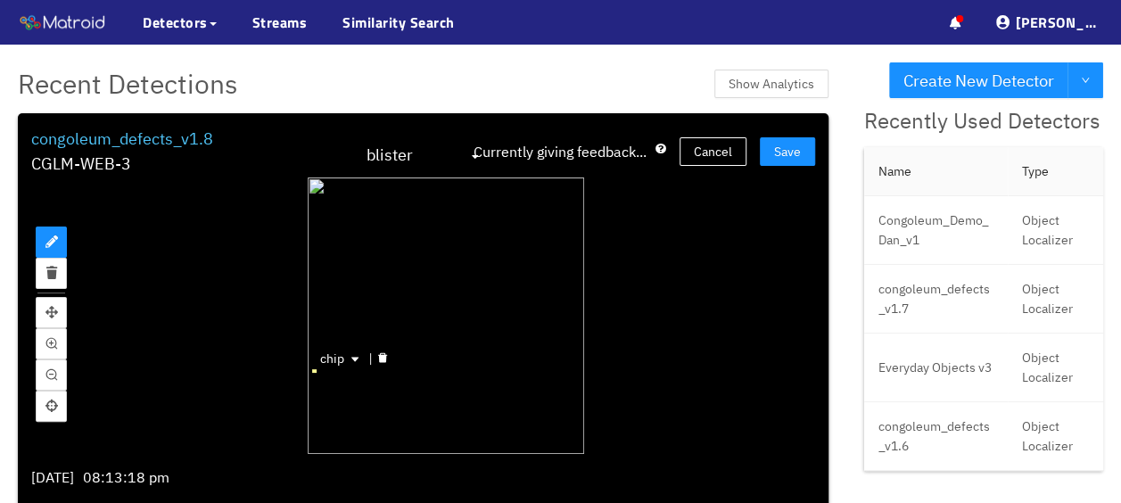
click at [314, 368] on div "chip" at bounding box center [341, 358] width 57 height 21
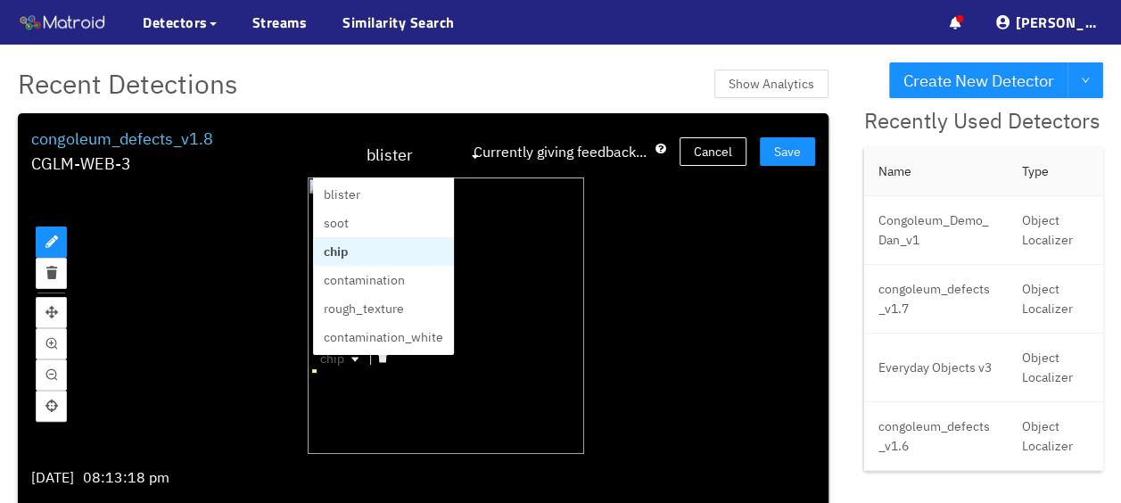
click at [378, 360] on icon "delete" at bounding box center [382, 358] width 9 height 10
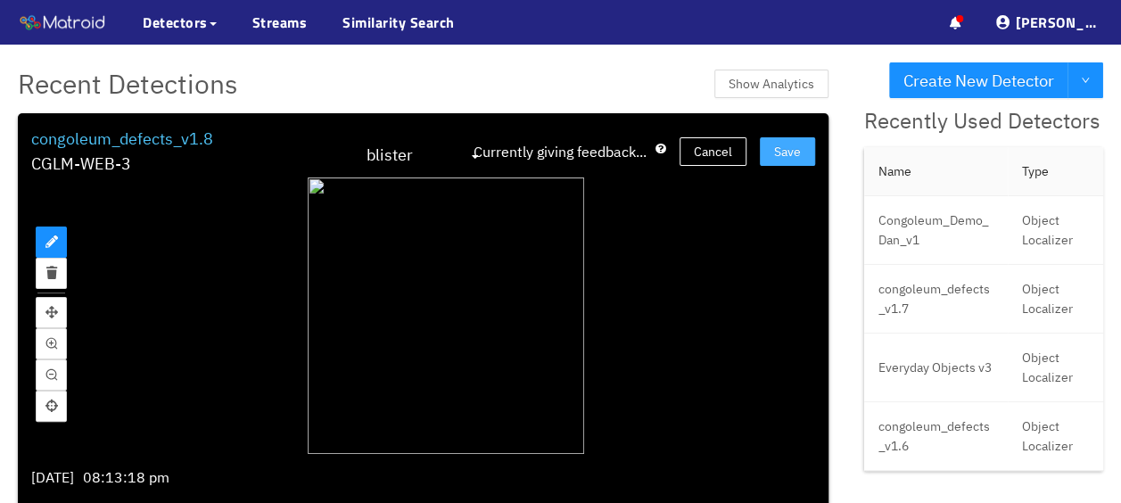
click at [776, 139] on button "Save" at bounding box center [787, 151] width 55 height 29
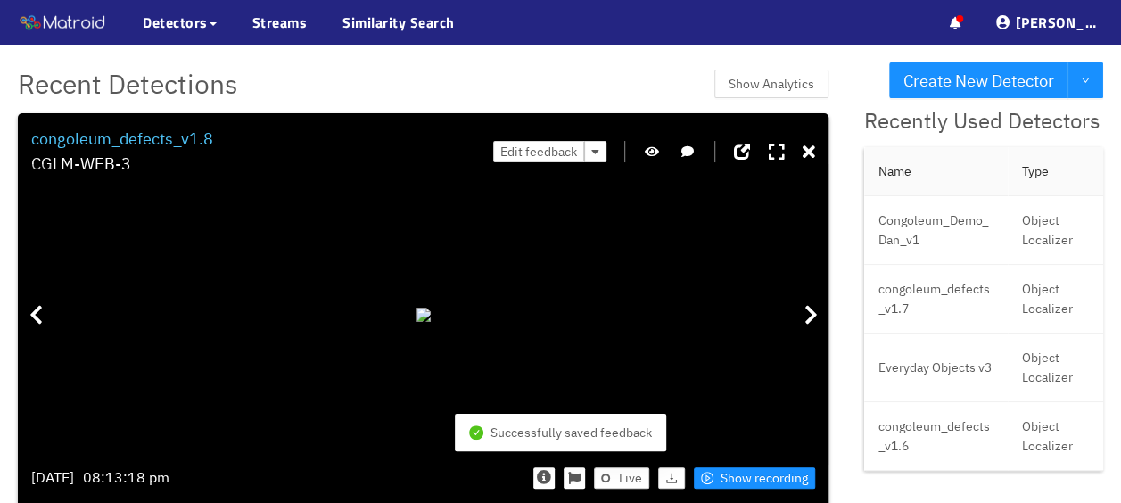
click at [806, 157] on icon at bounding box center [808, 153] width 12 height 18
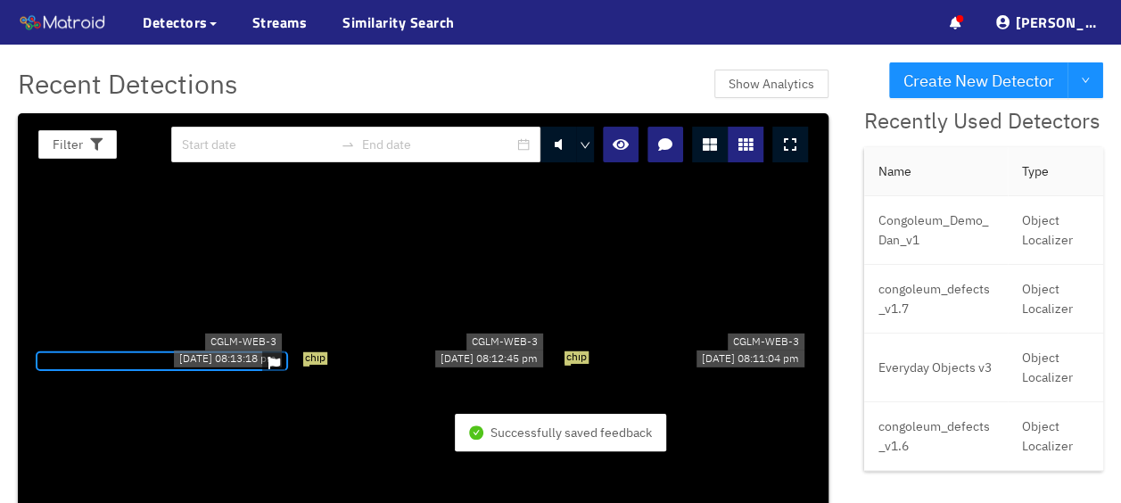
click at [561, 371] on div "chip" at bounding box center [684, 361] width 247 height 20
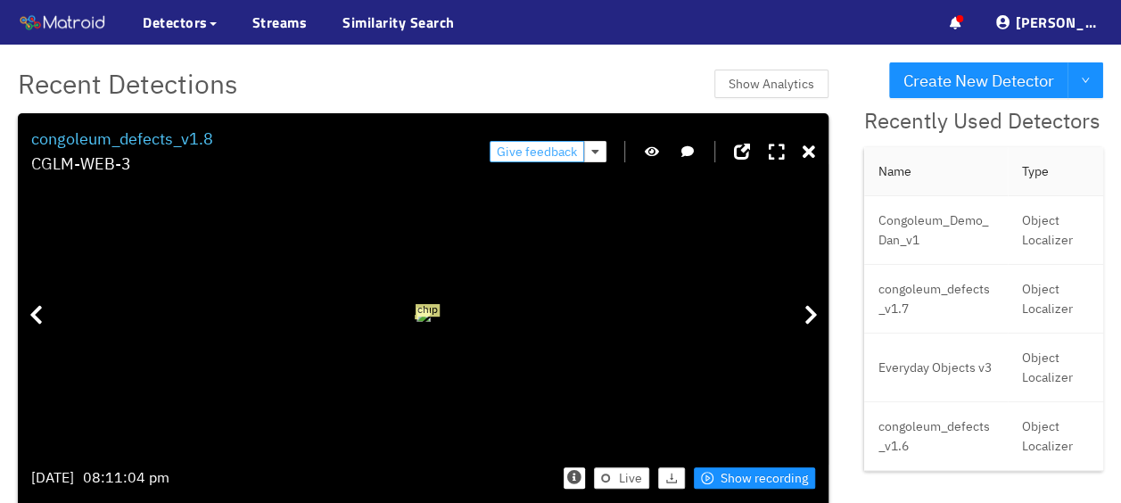
click at [562, 155] on span "Give feedback" at bounding box center [537, 152] width 80 height 20
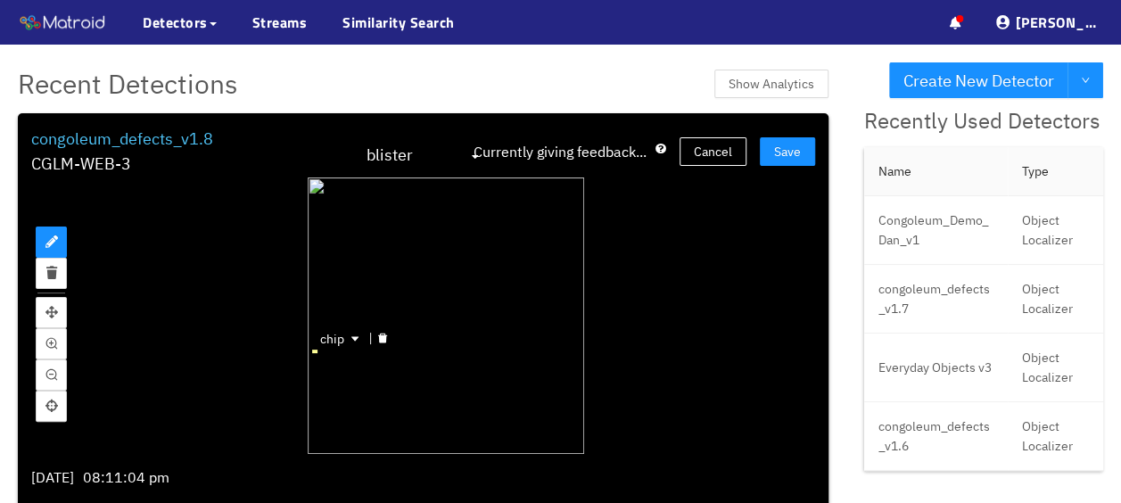
click at [312, 349] on div "chip" at bounding box center [314, 351] width 4 height 4
click at [378, 335] on icon "delete" at bounding box center [382, 338] width 9 height 10
click at [784, 158] on span "Save" at bounding box center [787, 152] width 27 height 20
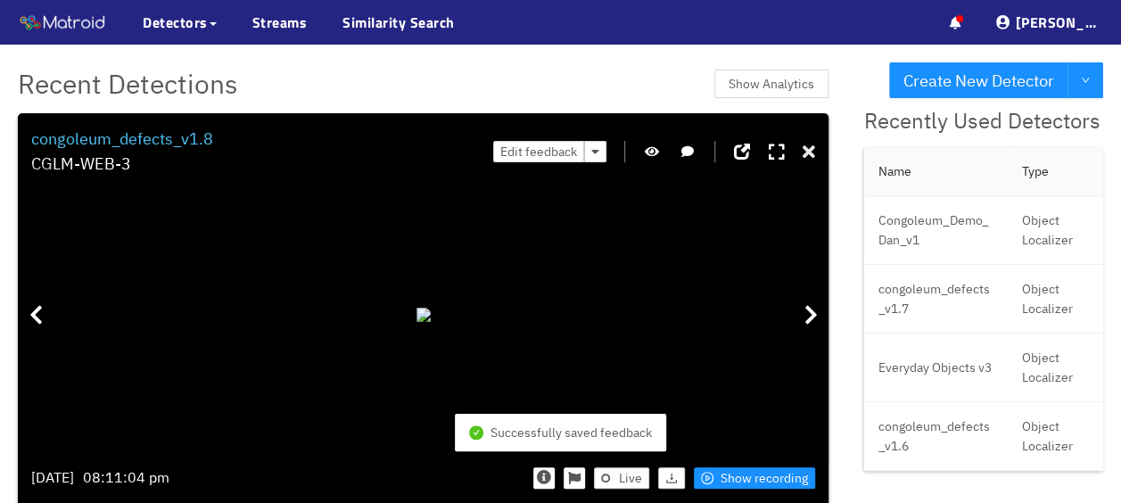
click at [802, 145] on icon at bounding box center [808, 153] width 12 height 18
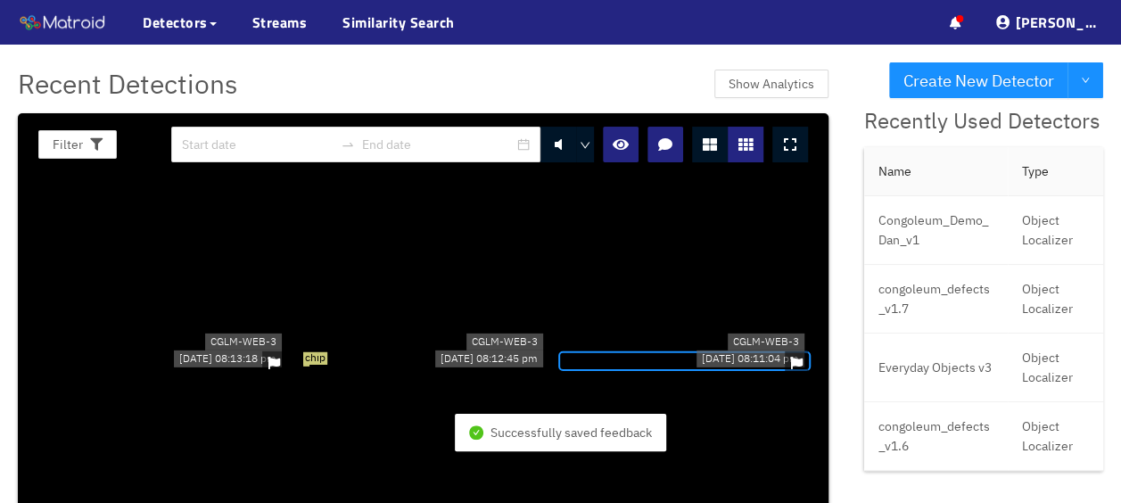
click at [303, 365] on span "chip" at bounding box center [315, 358] width 24 height 12
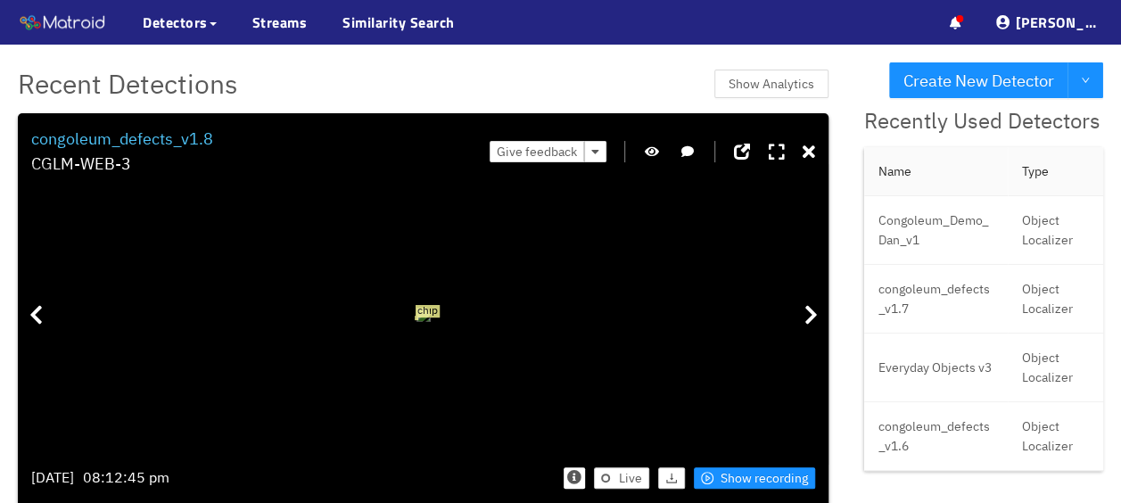
click at [415, 317] on span "chip" at bounding box center [427, 311] width 24 height 12
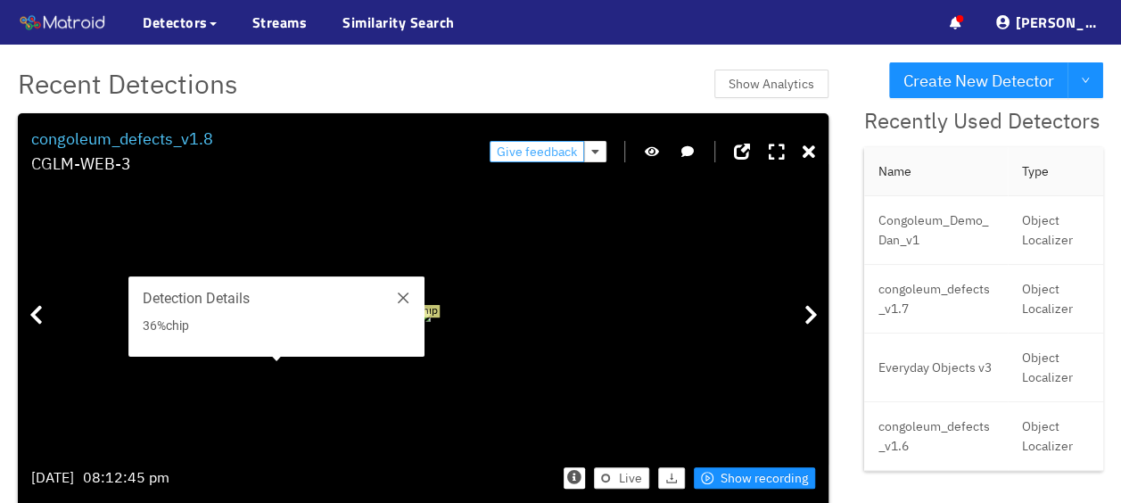
click at [538, 153] on span "Give feedback" at bounding box center [537, 152] width 80 height 20
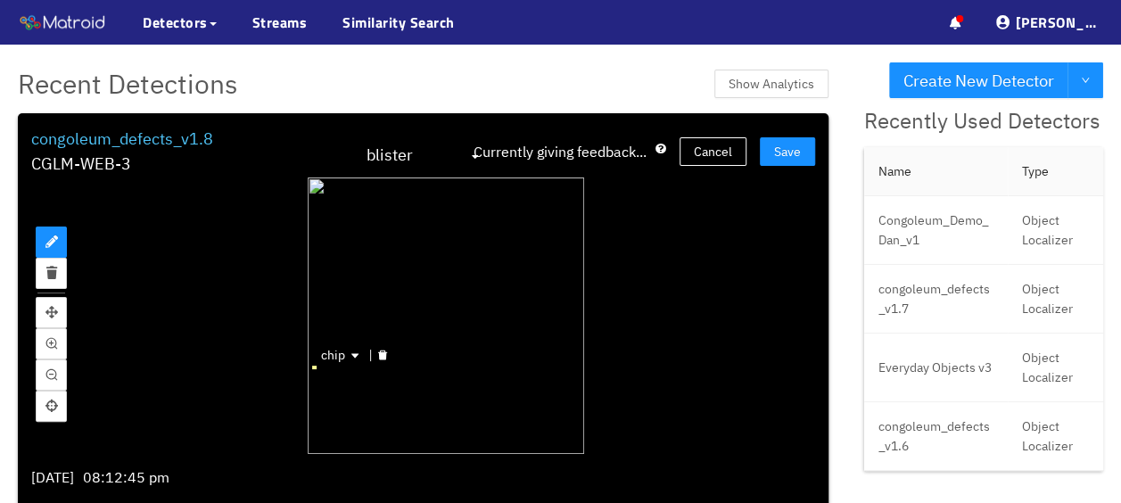
click at [312, 367] on div "chip" at bounding box center [314, 368] width 4 height 4
click at [377, 351] on icon "delete" at bounding box center [382, 354] width 11 height 11
click at [796, 143] on button "Save" at bounding box center [787, 151] width 55 height 29
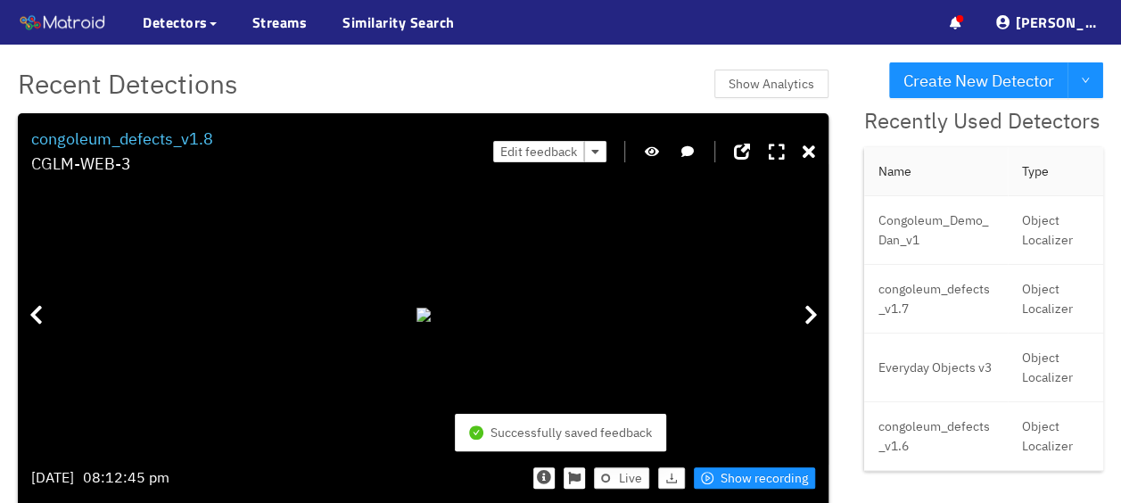
click at [788, 148] on div "Edit feedback" at bounding box center [654, 152] width 322 height 51
click at [802, 146] on icon at bounding box center [808, 153] width 12 height 18
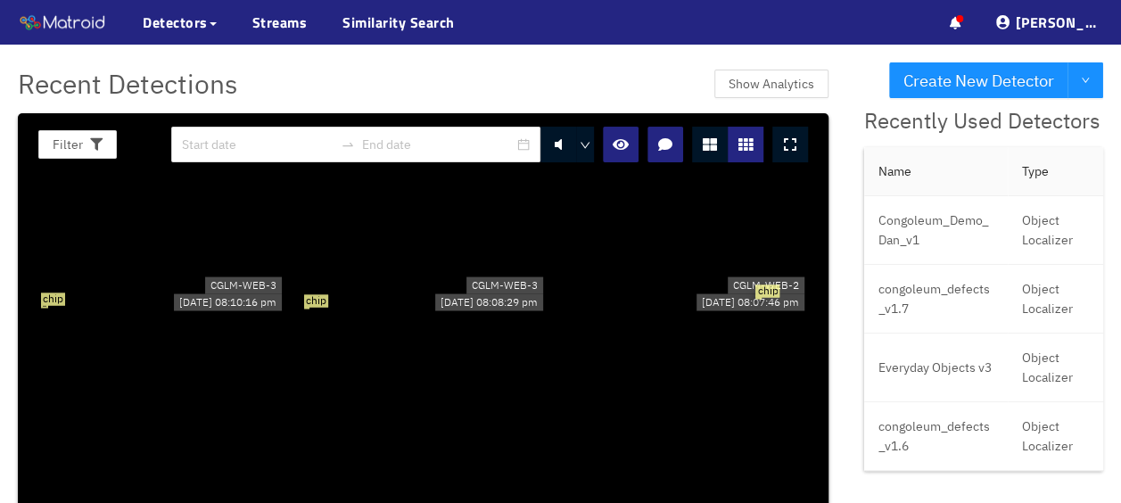
scroll to position [10849, 0]
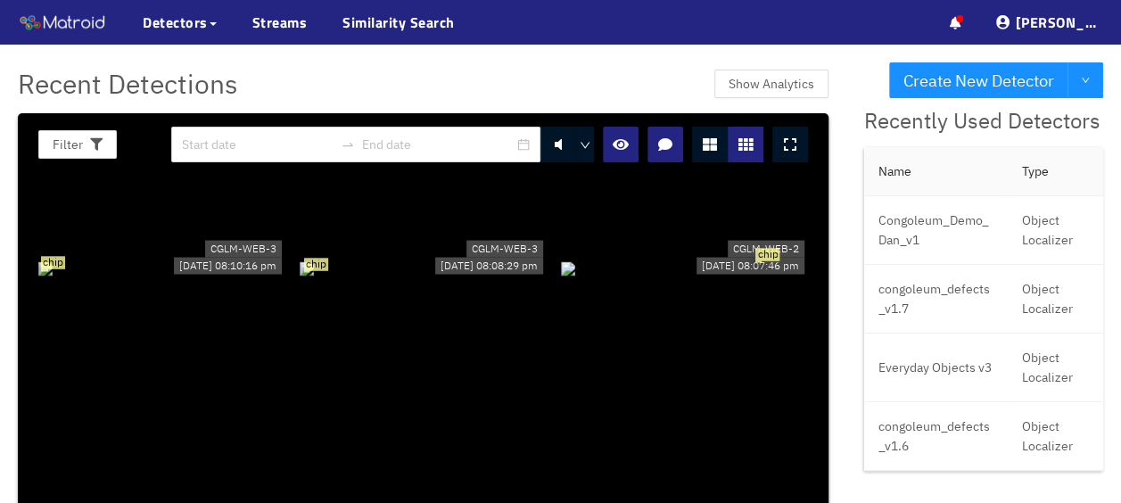
click at [314, 270] on span "chip" at bounding box center [316, 264] width 24 height 12
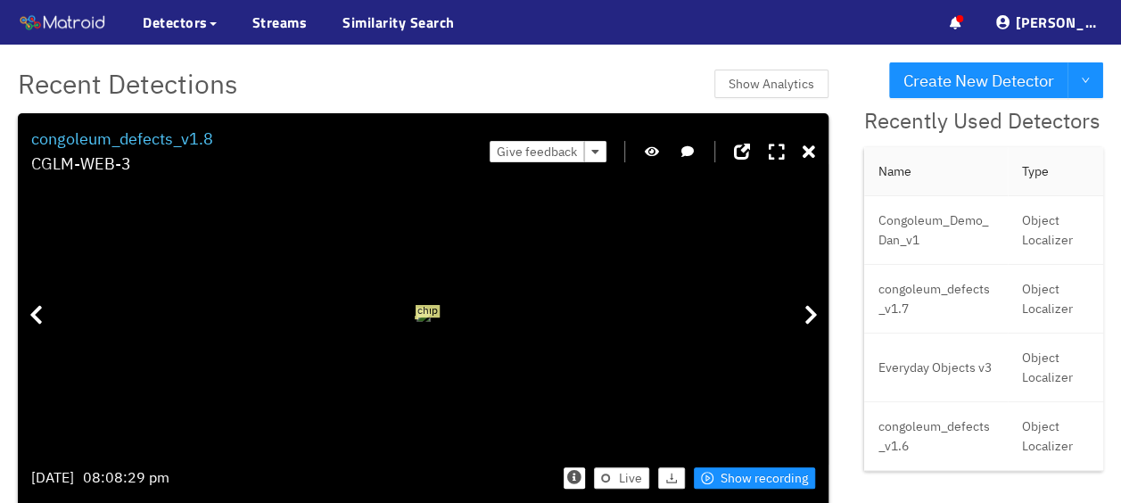
click at [415, 317] on span "chip" at bounding box center [427, 311] width 24 height 12
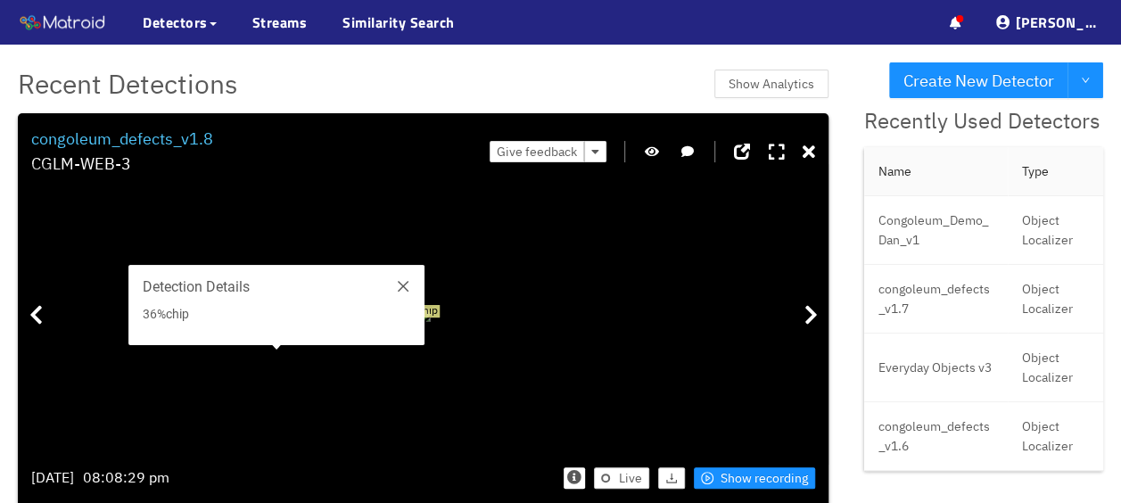
click at [528, 162] on div "Give feedback" at bounding box center [651, 152] width 325 height 51
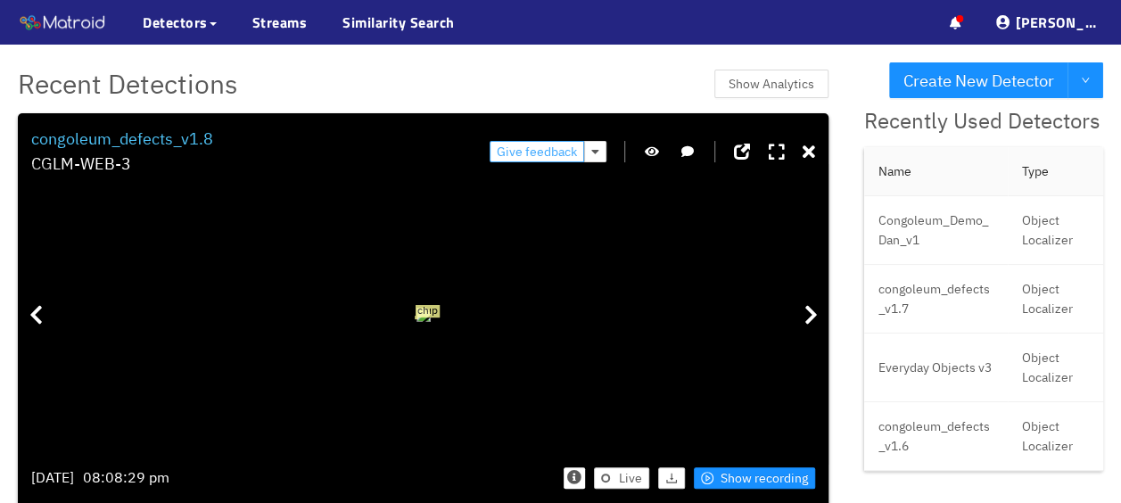
click at [531, 155] on span "Give feedback" at bounding box center [537, 152] width 80 height 20
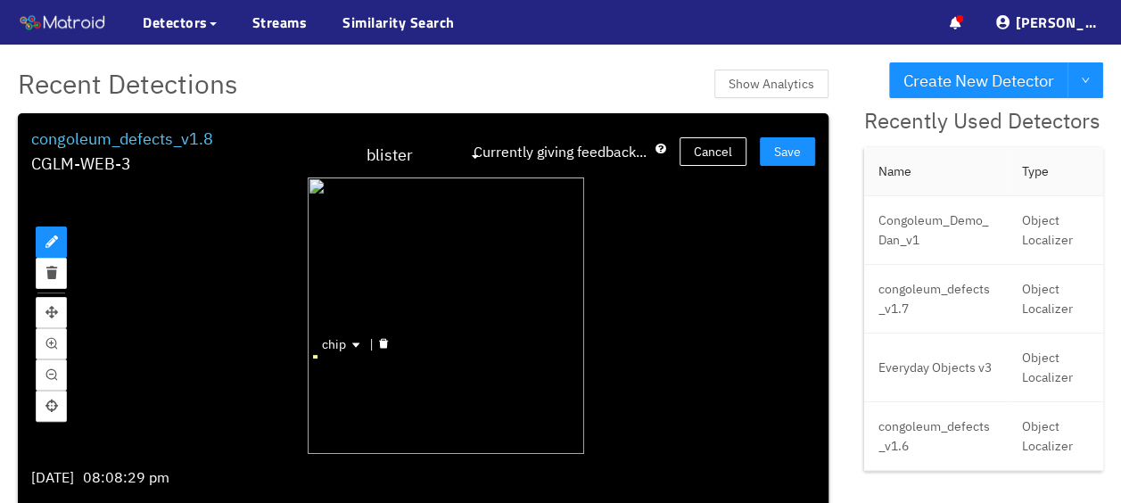
click at [308, 357] on div "chip" at bounding box center [446, 315] width 276 height 276
click at [379, 342] on icon "delete" at bounding box center [383, 344] width 9 height 10
click at [778, 153] on span "Save" at bounding box center [787, 152] width 27 height 20
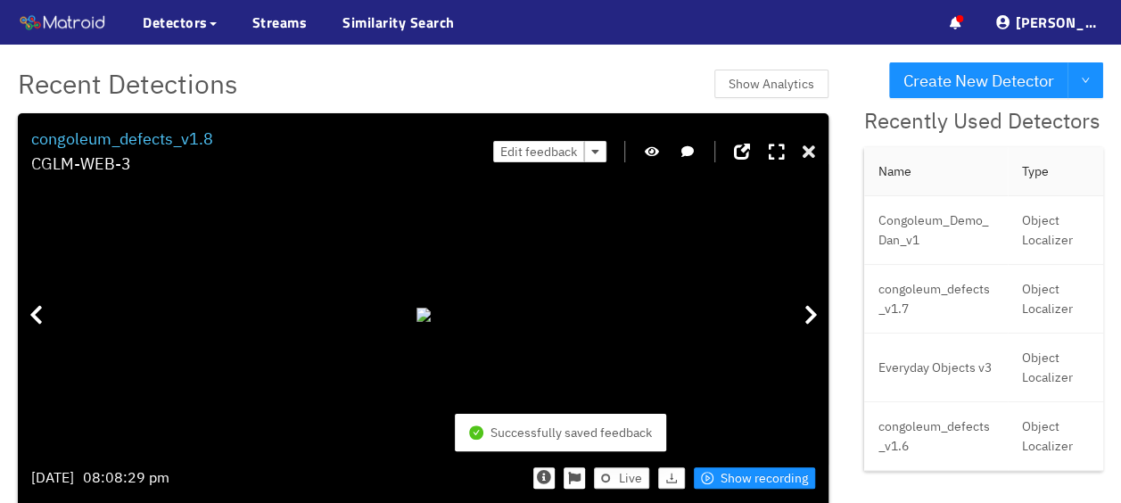
click at [802, 152] on icon at bounding box center [808, 153] width 12 height 18
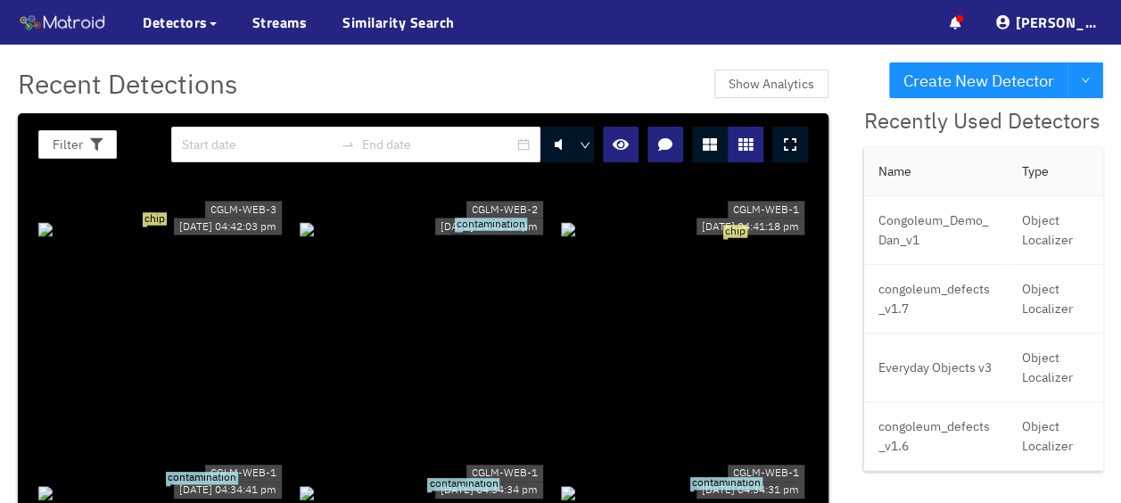
scroll to position [15217, 0]
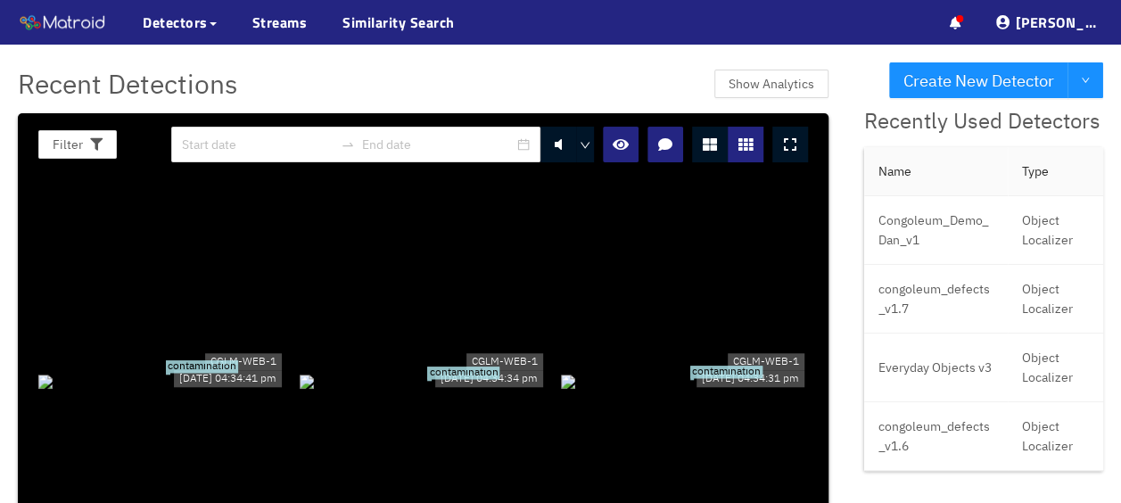
click at [476, 371] on div "contamination" at bounding box center [423, 381] width 247 height 20
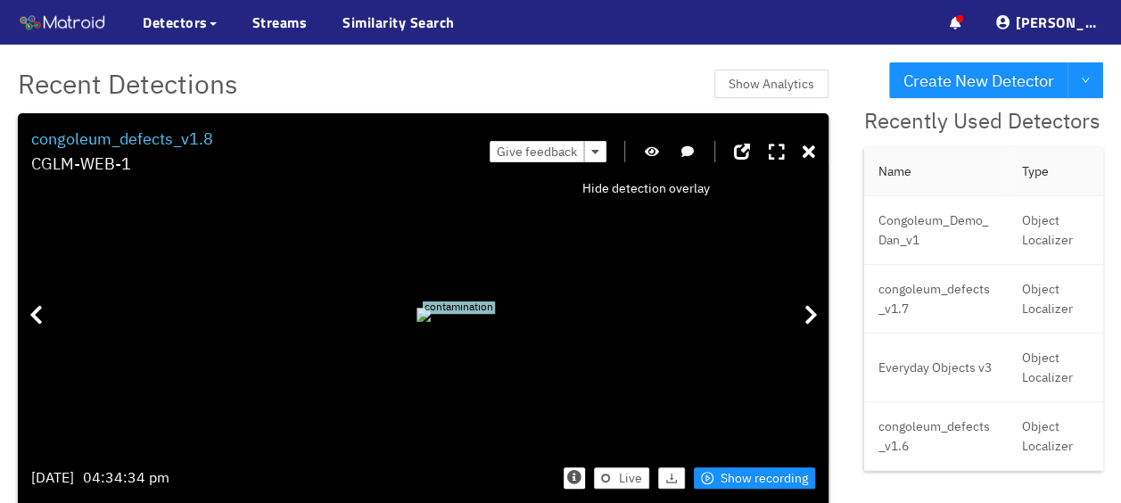
click at [646, 153] on icon "button" at bounding box center [652, 151] width 14 height 12
click at [646, 153] on icon "button" at bounding box center [652, 151] width 16 height 12
click at [646, 153] on icon "button" at bounding box center [652, 151] width 14 height 12
click at [644, 146] on icon "button" at bounding box center [652, 151] width 16 height 12
click at [733, 471] on span "Show recording" at bounding box center [763, 478] width 87 height 20
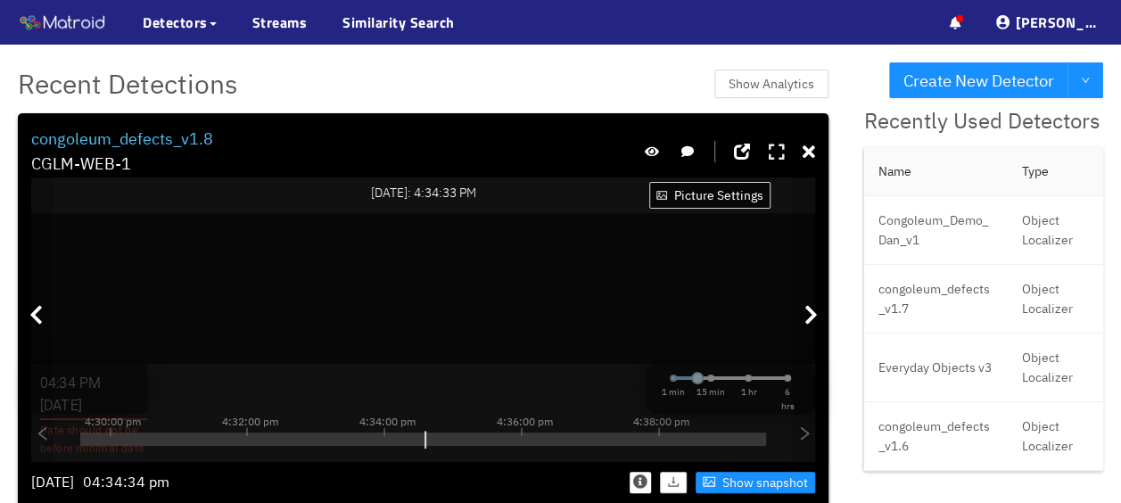
click at [768, 151] on icon at bounding box center [776, 153] width 16 height 18
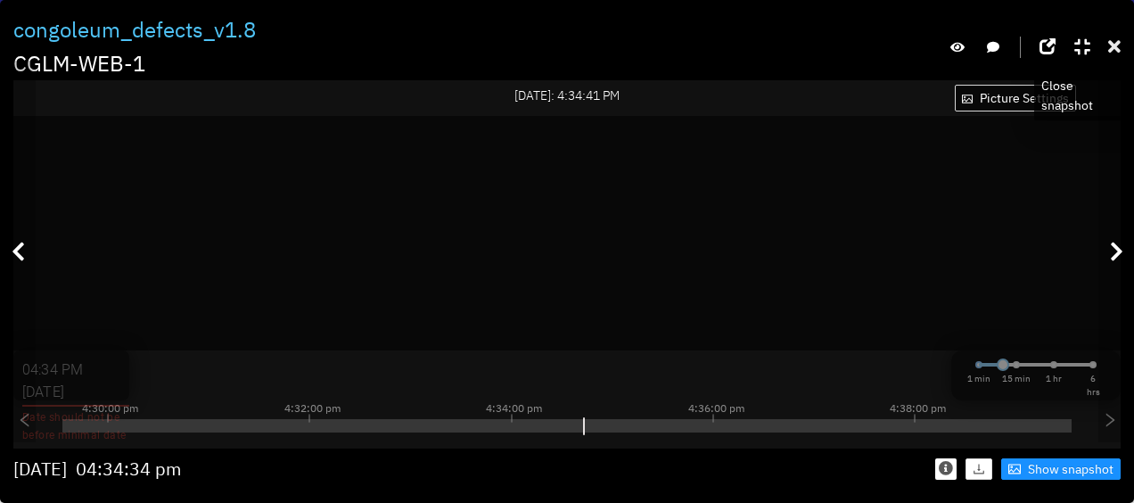
click at [1117, 49] on icon at bounding box center [1114, 47] width 12 height 18
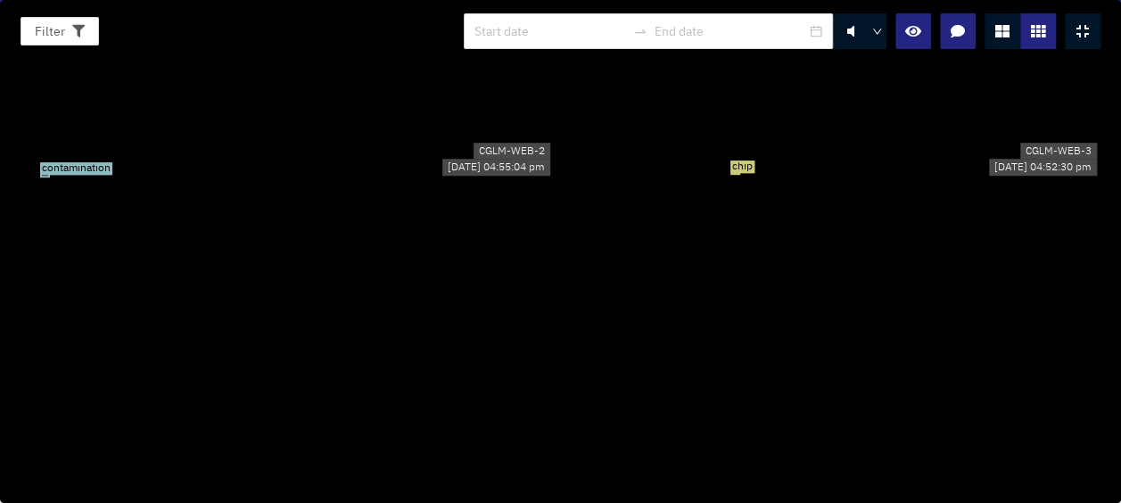
scroll to position [15752, 0]
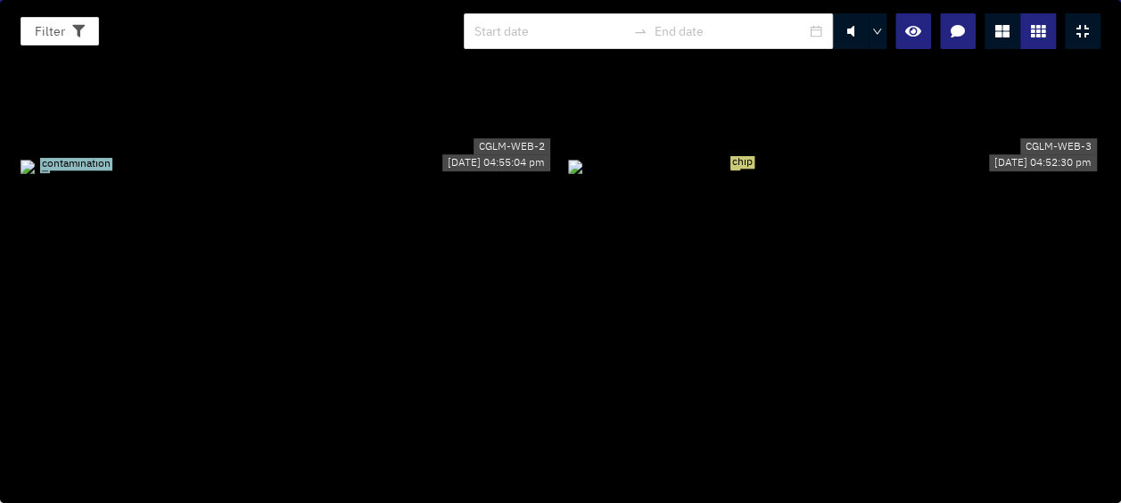
click at [1072, 29] on div at bounding box center [1082, 31] width 36 height 36
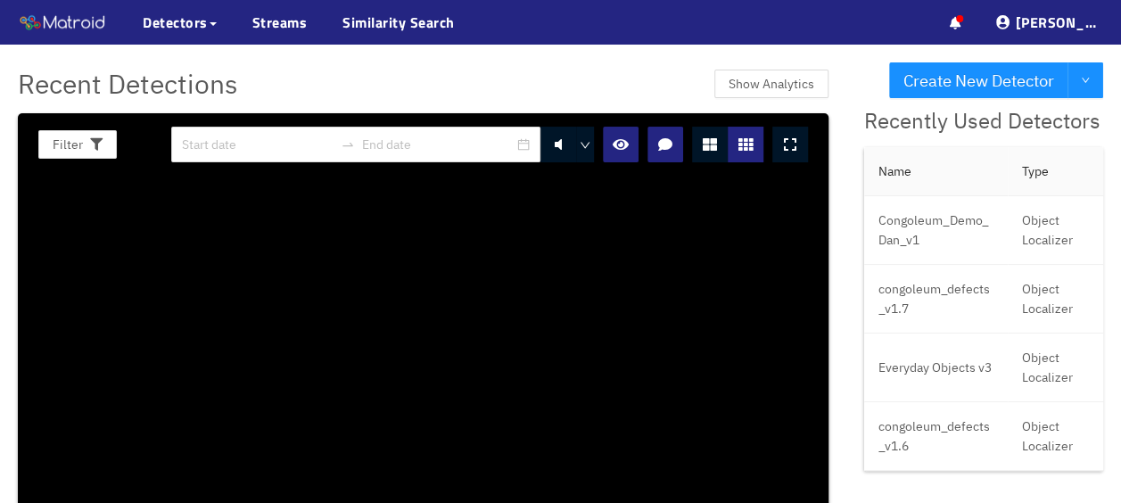
scroll to position [0, 0]
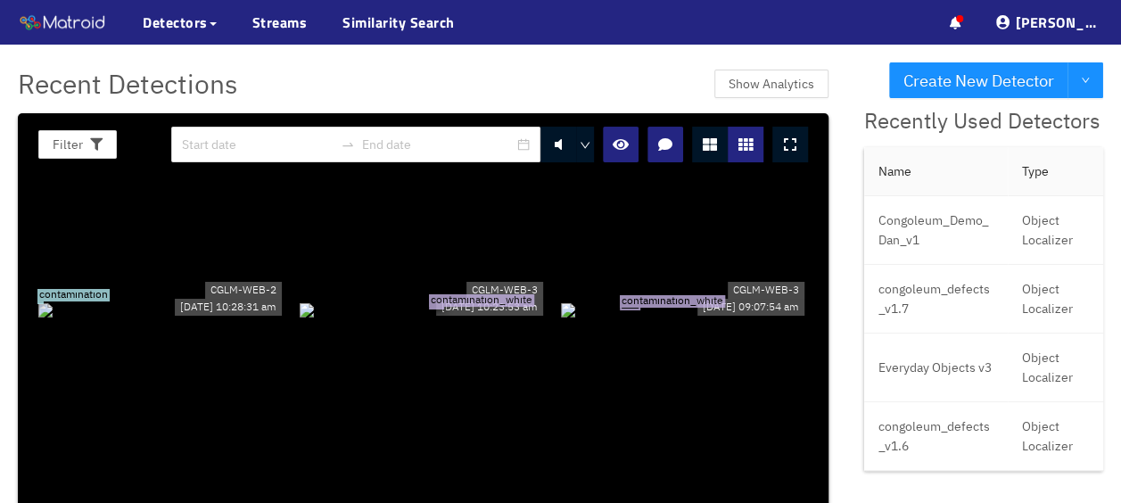
click at [191, 300] on div "contamination" at bounding box center [161, 310] width 247 height 20
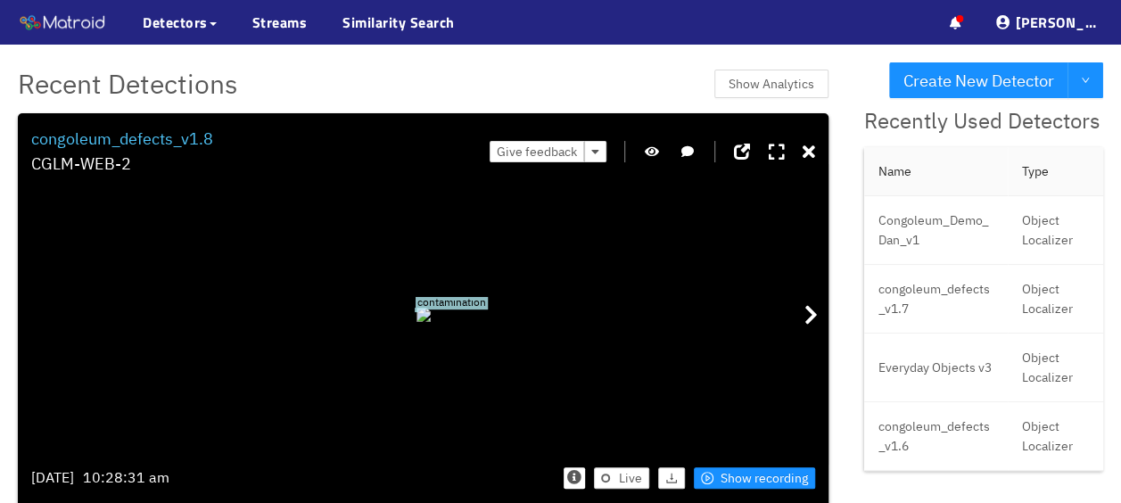
click at [649, 153] on icon "button" at bounding box center [652, 151] width 14 height 12
click at [736, 470] on span "Show recording" at bounding box center [763, 478] width 87 height 20
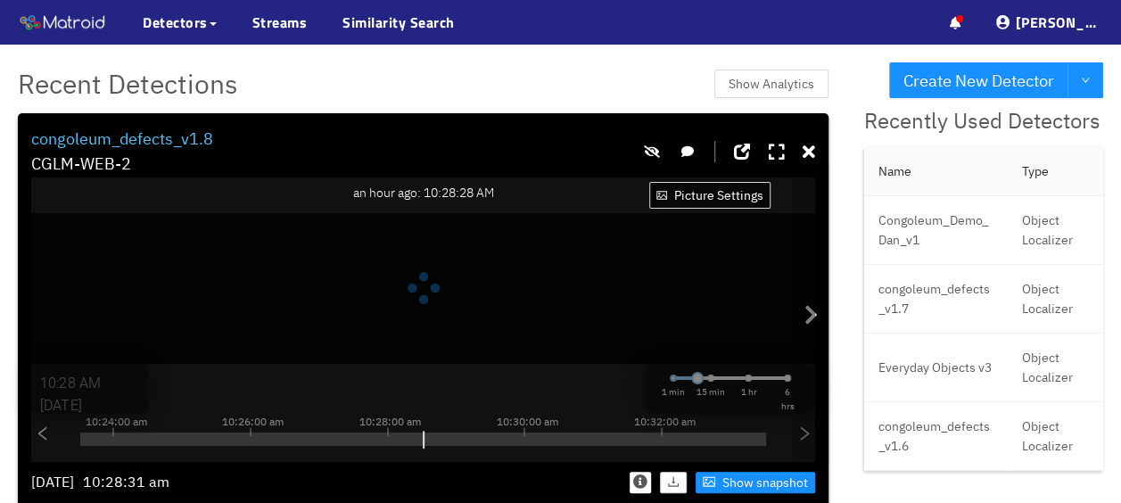
click at [760, 147] on div at bounding box center [729, 152] width 172 height 51
click at [777, 153] on icon at bounding box center [776, 153] width 16 height 18
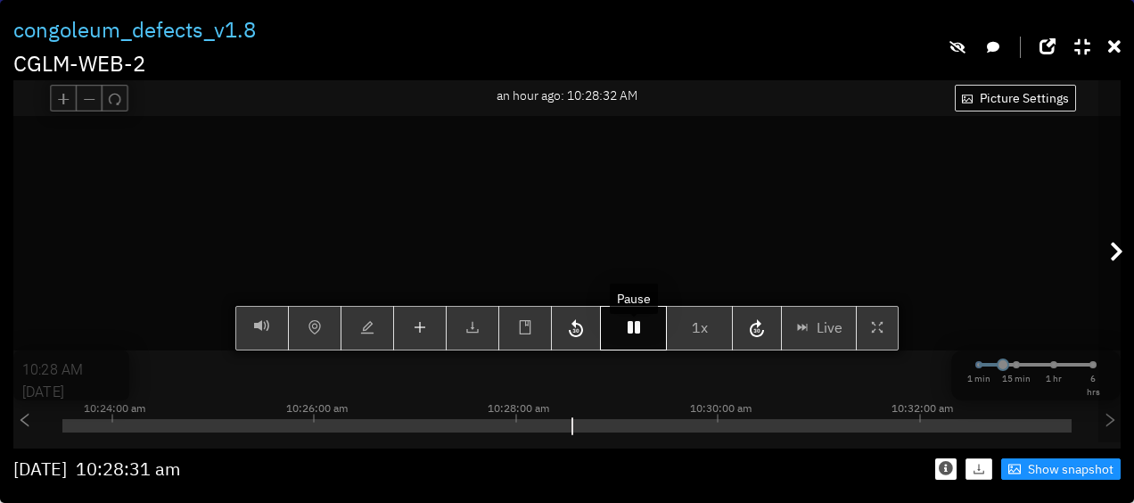
click at [628, 334] on icon "button" at bounding box center [634, 327] width 12 height 14
click at [637, 334] on icon "button" at bounding box center [634, 327] width 12 height 14
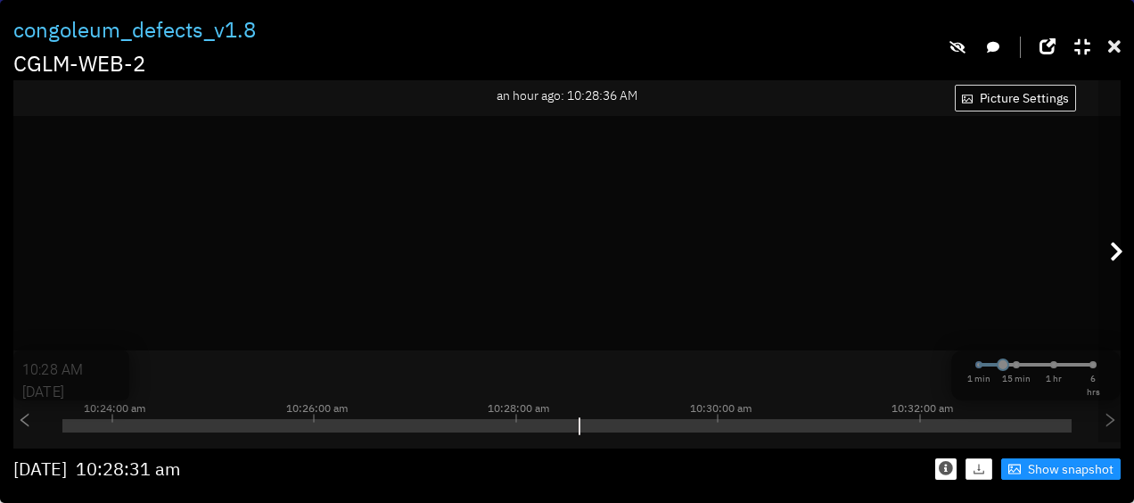
click at [1111, 37] on div at bounding box center [1114, 47] width 12 height 28
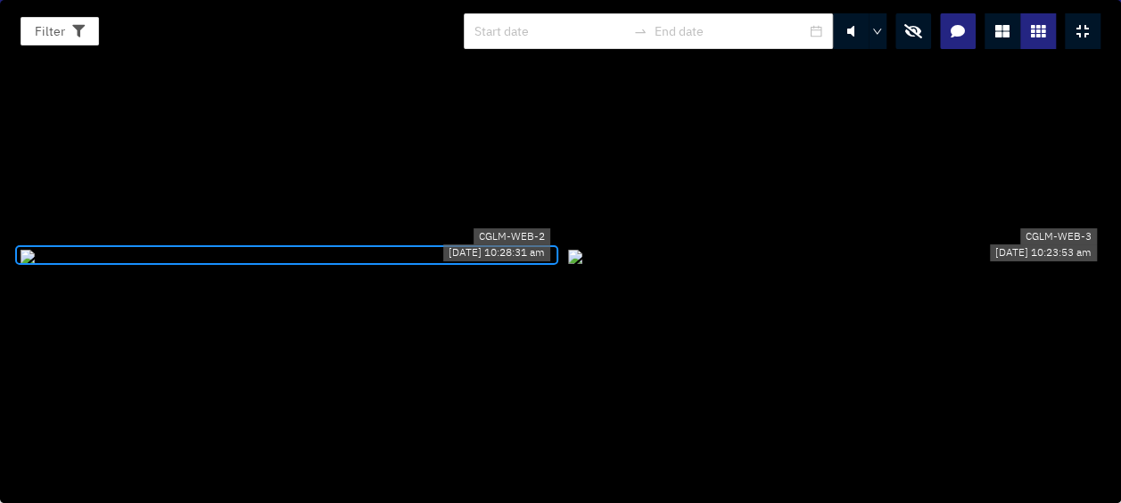
click at [1086, 24] on icon at bounding box center [1082, 31] width 12 height 14
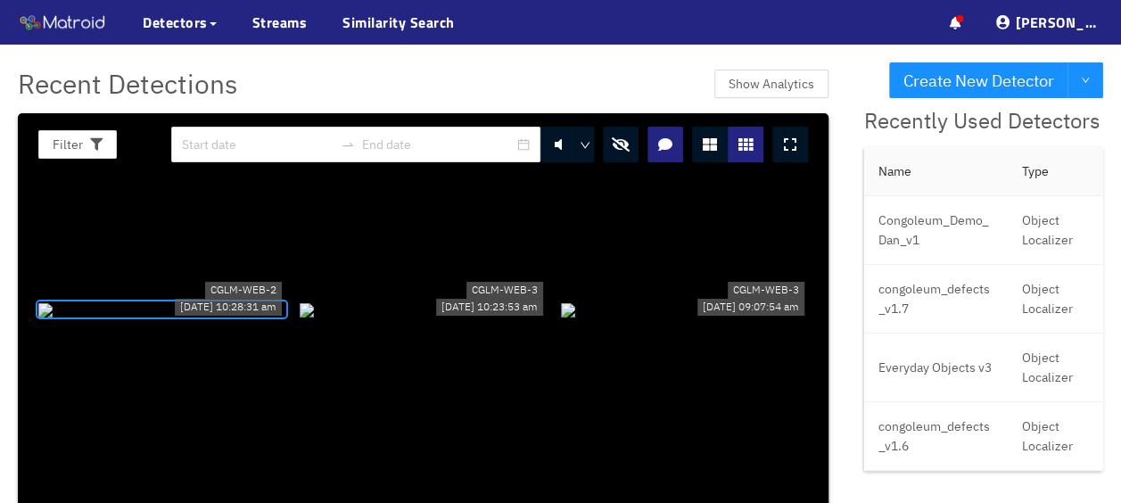
click at [626, 141] on button "button" at bounding box center [621, 145] width 36 height 36
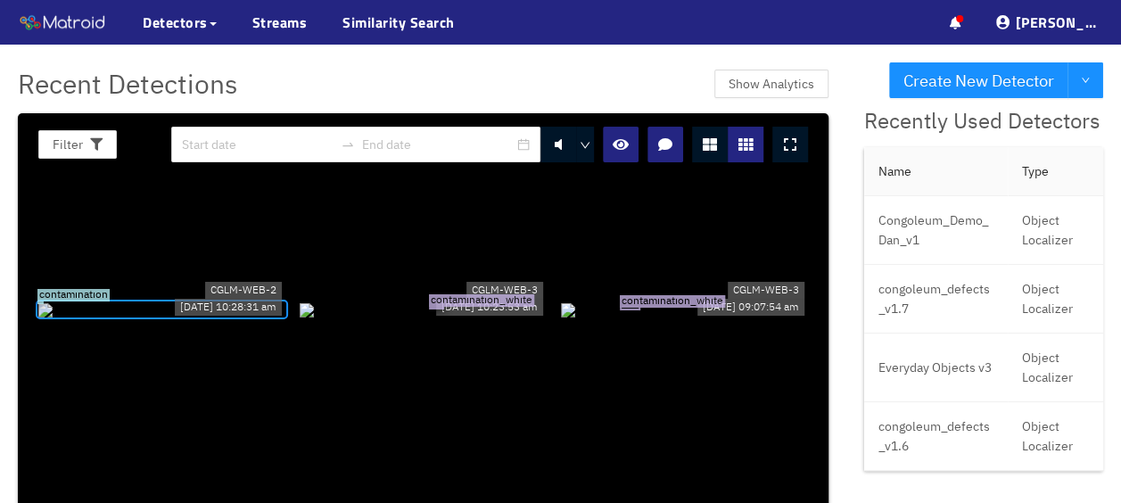
click at [75, 289] on span "contamination" at bounding box center [73, 295] width 72 height 12
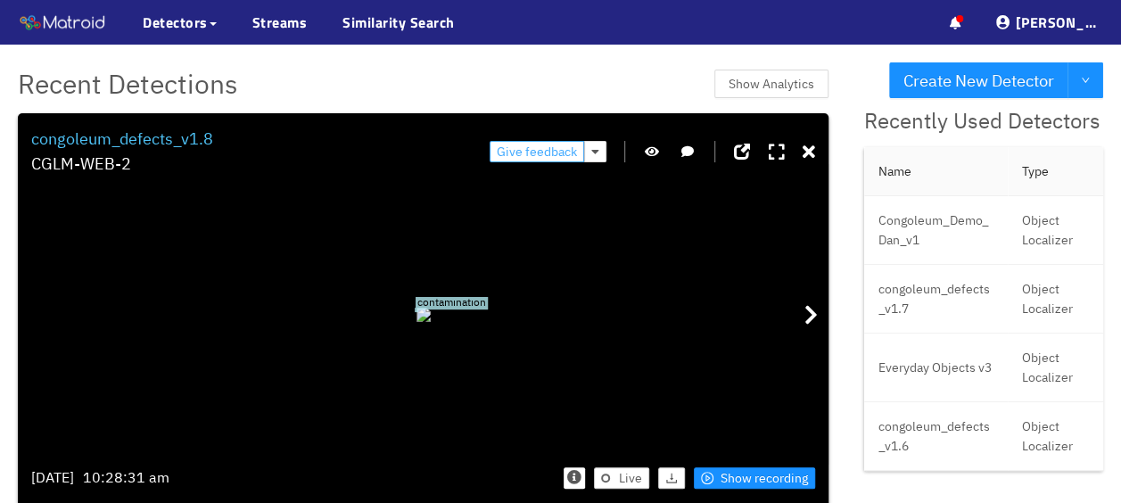
click at [531, 146] on span "Give feedback" at bounding box center [537, 152] width 80 height 20
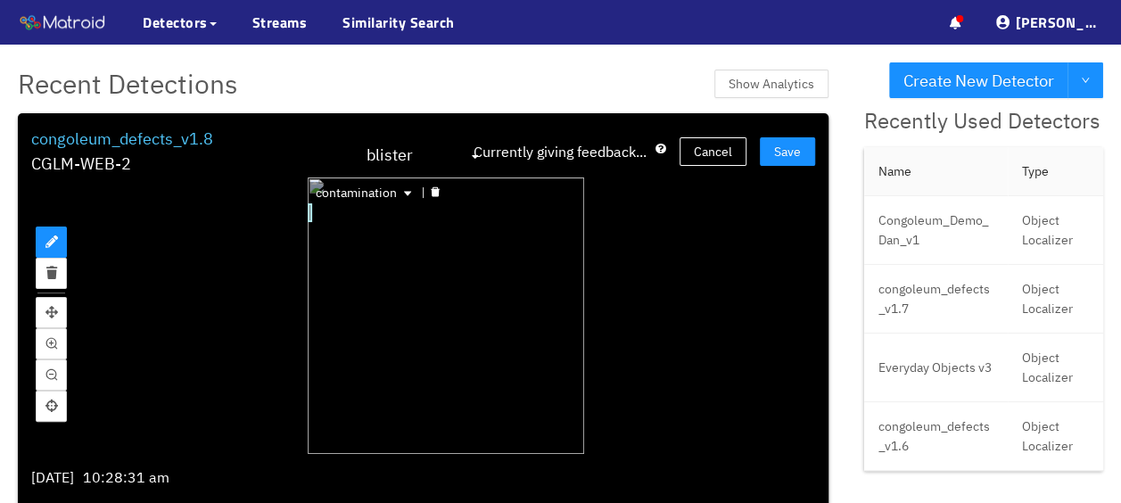
click at [308, 212] on div "contamination" at bounding box center [310, 212] width 4 height 19
click at [430, 190] on icon "delete" at bounding box center [434, 192] width 9 height 10
click at [779, 152] on span "Save" at bounding box center [787, 152] width 27 height 20
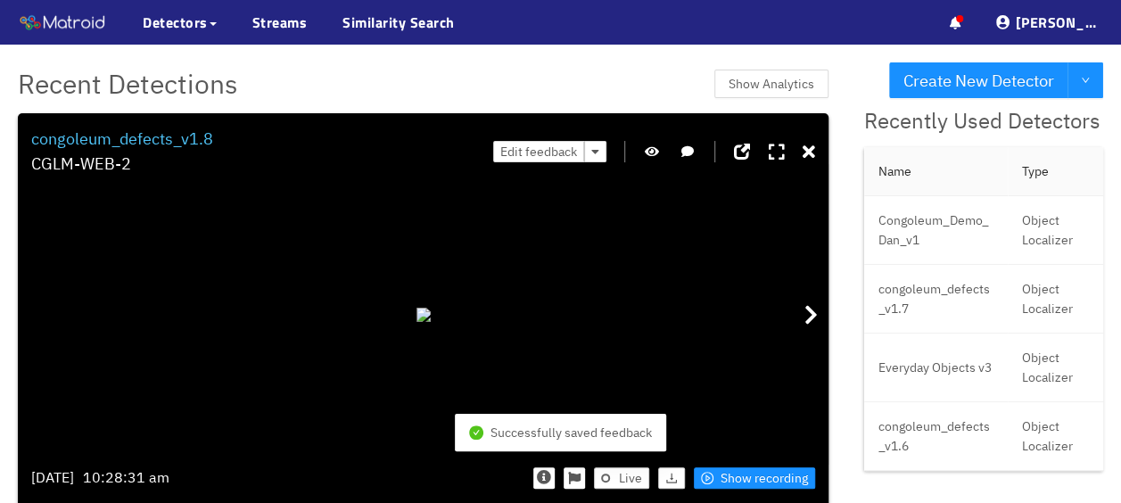
click at [789, 150] on div "Edit feedback" at bounding box center [654, 152] width 322 height 51
click at [793, 150] on div "Edit feedback" at bounding box center [654, 152] width 322 height 51
click at [802, 148] on icon at bounding box center [808, 153] width 12 height 18
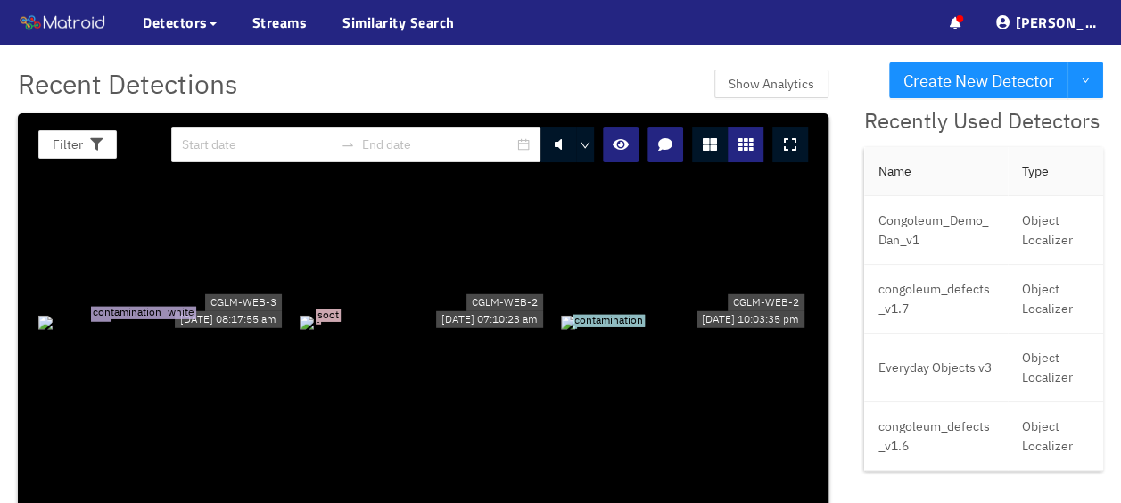
scroll to position [267, 0]
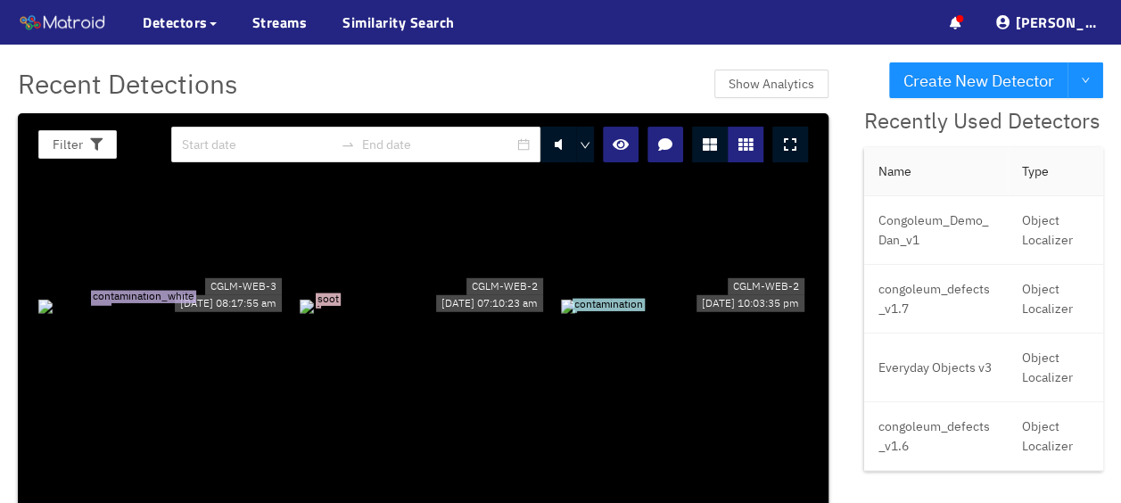
click at [332, 299] on span "soot" at bounding box center [328, 299] width 25 height 12
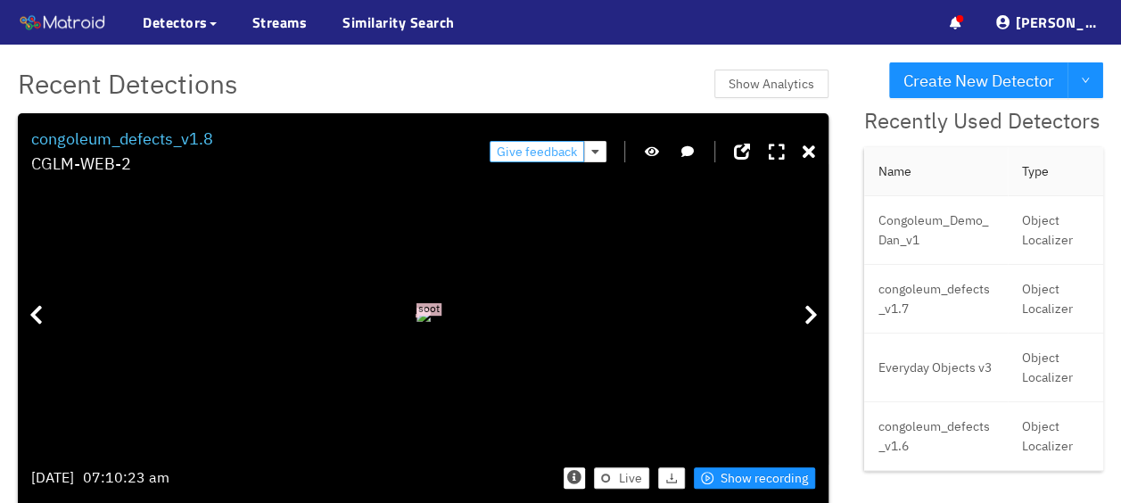
click at [527, 146] on span "Give feedback" at bounding box center [537, 152] width 80 height 20
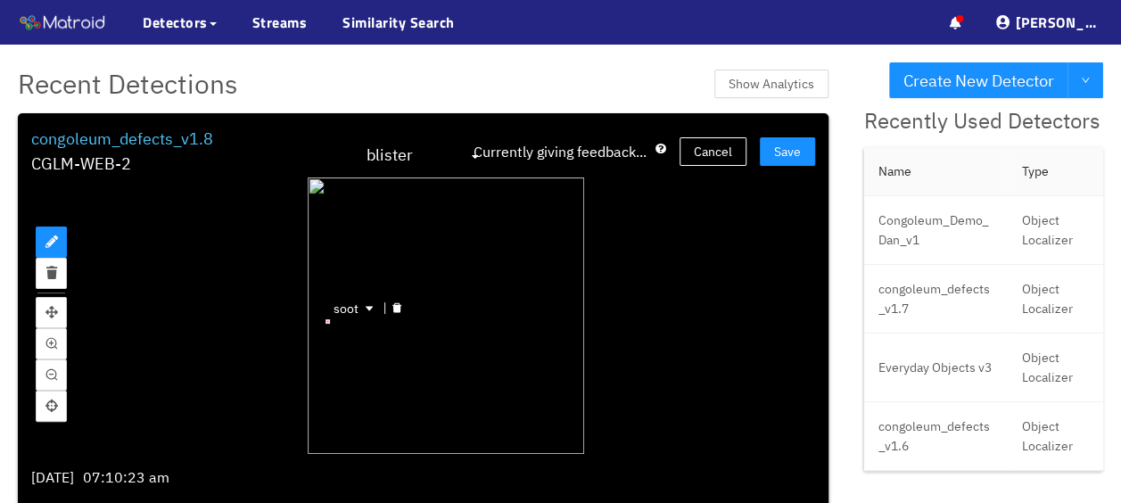
click at [325, 319] on div "soot" at bounding box center [327, 321] width 4 height 4
click at [389, 301] on div at bounding box center [396, 308] width 23 height 17
click at [795, 134] on div "Currently giving feedback... Cancel Save" at bounding box center [643, 152] width 341 height 51
click at [783, 148] on span "Save" at bounding box center [787, 152] width 27 height 20
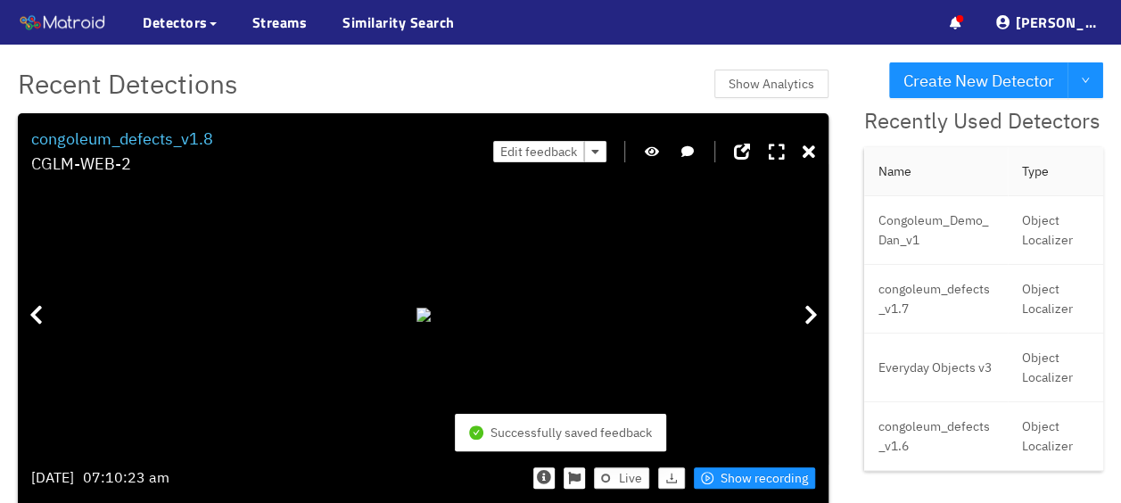
click at [786, 160] on div "Edit feedback" at bounding box center [654, 152] width 322 height 51
click at [802, 152] on icon at bounding box center [808, 153] width 12 height 18
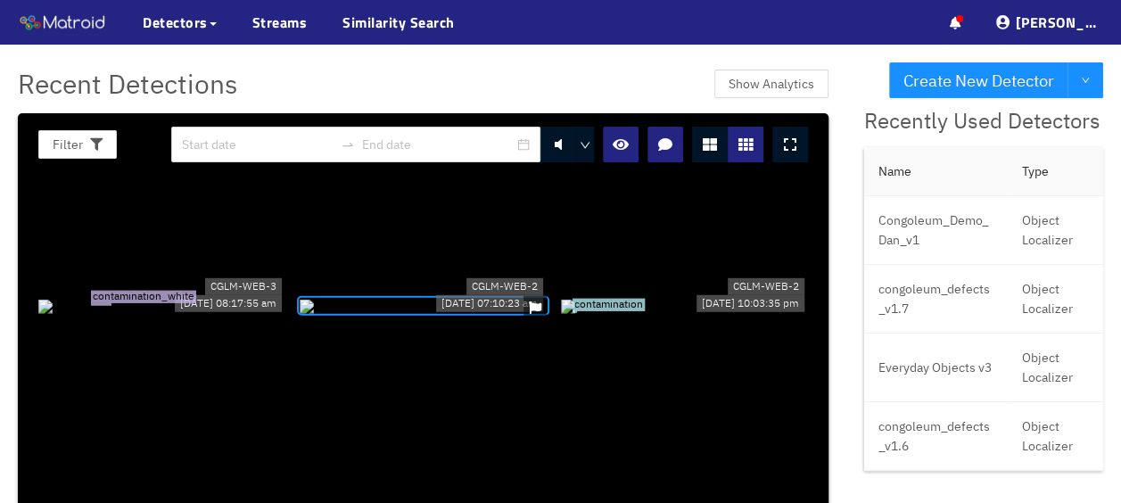
click at [177, 291] on span "contamination_white" at bounding box center [143, 297] width 105 height 12
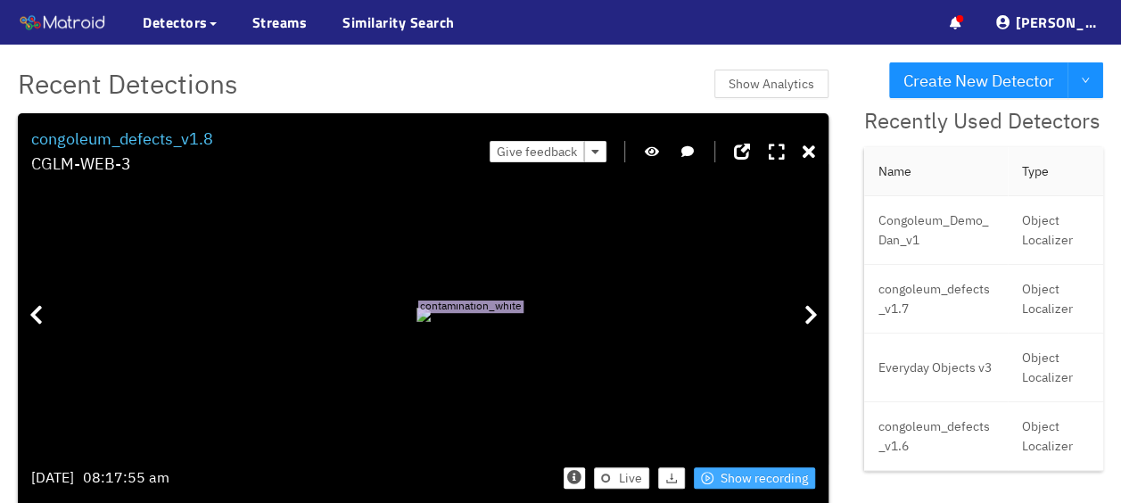
click at [753, 475] on span "Show recording" at bounding box center [763, 478] width 87 height 20
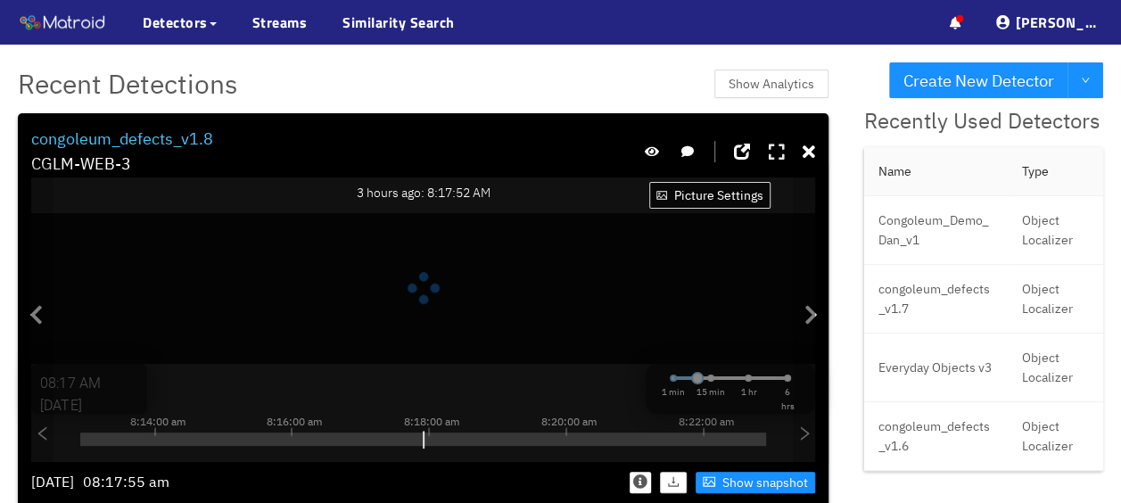
click at [770, 157] on icon at bounding box center [776, 153] width 16 height 18
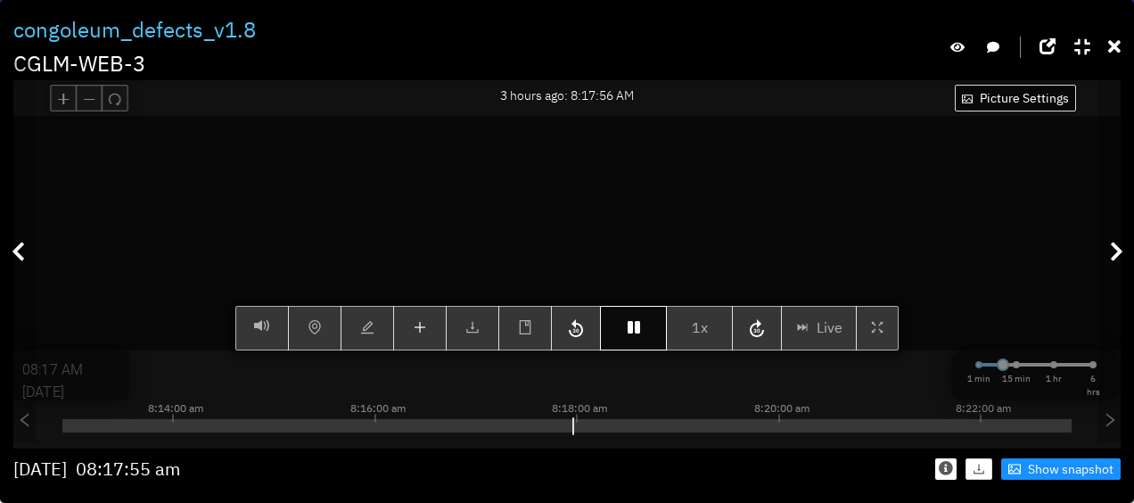
click at [626, 350] on button "button" at bounding box center [633, 328] width 67 height 45
type input "08:18 AM"
click at [626, 350] on button "button" at bounding box center [633, 328] width 67 height 45
click at [644, 349] on button "button" at bounding box center [633, 328] width 67 height 45
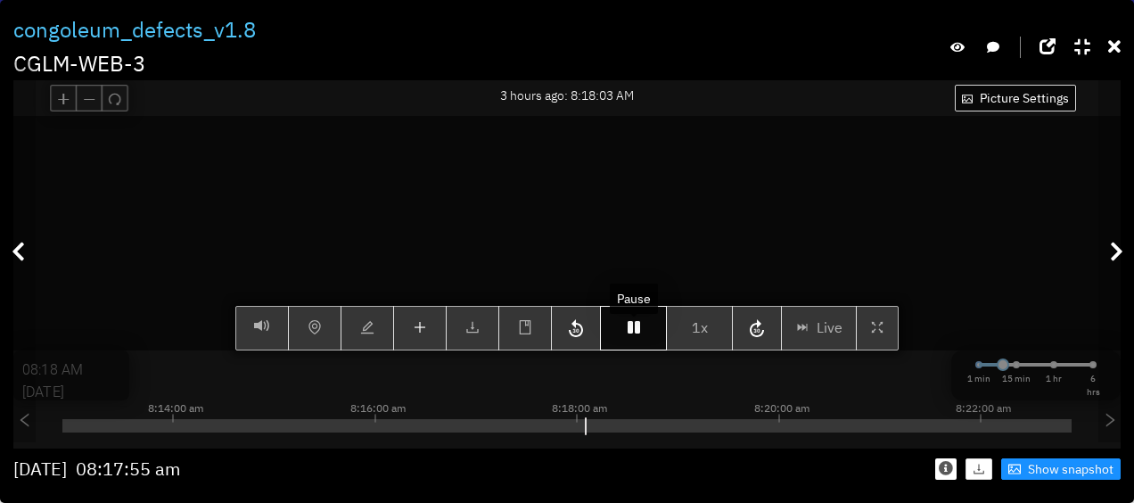
click at [644, 346] on button "button" at bounding box center [633, 328] width 67 height 45
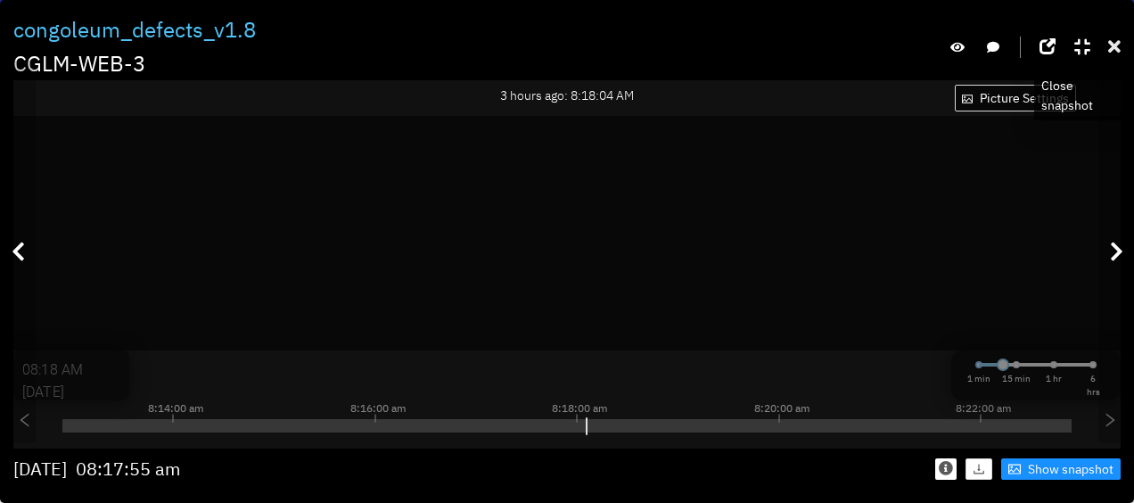
click at [1111, 43] on icon at bounding box center [1114, 47] width 12 height 18
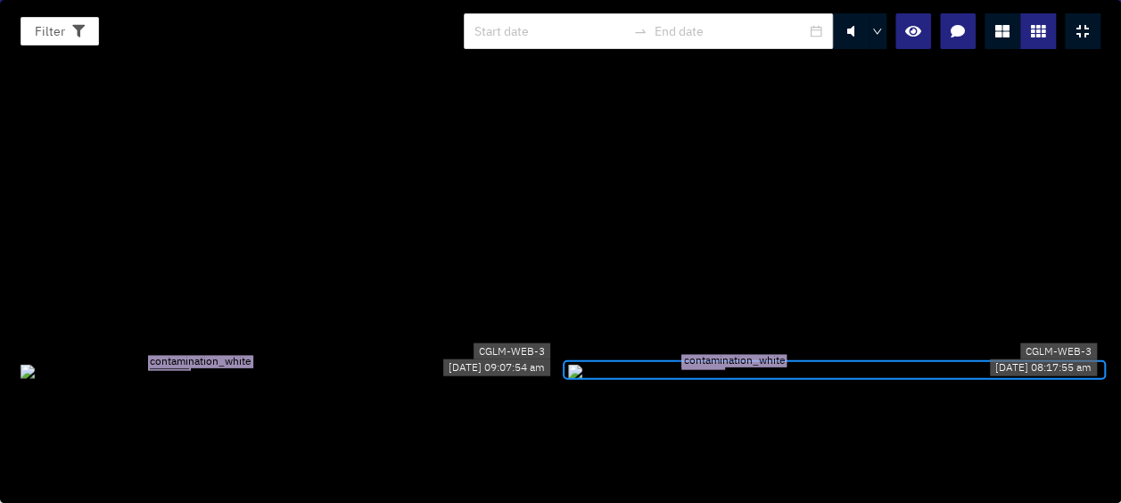
click at [1077, 40] on div at bounding box center [1082, 31] width 36 height 36
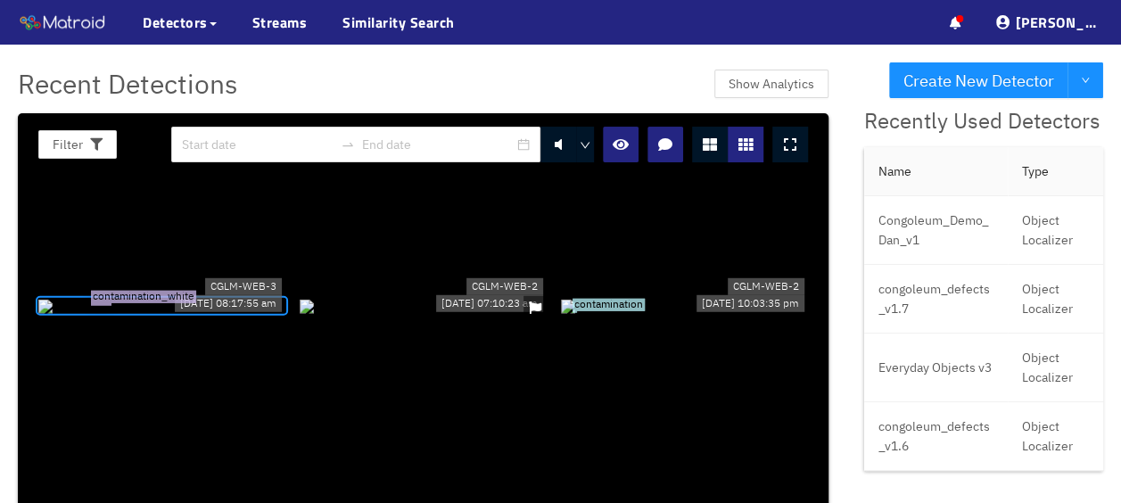
click at [158, 296] on div "contamination_white" at bounding box center [161, 306] width 247 height 20
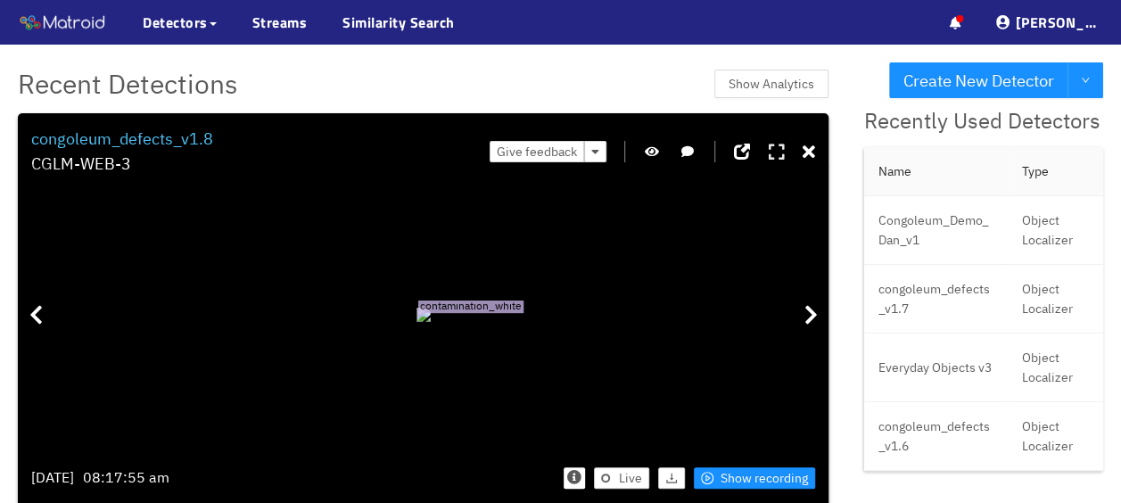
click at [771, 150] on icon at bounding box center [776, 153] width 16 height 18
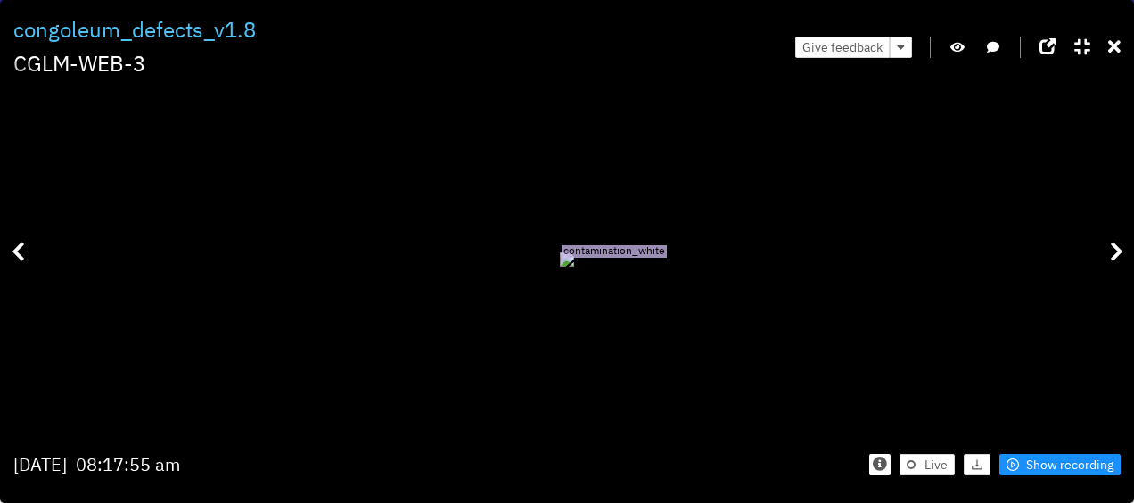
click at [916, 164] on div "contamination_white" at bounding box center [566, 259] width 1107 height 358
click at [966, 48] on button "button" at bounding box center [958, 47] width 18 height 21
click at [1048, 468] on span "Show recording" at bounding box center [1069, 465] width 87 height 20
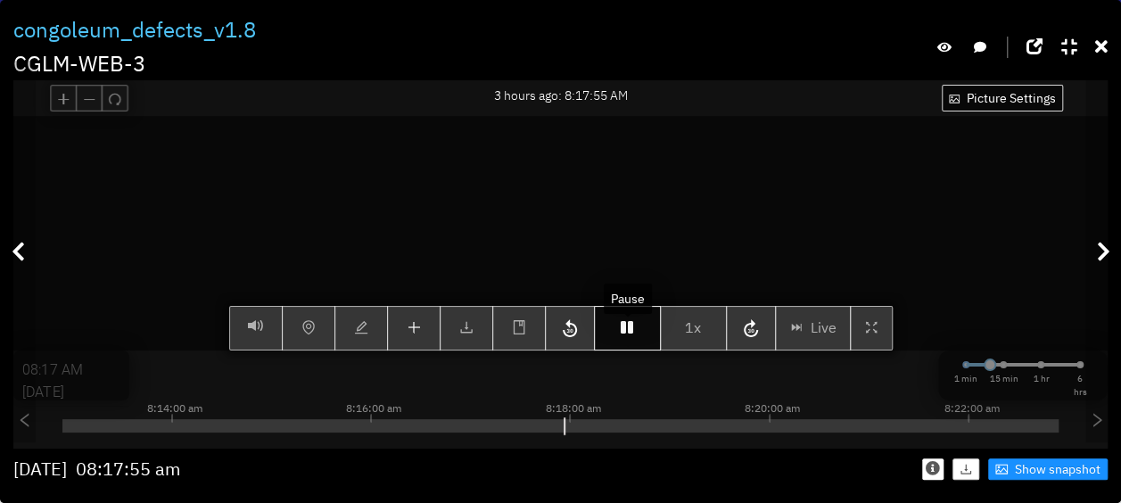
click at [616, 344] on button "button" at bounding box center [627, 328] width 67 height 45
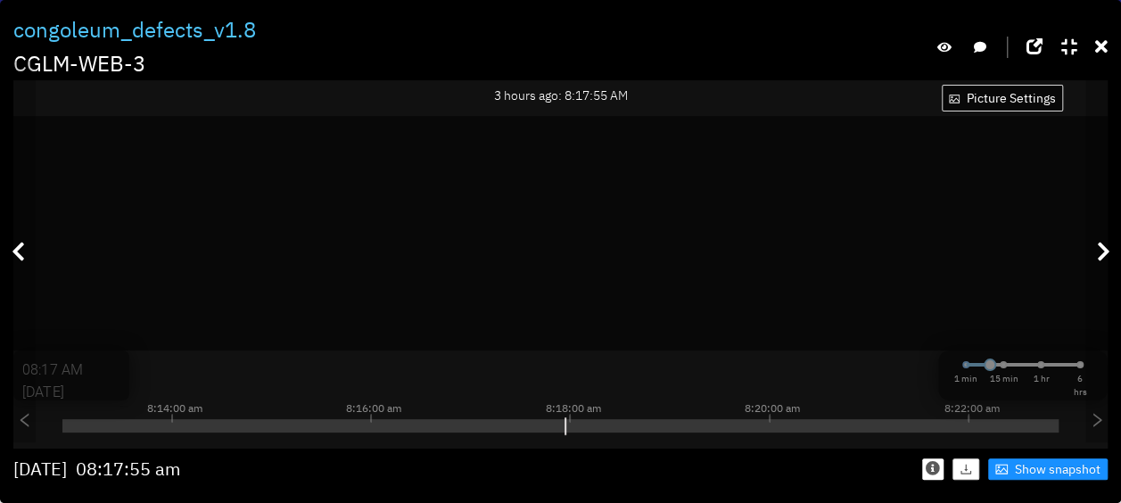
click at [489, 42] on div "congoleum_defects_v1.8 CGLM-WEB-3" at bounding box center [560, 46] width 1094 height 67
click at [1056, 475] on span "Show snapshot" at bounding box center [1058, 469] width 86 height 20
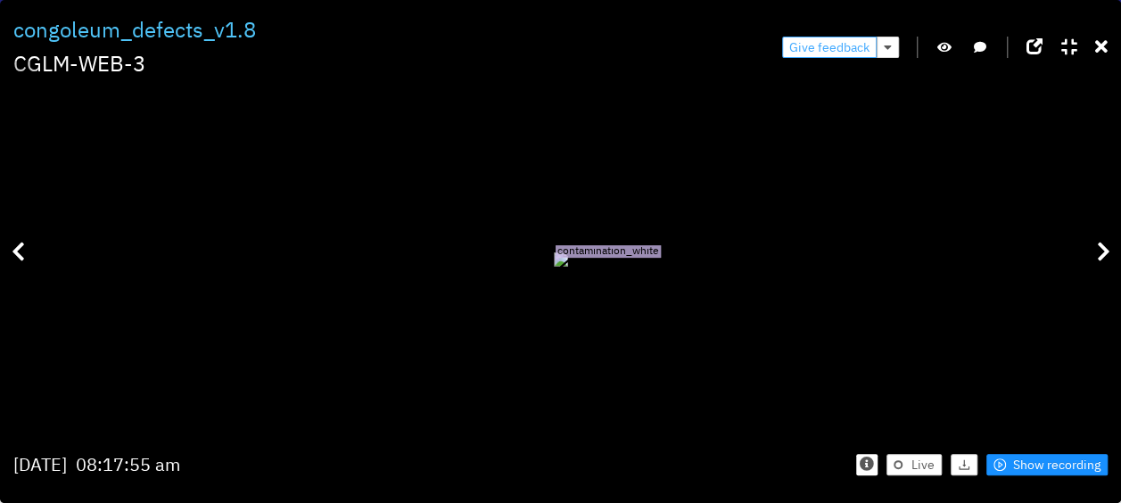
click at [817, 48] on span "Give feedback" at bounding box center [829, 47] width 80 height 20
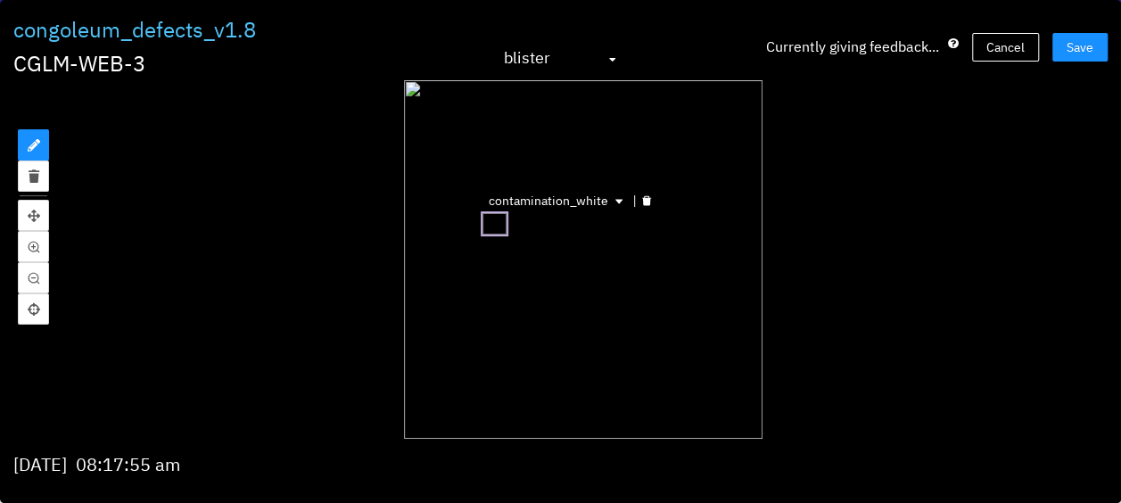
click at [490, 226] on div "contamination_white" at bounding box center [495, 223] width 28 height 25
click at [646, 198] on icon "delete" at bounding box center [646, 200] width 9 height 10
click at [1093, 58] on button "Save" at bounding box center [1079, 47] width 55 height 29
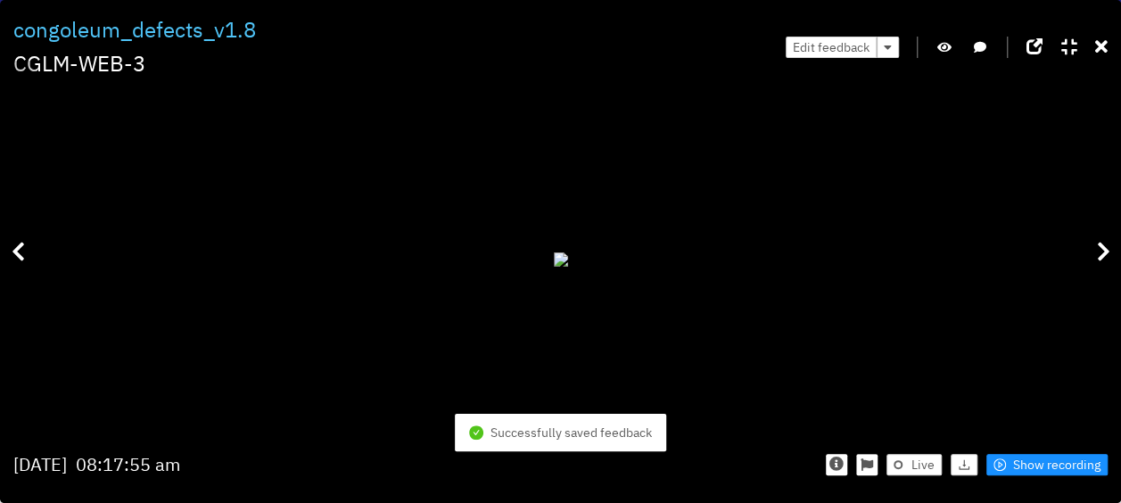
click at [1107, 37] on div "Filter 0 congoleum_defects_v1.8 CGLM-WEB-3 Edit feedback [DATE] 08:17:55 am Liv…" at bounding box center [560, 251] width 1121 height 503
click at [1105, 43] on icon at bounding box center [1101, 47] width 12 height 18
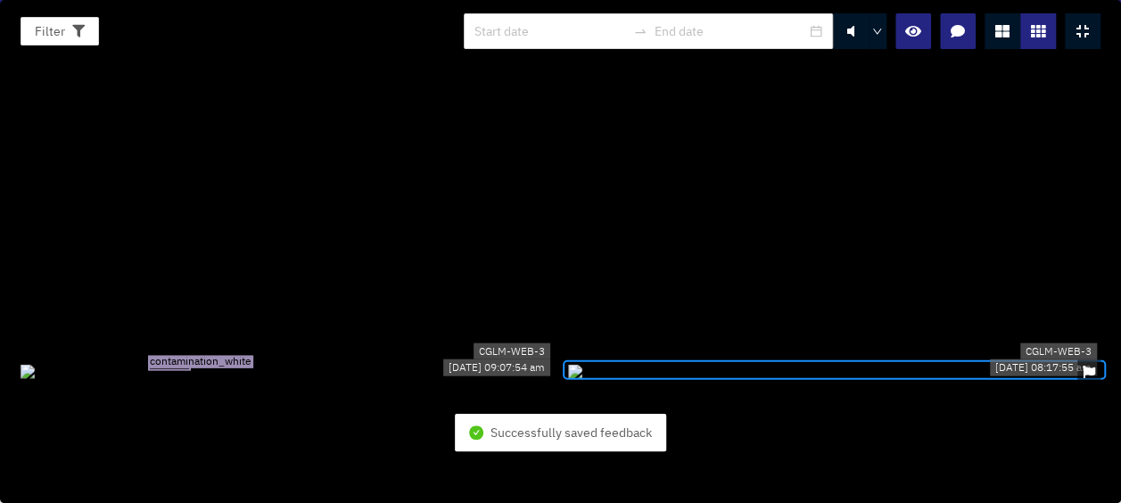
click at [1092, 37] on div at bounding box center [1082, 31] width 36 height 36
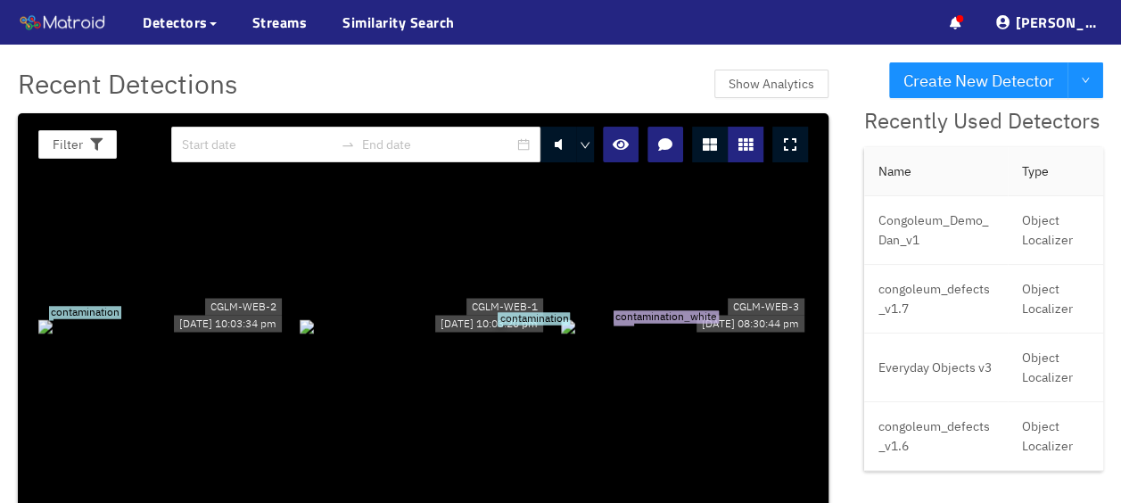
scroll to position [535, 0]
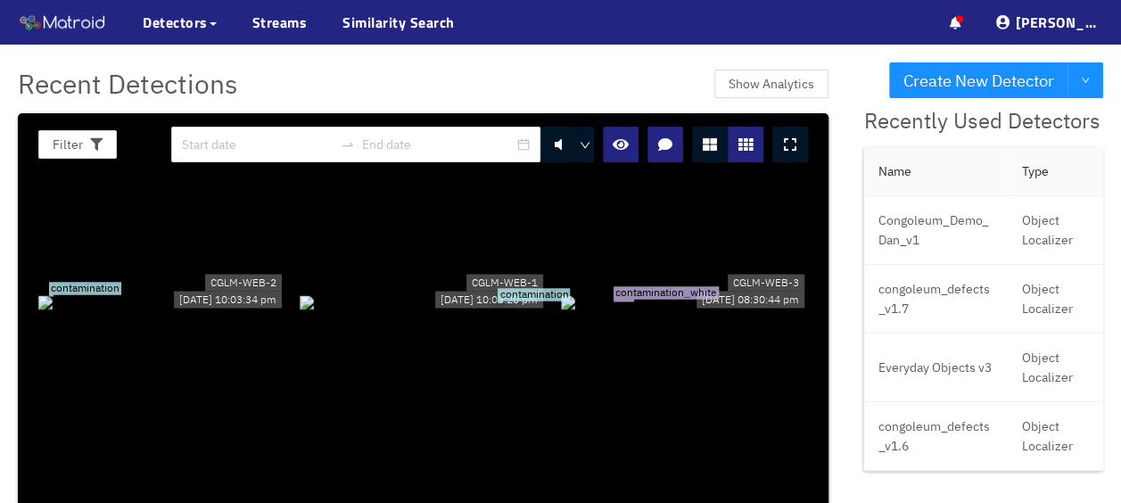
click at [642, 292] on div "contamination_white" at bounding box center [684, 302] width 247 height 20
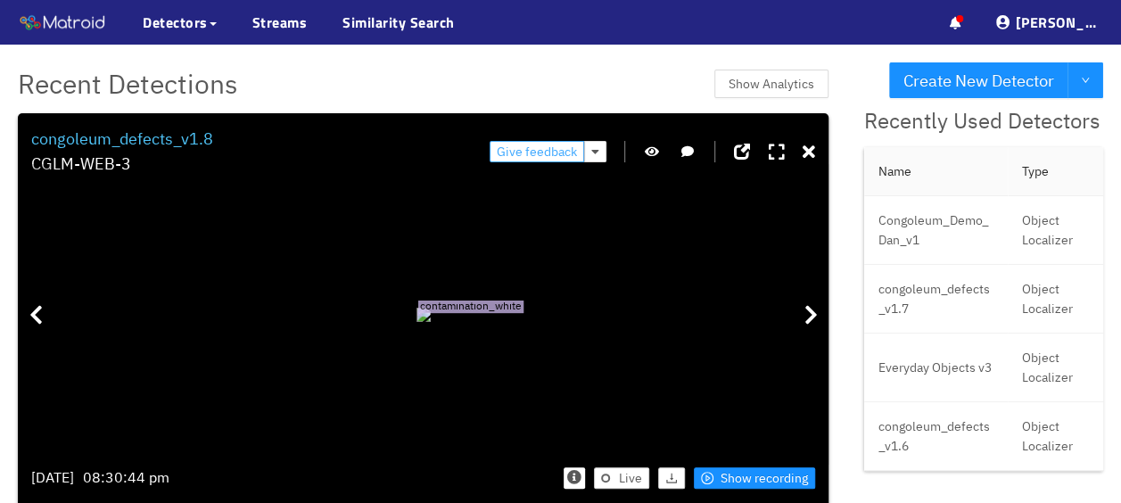
click at [535, 151] on span "Give feedback" at bounding box center [537, 152] width 80 height 20
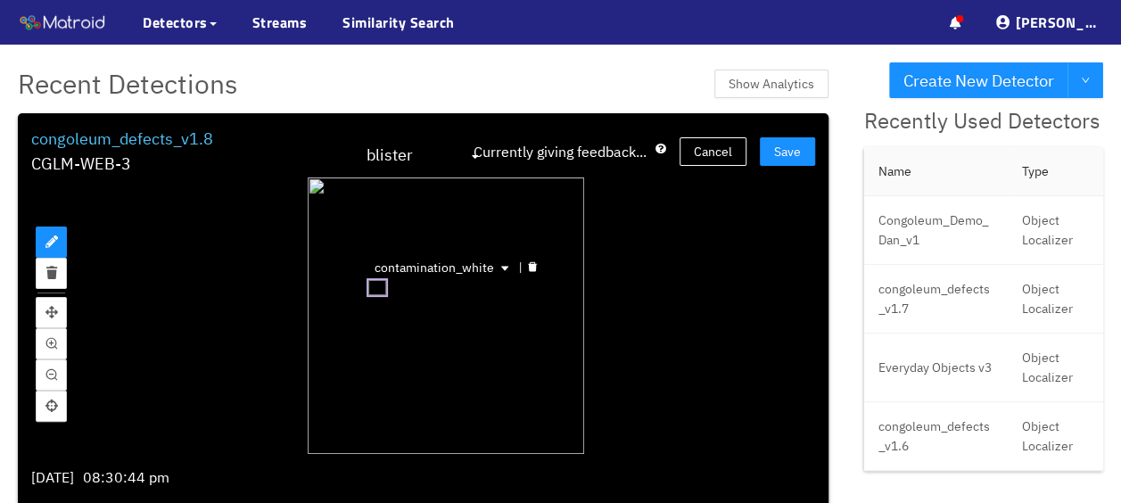
click at [382, 280] on div "contamination_white" at bounding box center [376, 287] width 21 height 19
click at [528, 265] on icon "delete" at bounding box center [532, 267] width 9 height 10
click at [781, 145] on span "Save" at bounding box center [787, 152] width 27 height 20
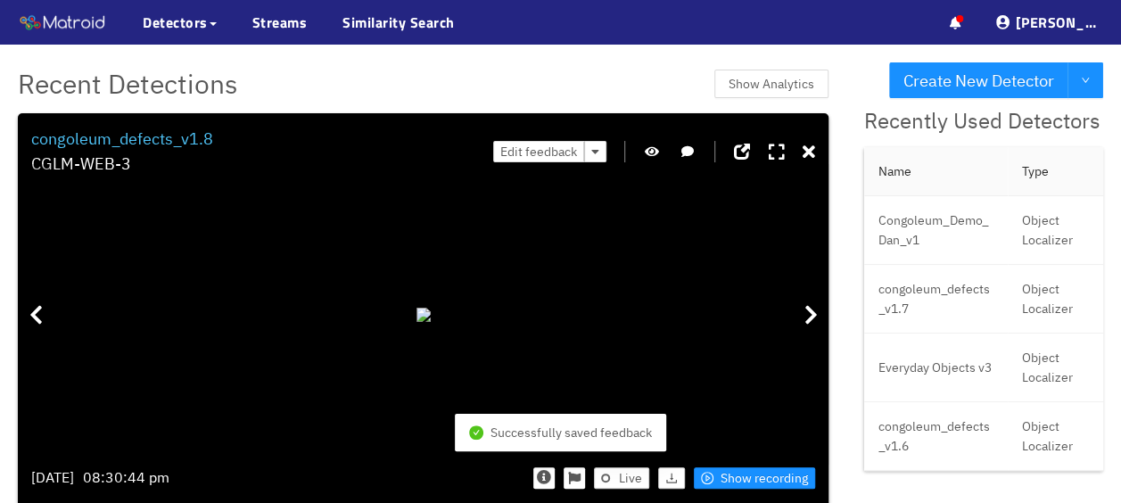
click at [786, 150] on div "Edit feedback" at bounding box center [654, 152] width 322 height 51
click at [802, 152] on icon at bounding box center [808, 153] width 12 height 18
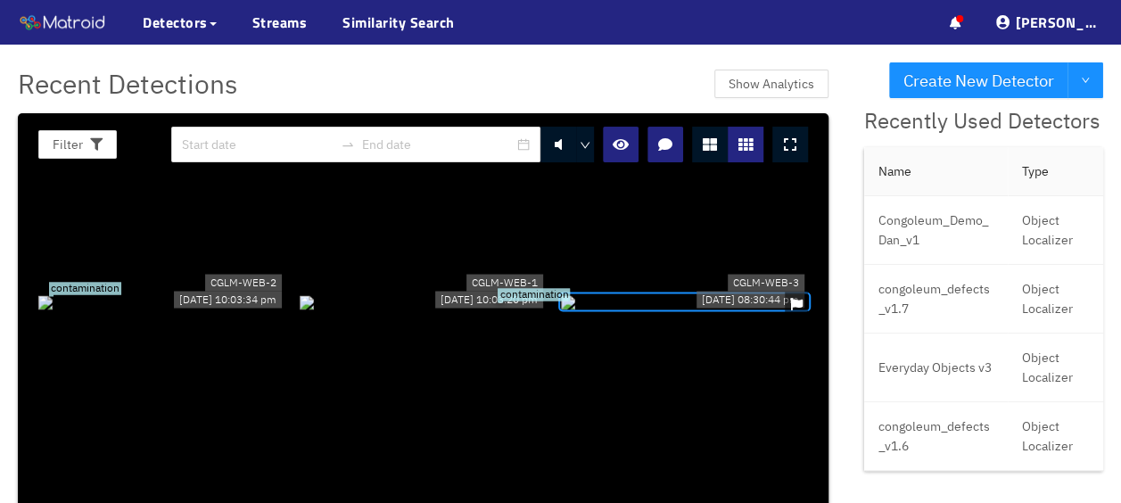
click at [699, 292] on div at bounding box center [684, 302] width 247 height 20
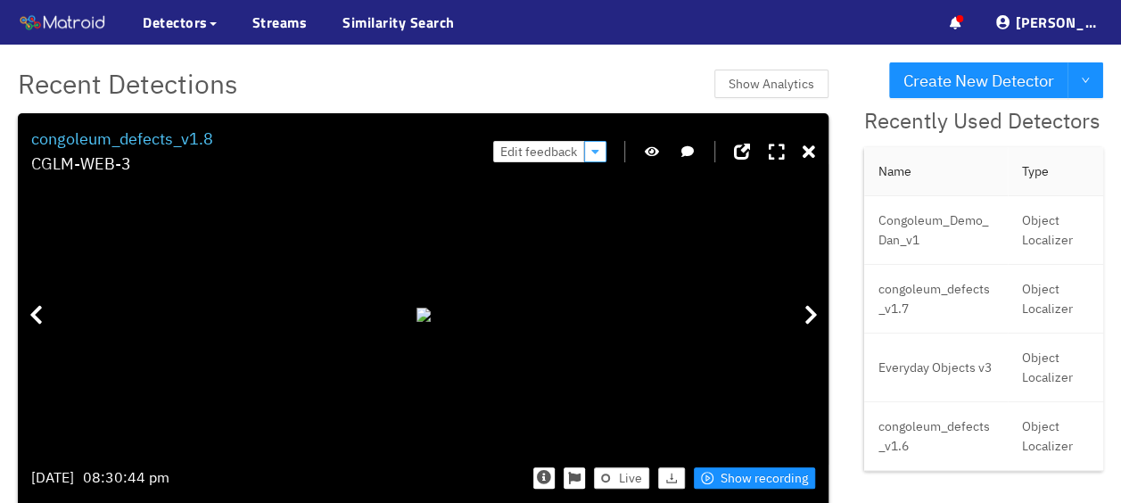
click at [594, 153] on button "button" at bounding box center [595, 151] width 22 height 21
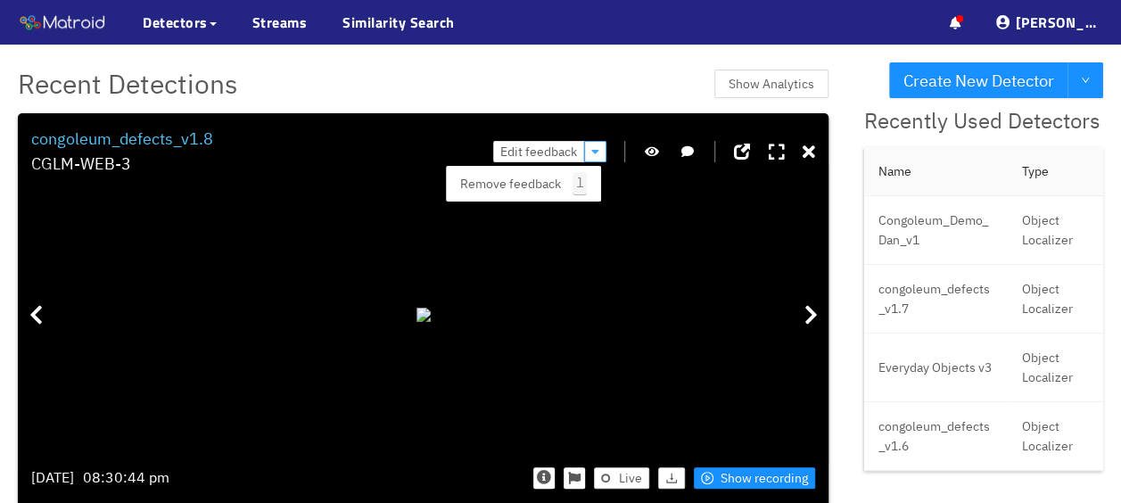
click at [592, 148] on icon "button" at bounding box center [595, 151] width 8 height 12
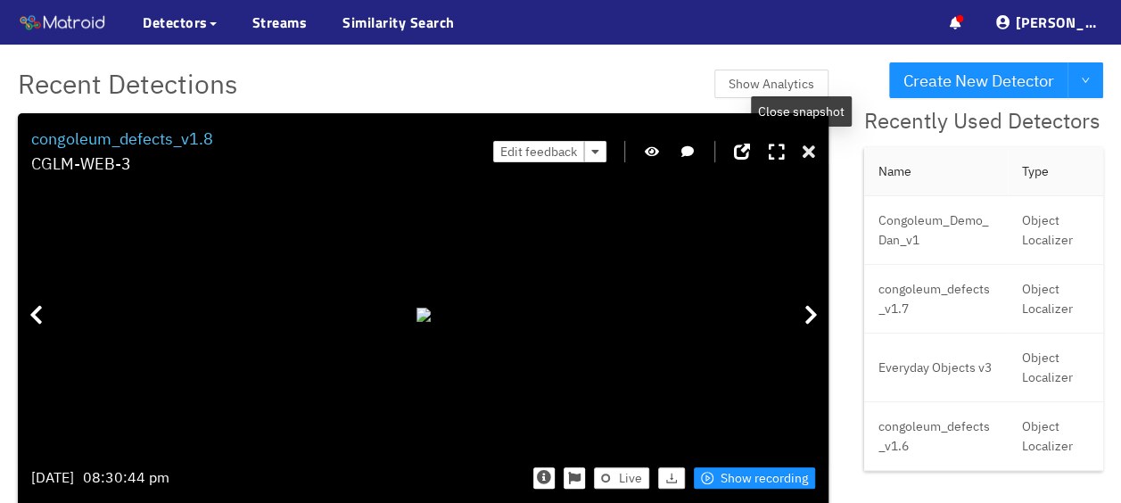
click at [802, 146] on icon at bounding box center [808, 153] width 12 height 18
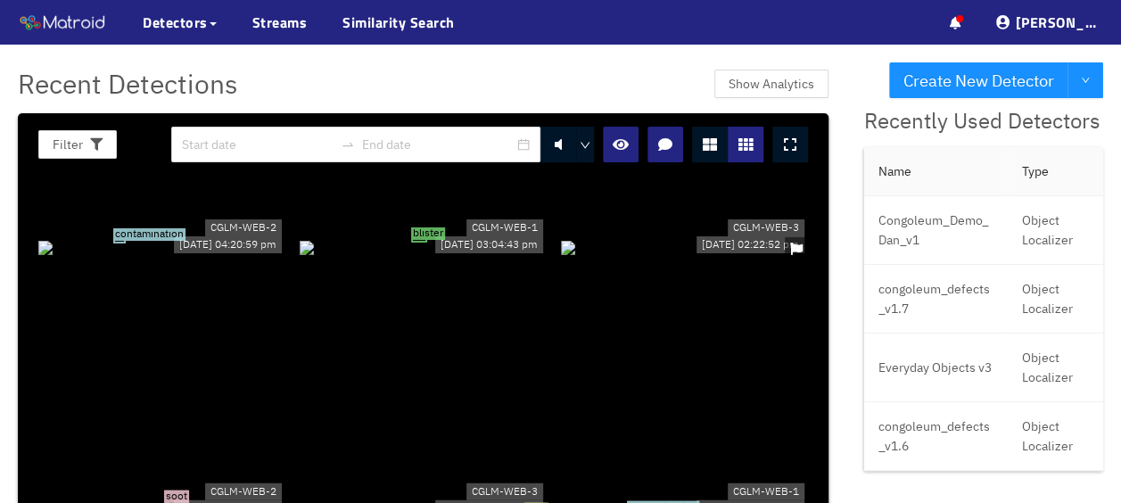
scroll to position [981, 0]
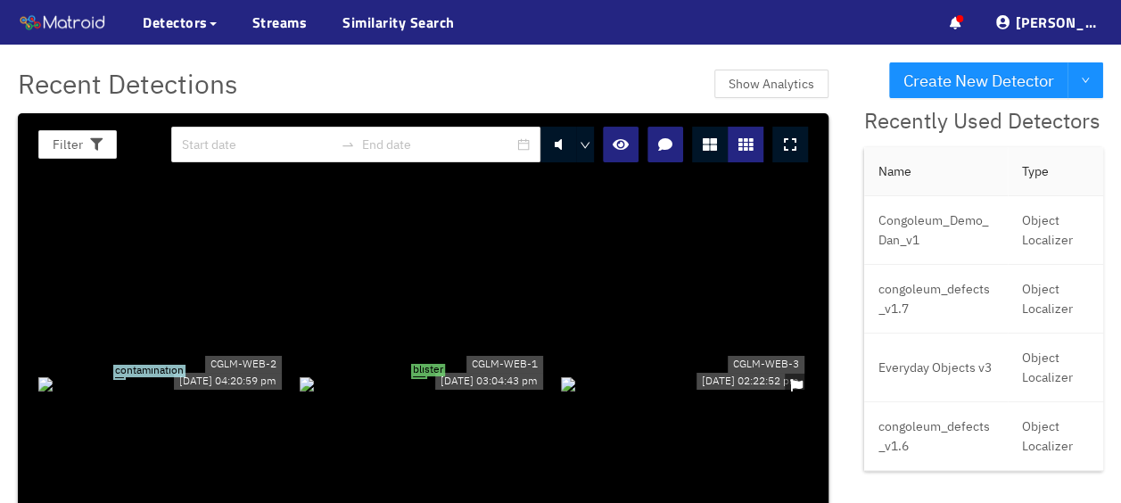
click at [487, 374] on div "blister" at bounding box center [423, 384] width 247 height 20
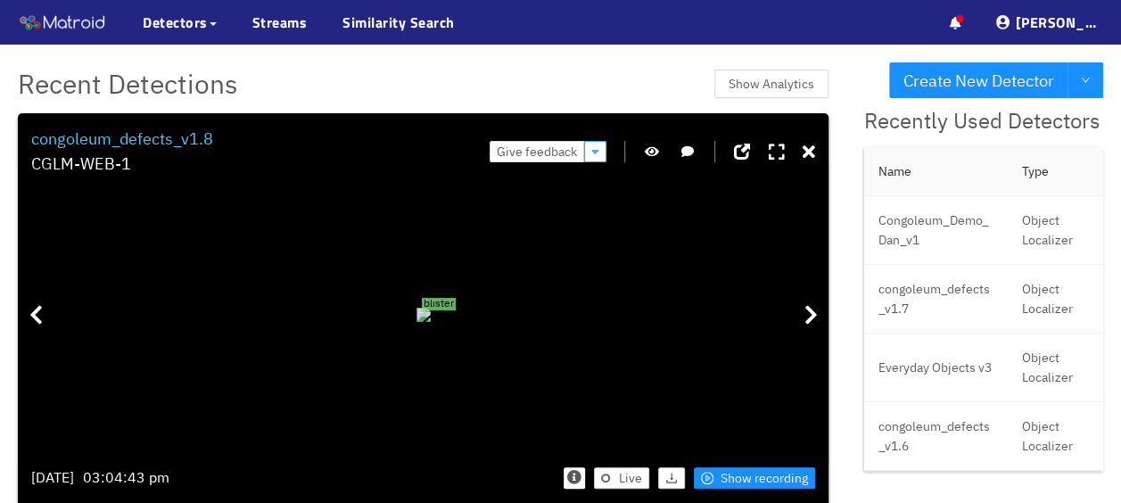
click at [591, 153] on icon "button" at bounding box center [595, 151] width 8 height 12
click at [591, 151] on icon "button" at bounding box center [595, 151] width 8 height 12
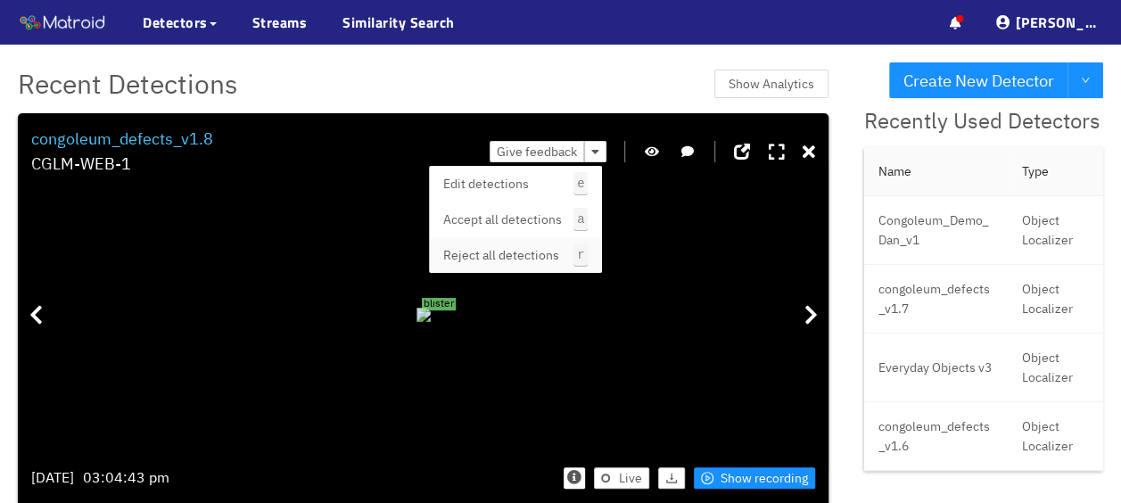
click at [547, 248] on span "Reject all detections" at bounding box center [501, 255] width 116 height 20
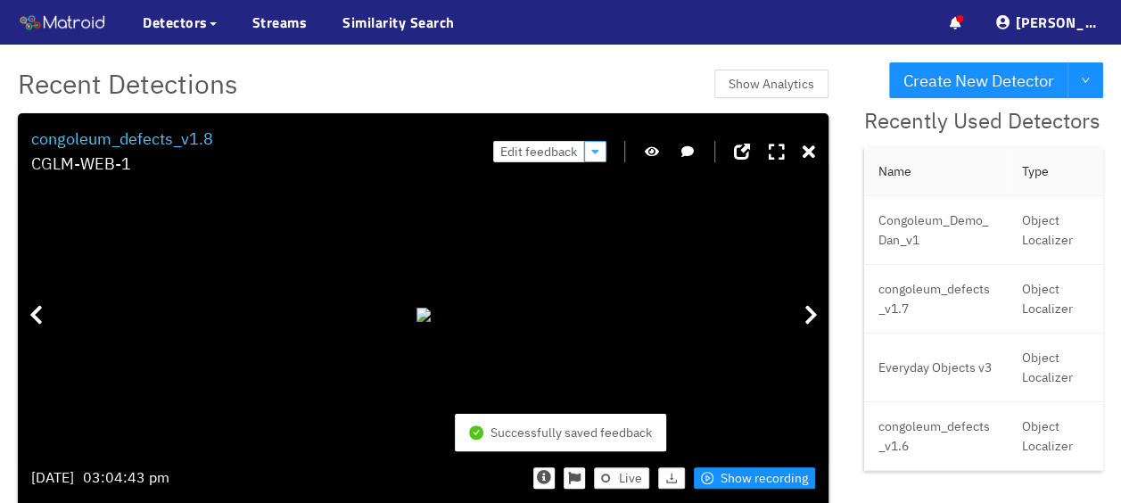
click at [592, 146] on icon "button" at bounding box center [595, 151] width 8 height 12
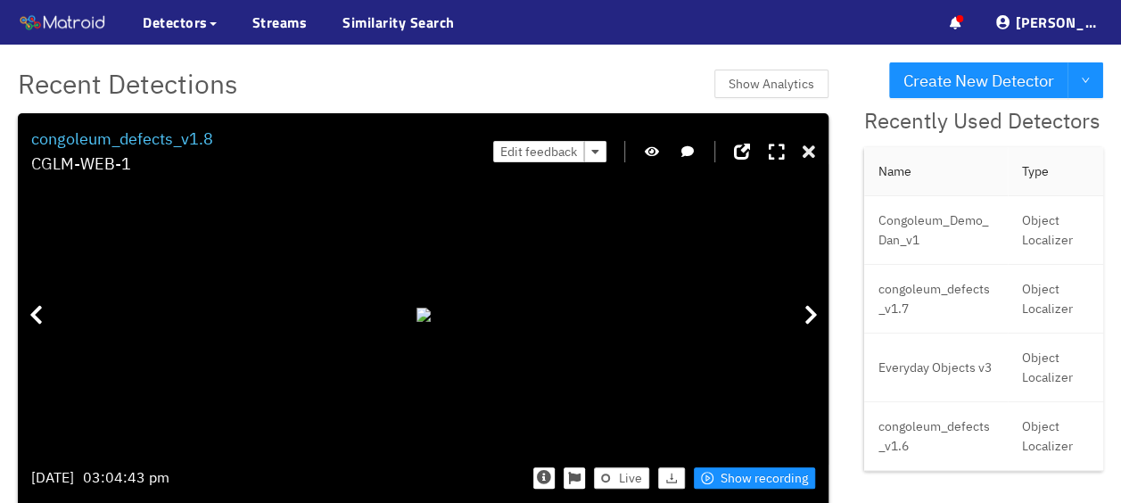
click at [804, 152] on icon at bounding box center [808, 153] width 12 height 18
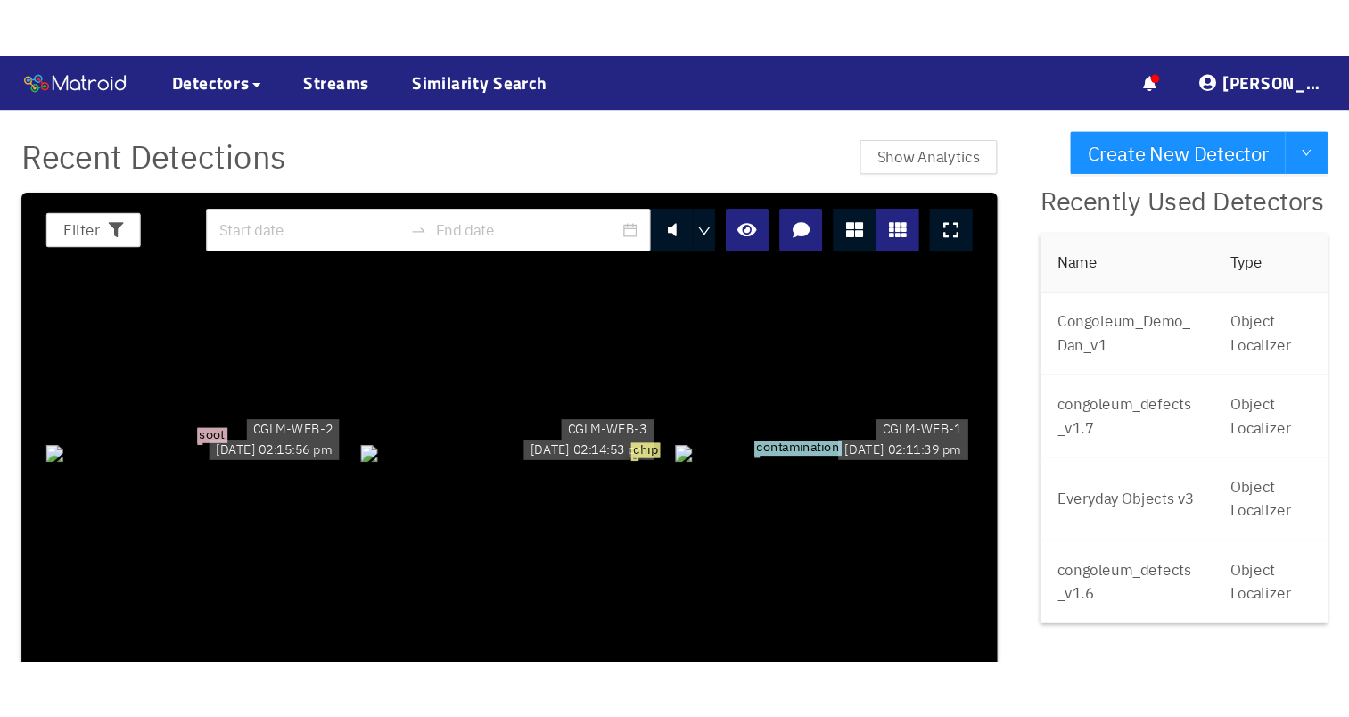
scroll to position [1605, 0]
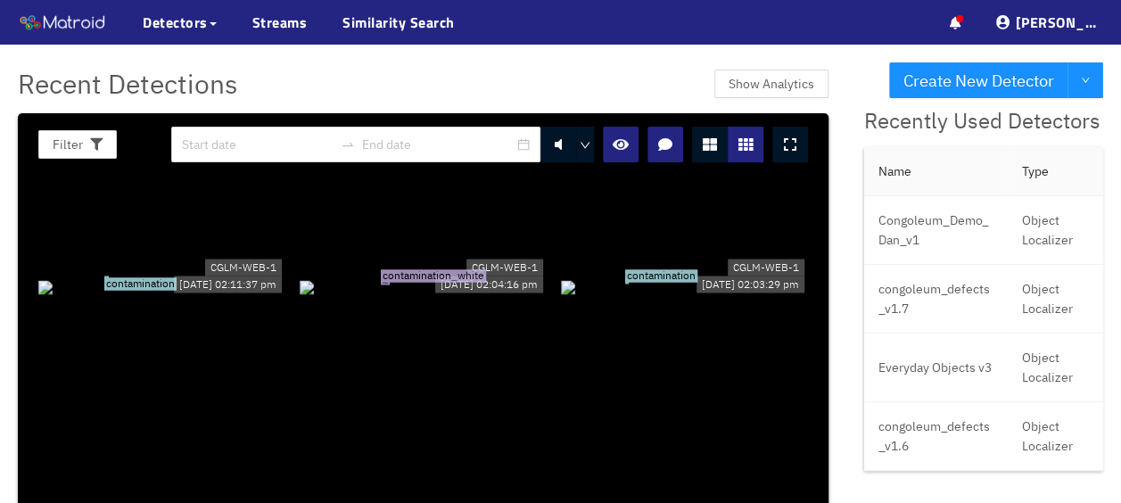
click at [476, 276] on div "contamination_white" at bounding box center [423, 286] width 247 height 20
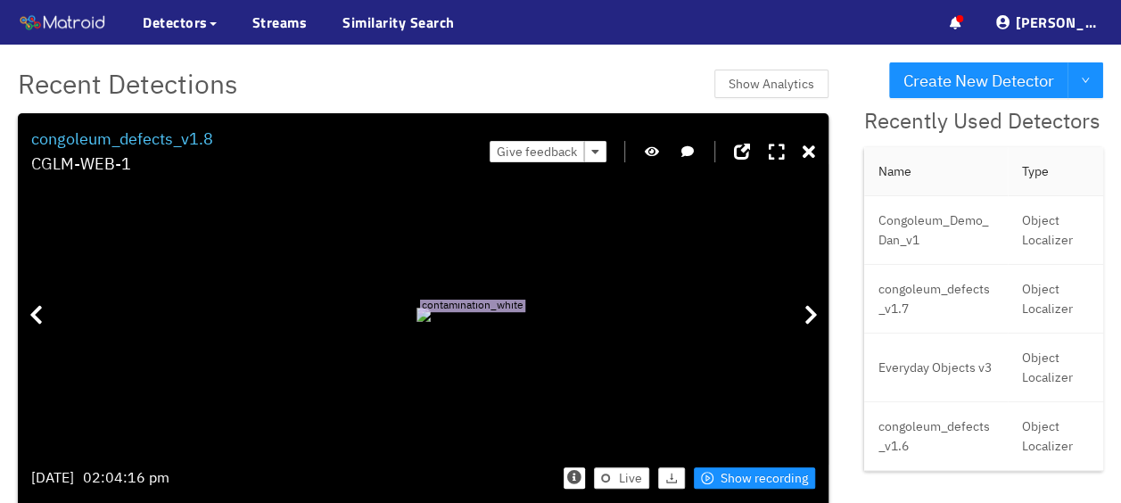
click at [645, 156] on icon "button" at bounding box center [652, 151] width 14 height 12
click at [645, 159] on button "button" at bounding box center [652, 151] width 18 height 21
click at [754, 473] on span "Show recording" at bounding box center [763, 478] width 87 height 20
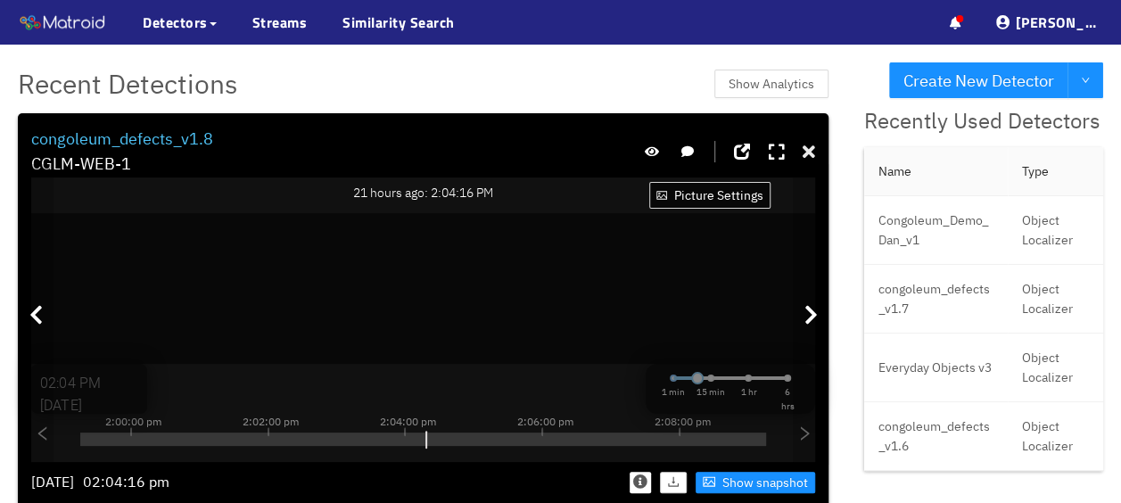
click at [806, 152] on icon at bounding box center [808, 153] width 12 height 18
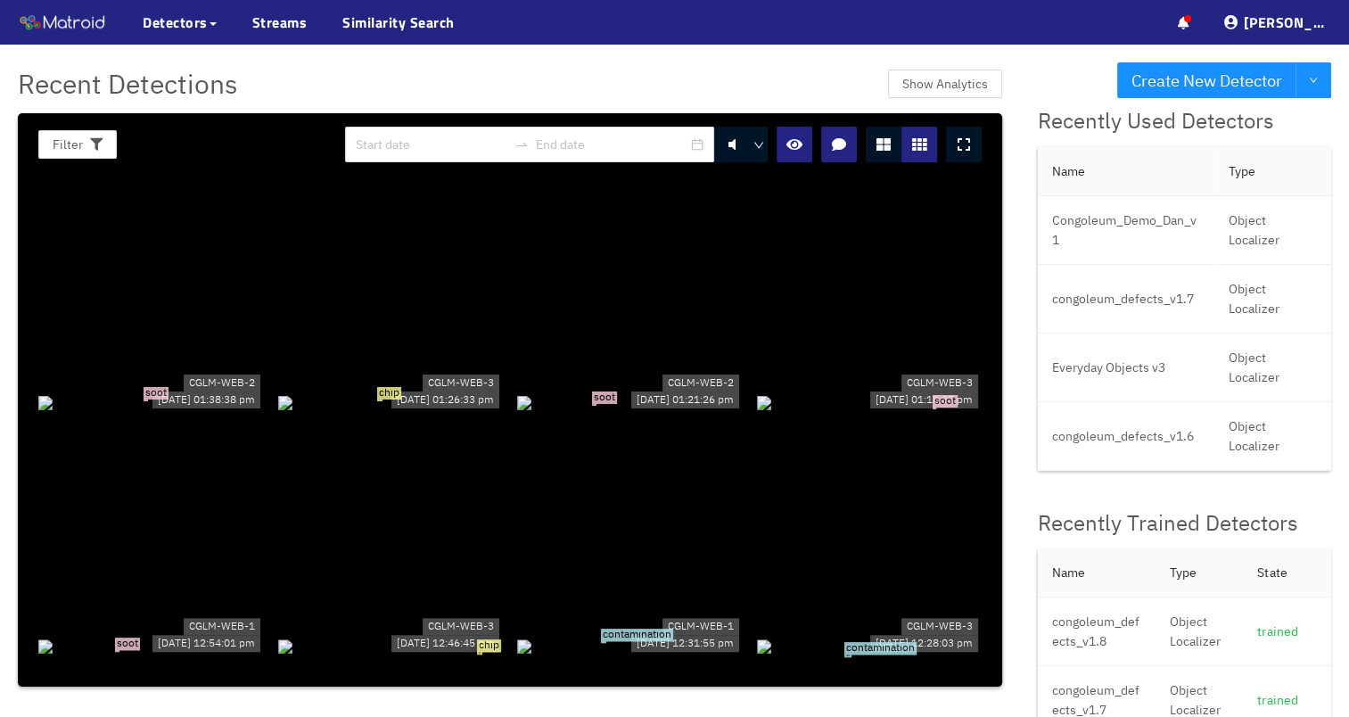
scroll to position [1603, 0]
